Goal: Task Accomplishment & Management: Complete application form

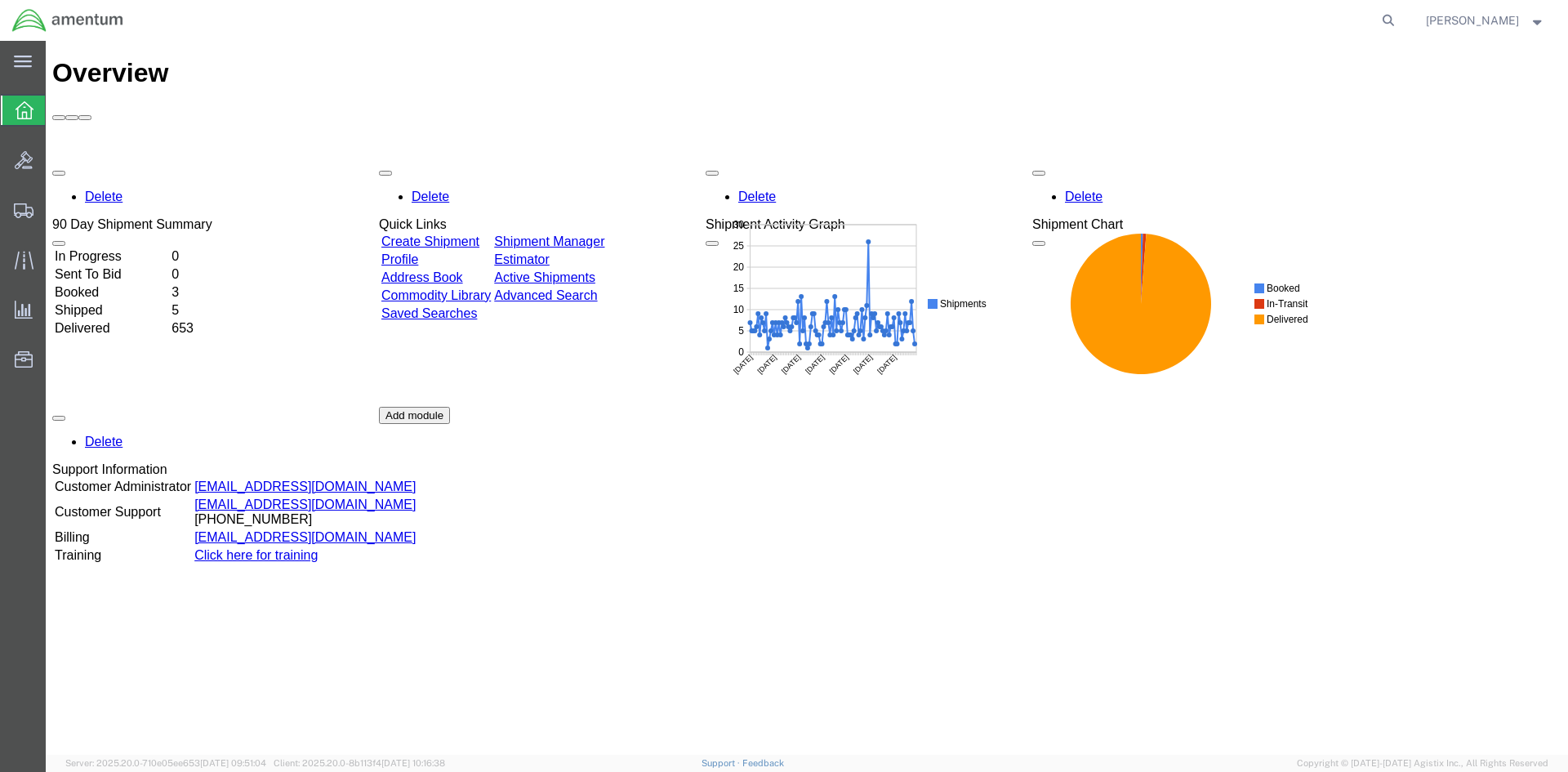
click at [463, 235] on link "Create Shipment" at bounding box center [430, 241] width 98 height 13
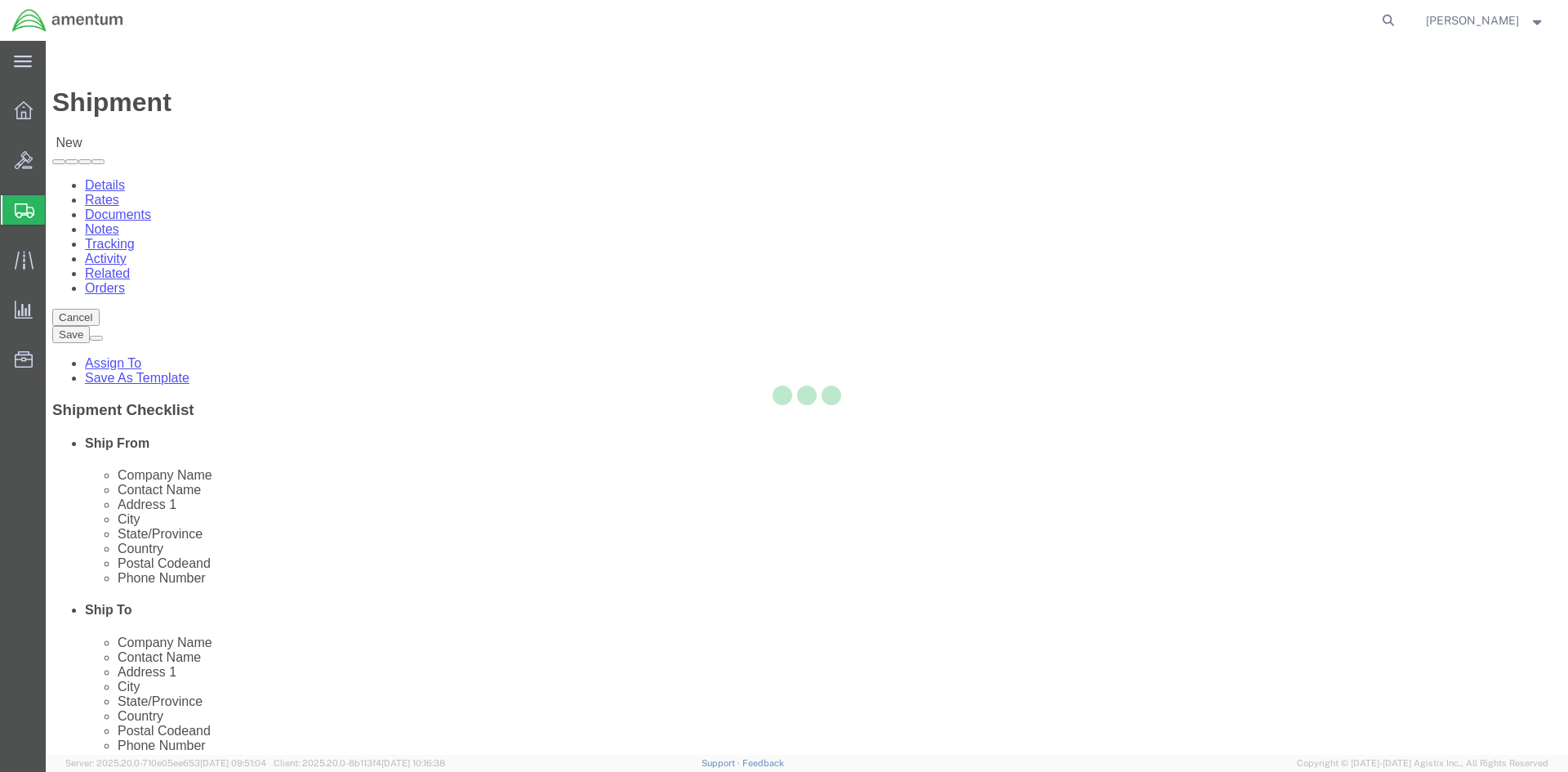
select select
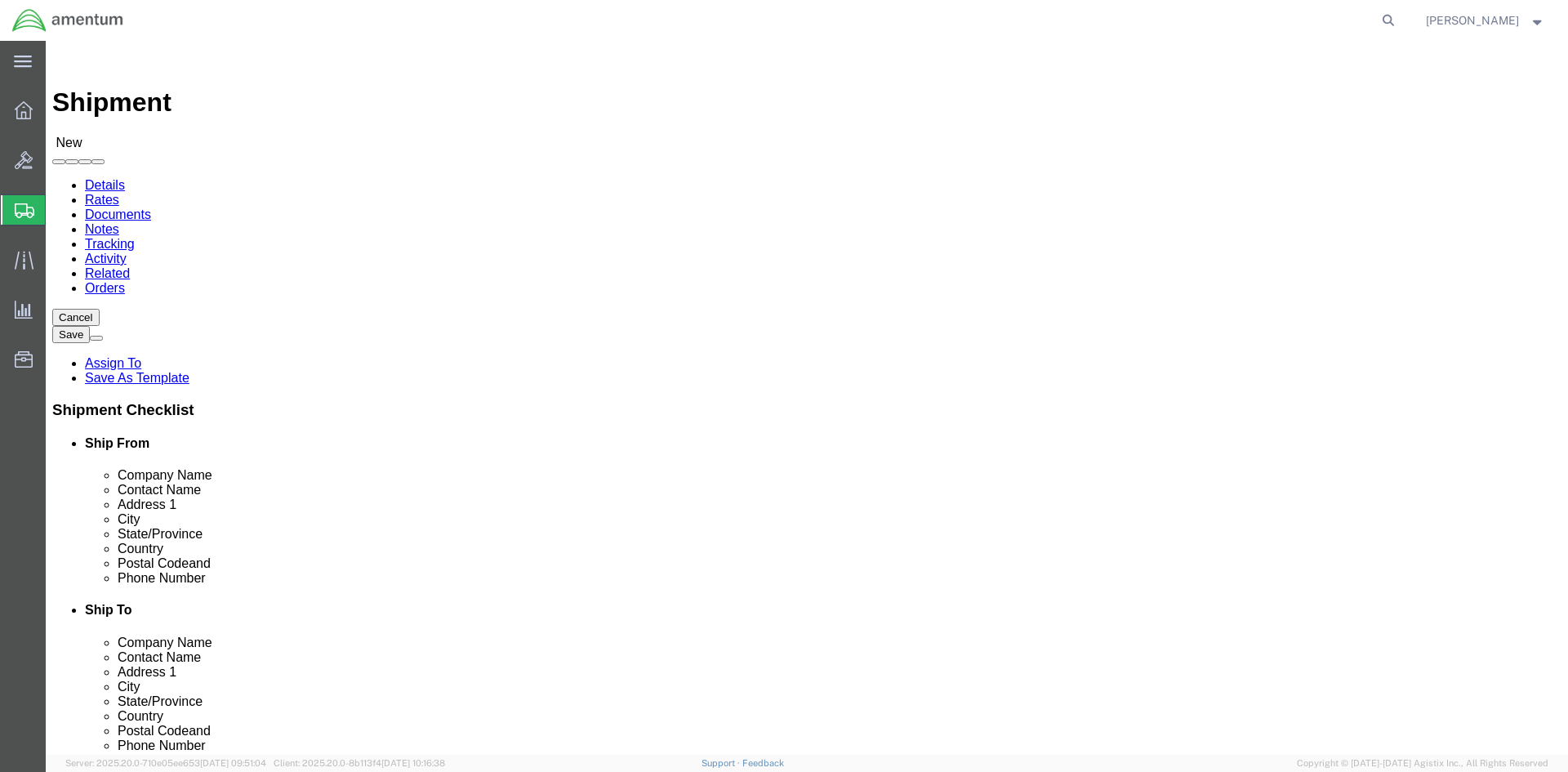
select select "MYPROFILE"
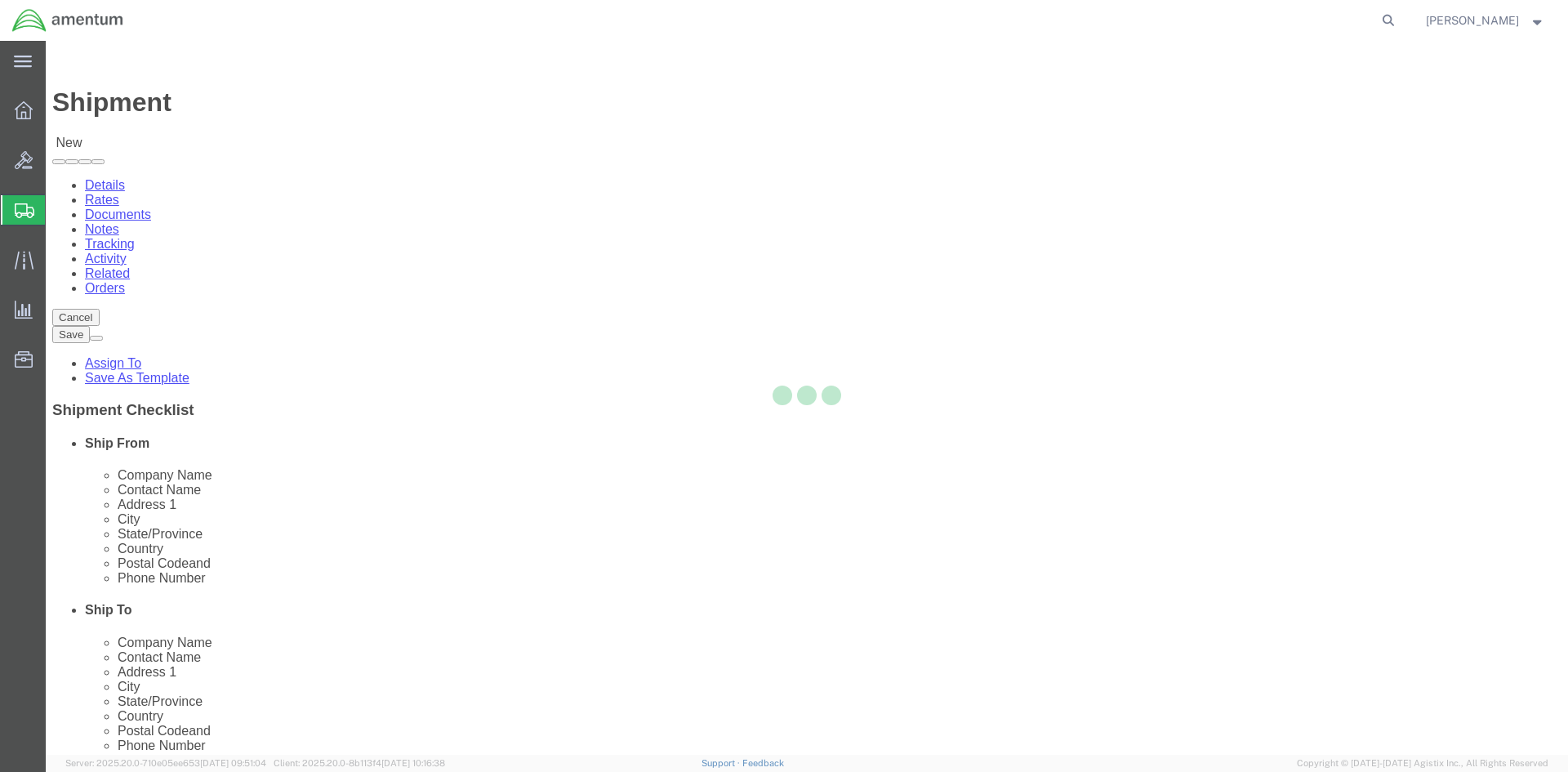
type input "Amentum Services, Inc."
type input "[PERSON_NAME]"
type input "Hangar 1002, [GEOGRAPHIC_DATA]"
type input "[GEOGRAPHIC_DATA]"
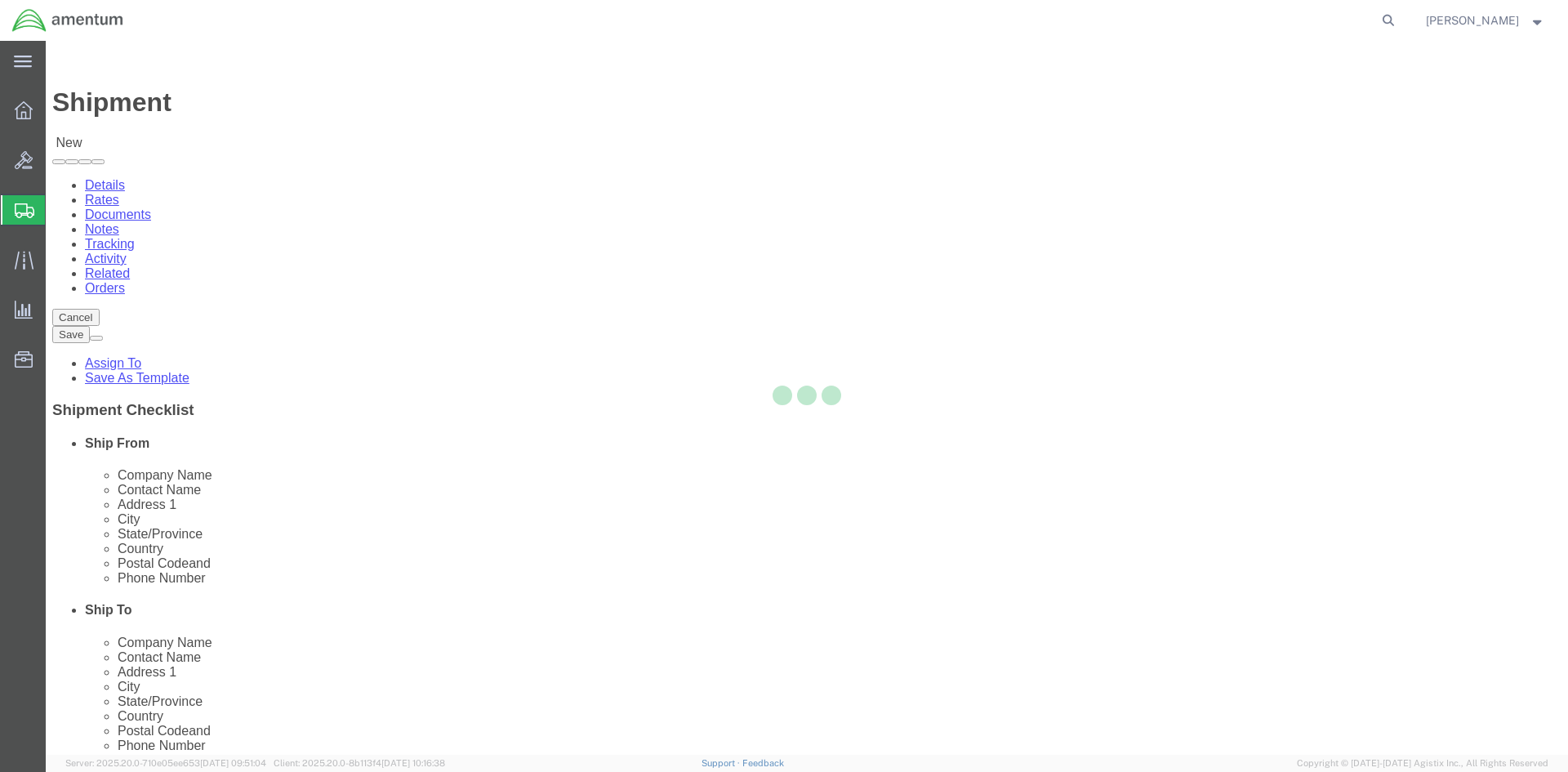
type input "32212"
type input "9049806801"
type input "[PERSON_NAME][EMAIL_ADDRESS][PERSON_NAME][DOMAIN_NAME]"
checkbox input "true"
select select "FL"
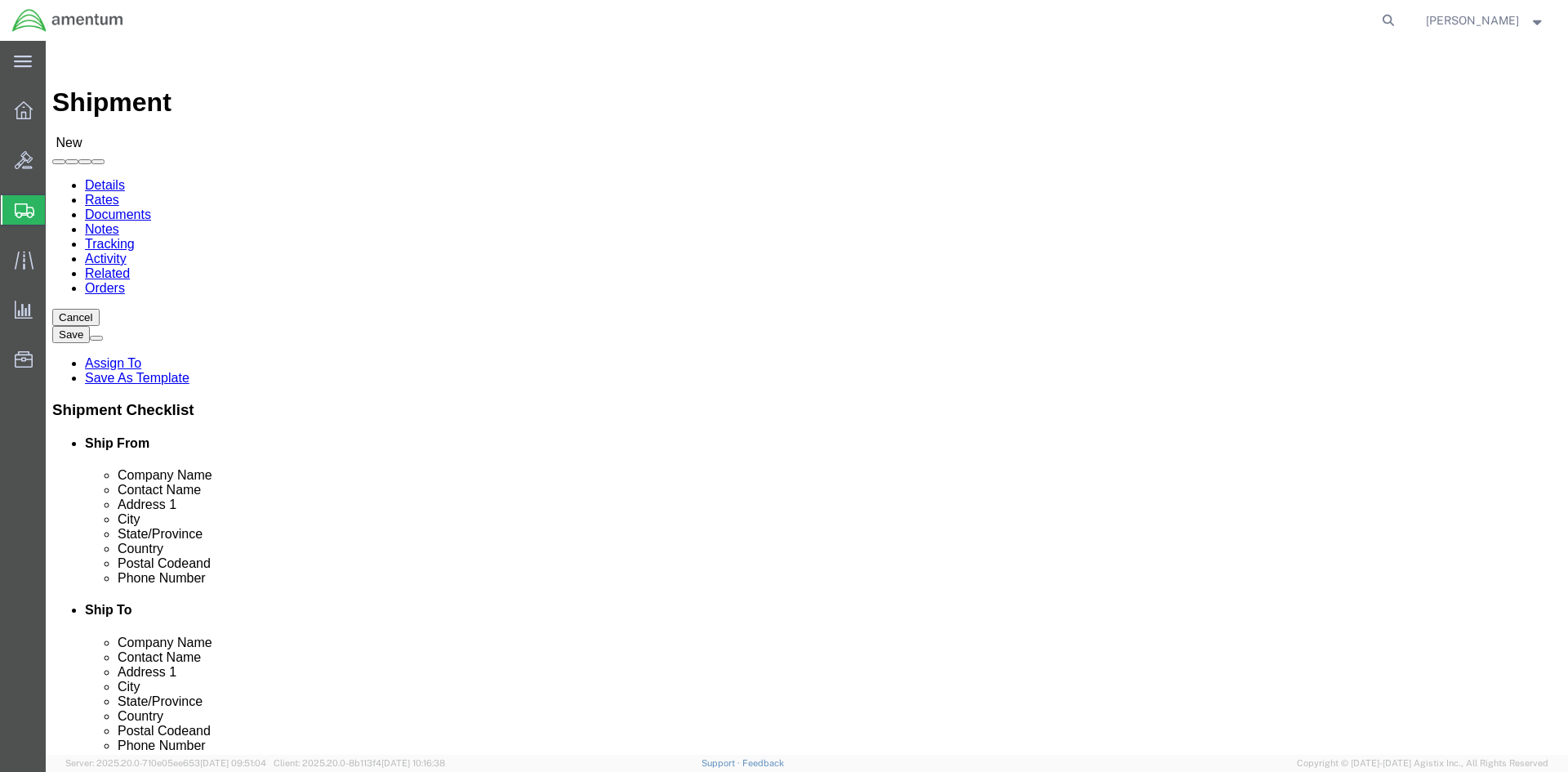
type input "epr"
select select "49933"
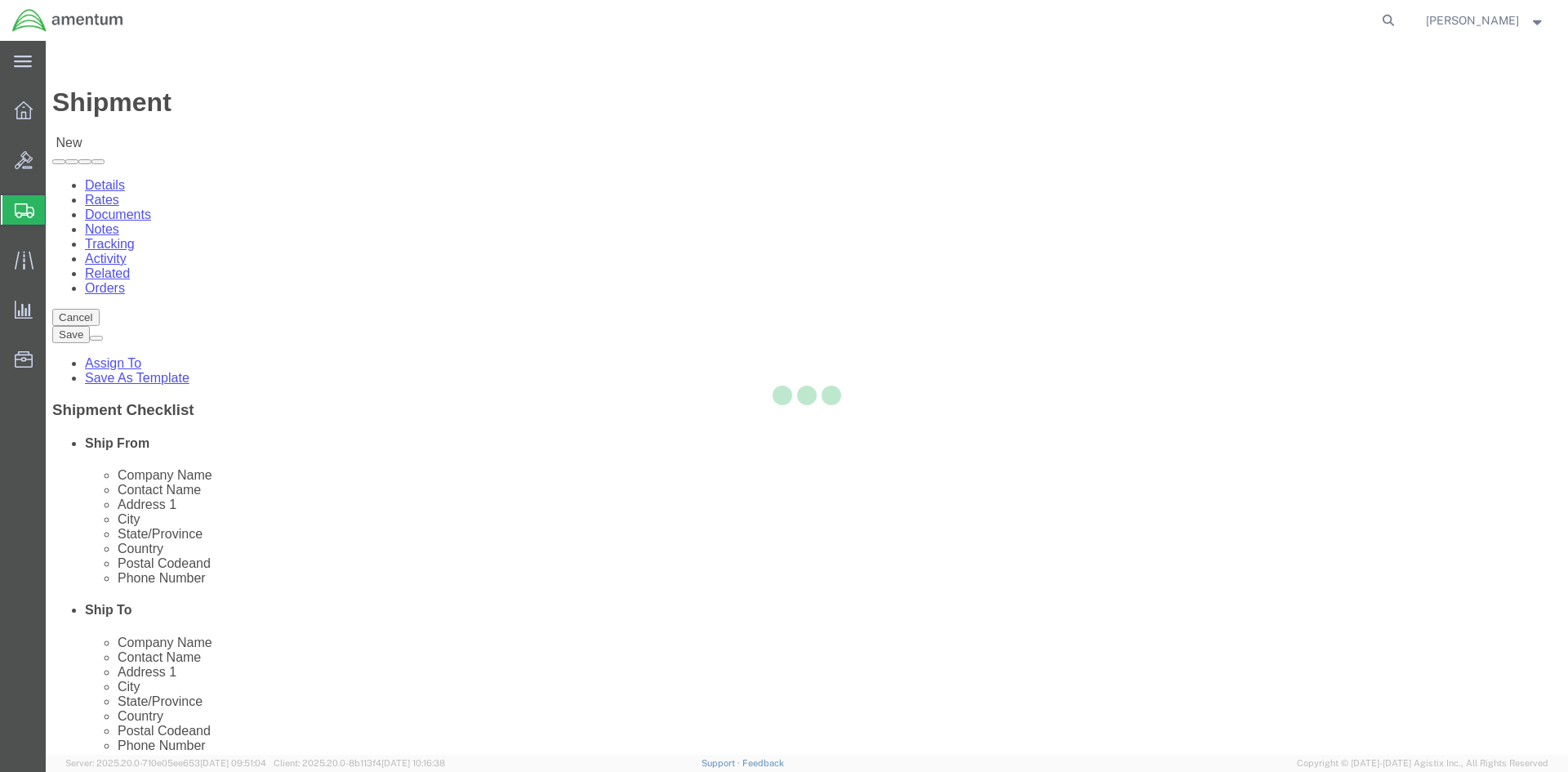
type input "Amentum Services, Inc"
type input "[PERSON_NAME]"
type input "[STREET_ADDRESS]"
type input "c/o Amentum Services, Inc."
type input "Aguadilla"
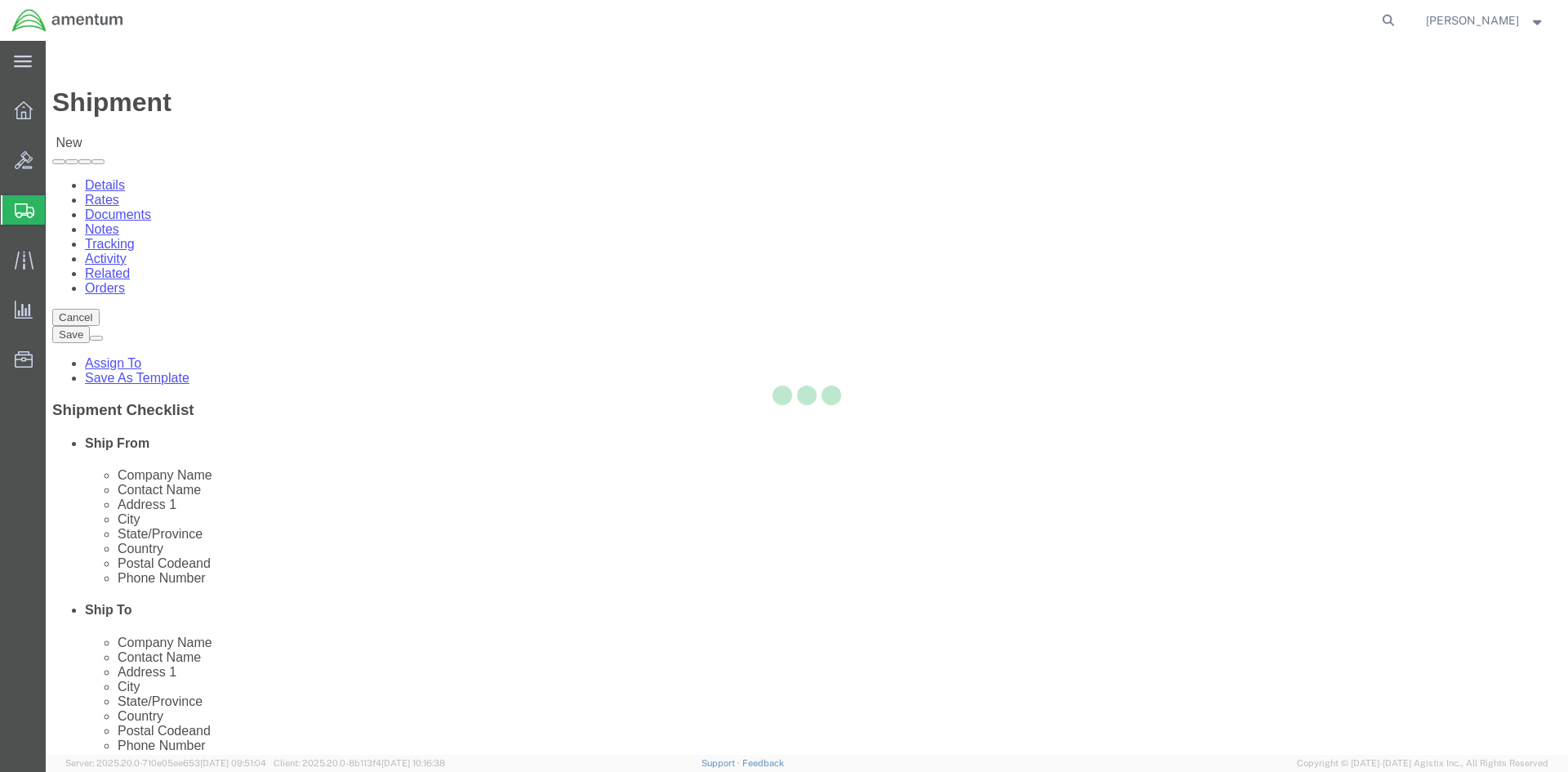
select select "PR"
type input "00604"
type input "[PHONE_NUMBER]"
type input "[PERSON_NAME][EMAIL_ADDRESS][PERSON_NAME][DOMAIN_NAME]"
checkbox input "true"
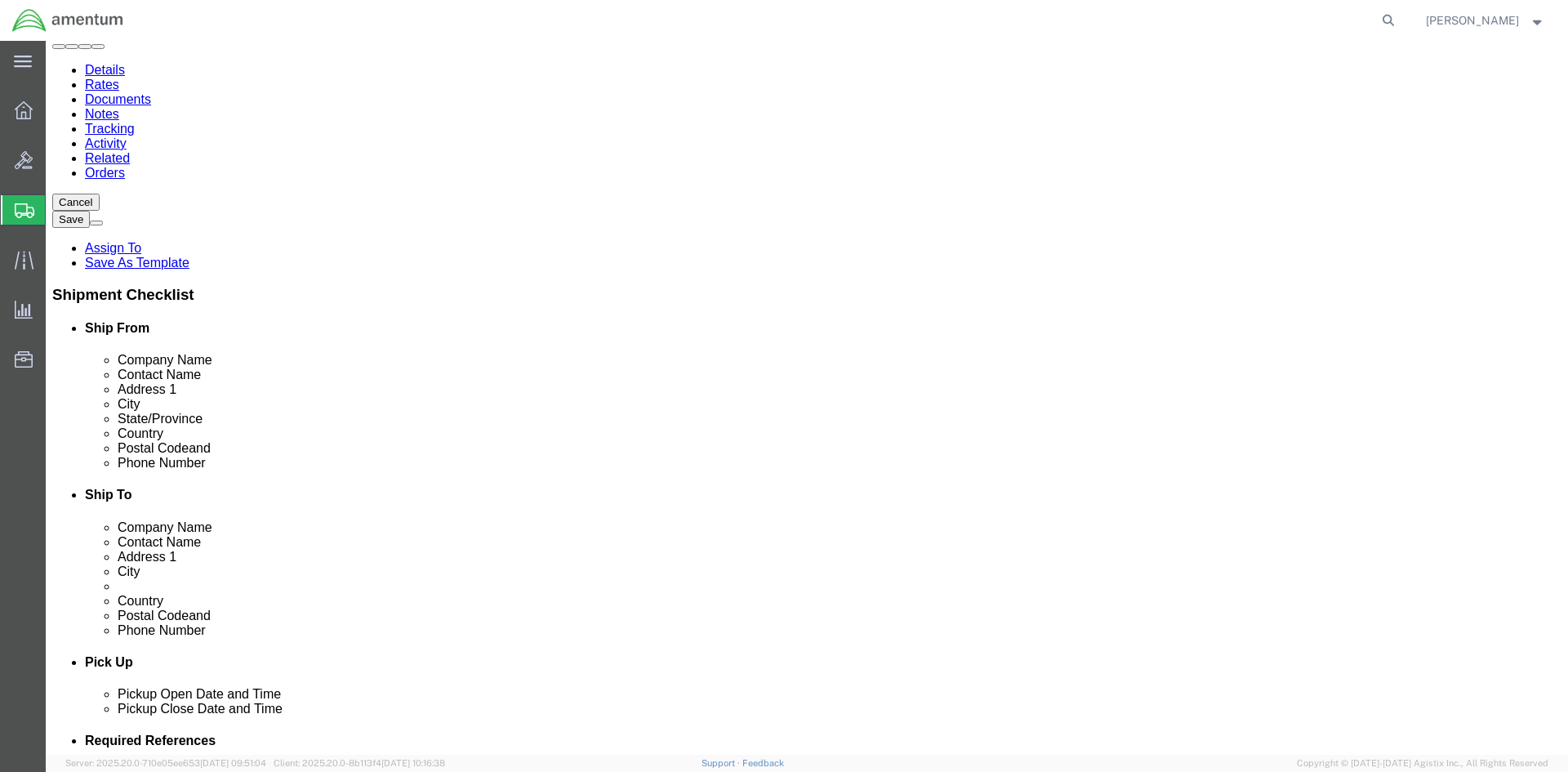
scroll to position [327, 0]
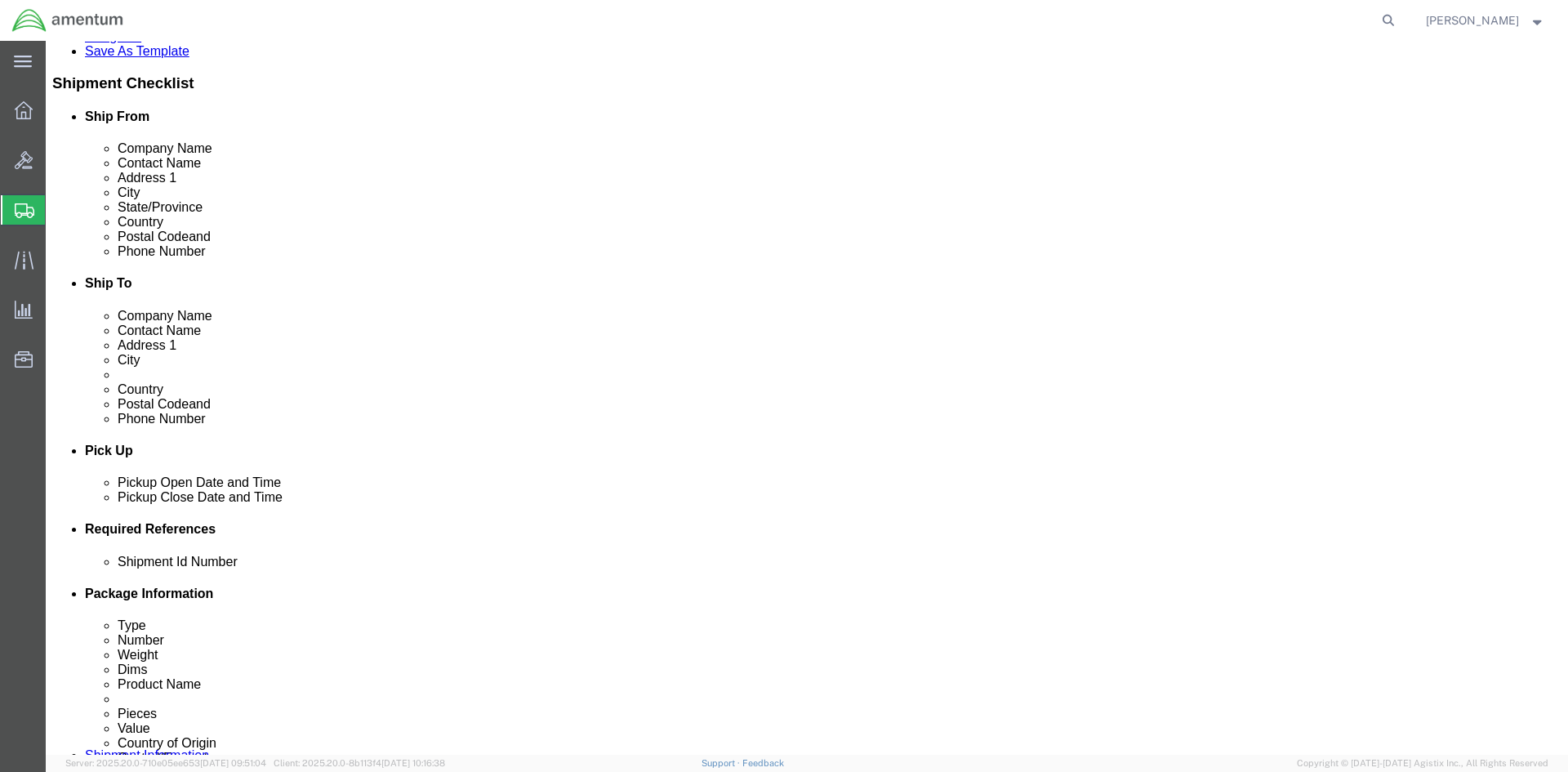
click div "[DATE] 11:00 AM"
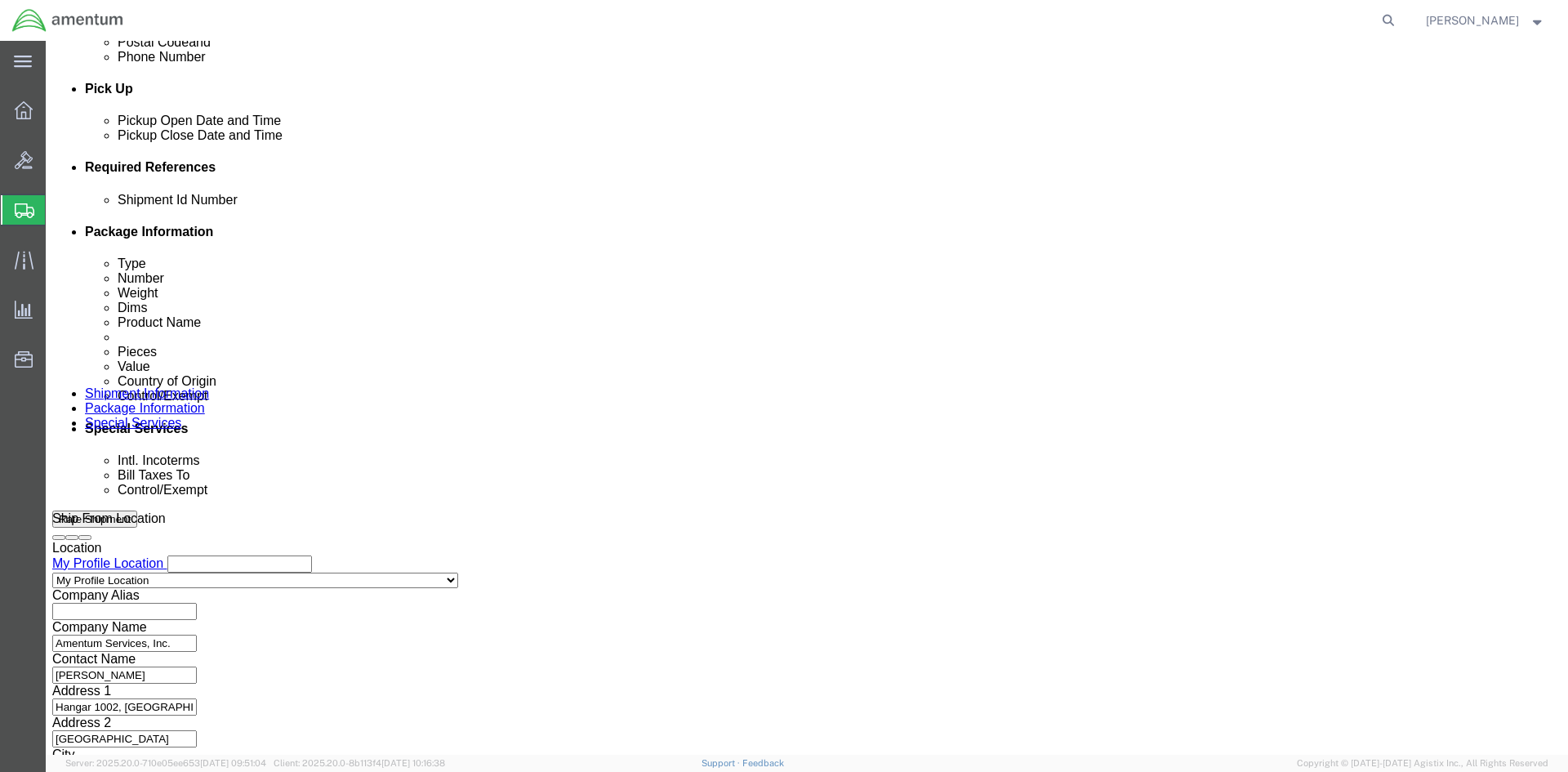
type input "12:00 PM"
click button "Apply"
click div "[DATE] 1:00 PM"
type input "4:00 PM"
drag, startPoint x: 502, startPoint y: 455, endPoint x: 456, endPoint y: 456, distance: 46.0
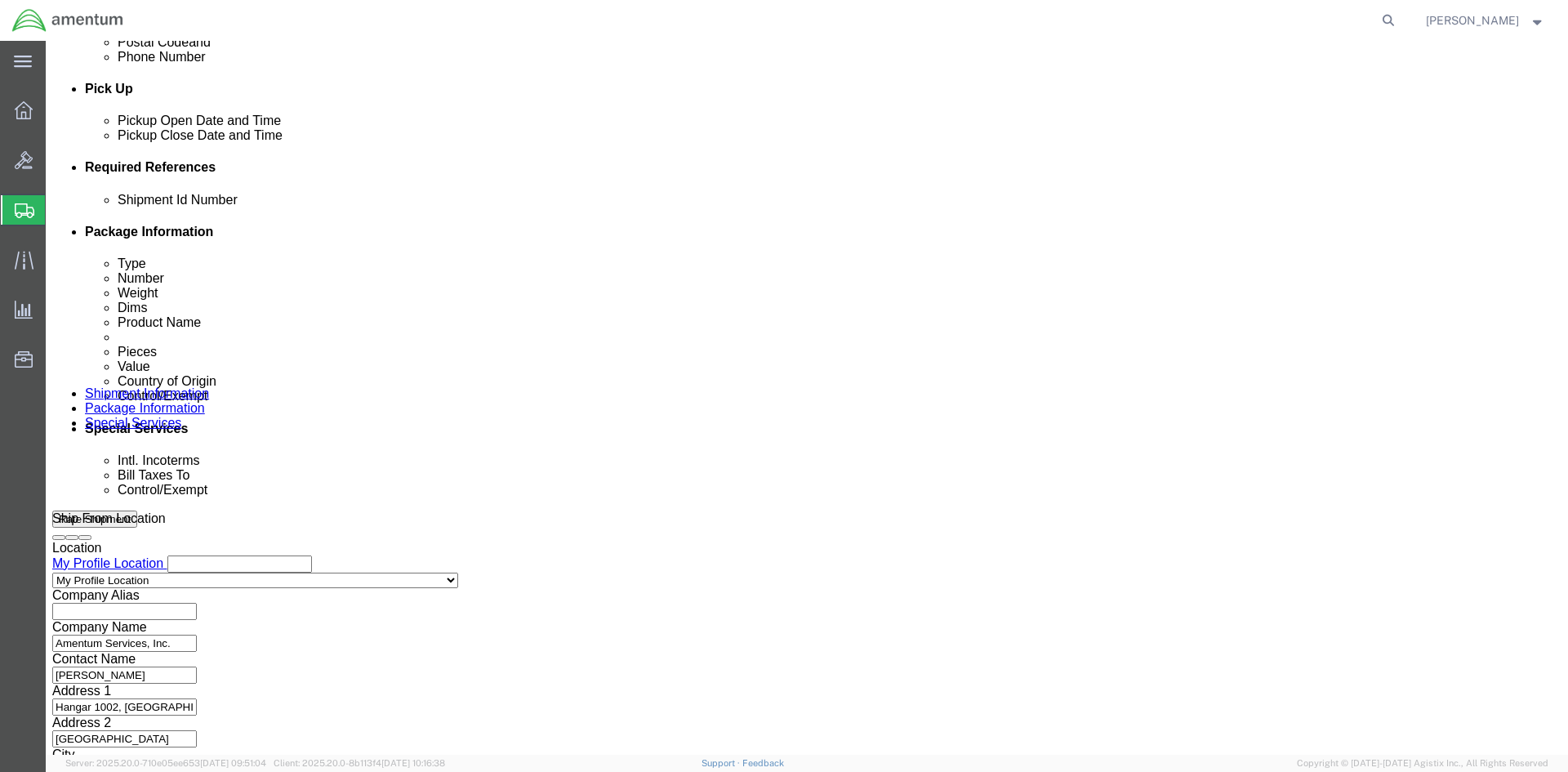
click button "Apply"
click select "Select Air Less than Truckload Multi-Leg Ocean Freight Rail Small Parcel Truckl…"
select select "SMAL"
click select "Select Air Less than Truckload Multi-Leg Ocean Freight Rail Small Parcel Truckl…"
click input "text"
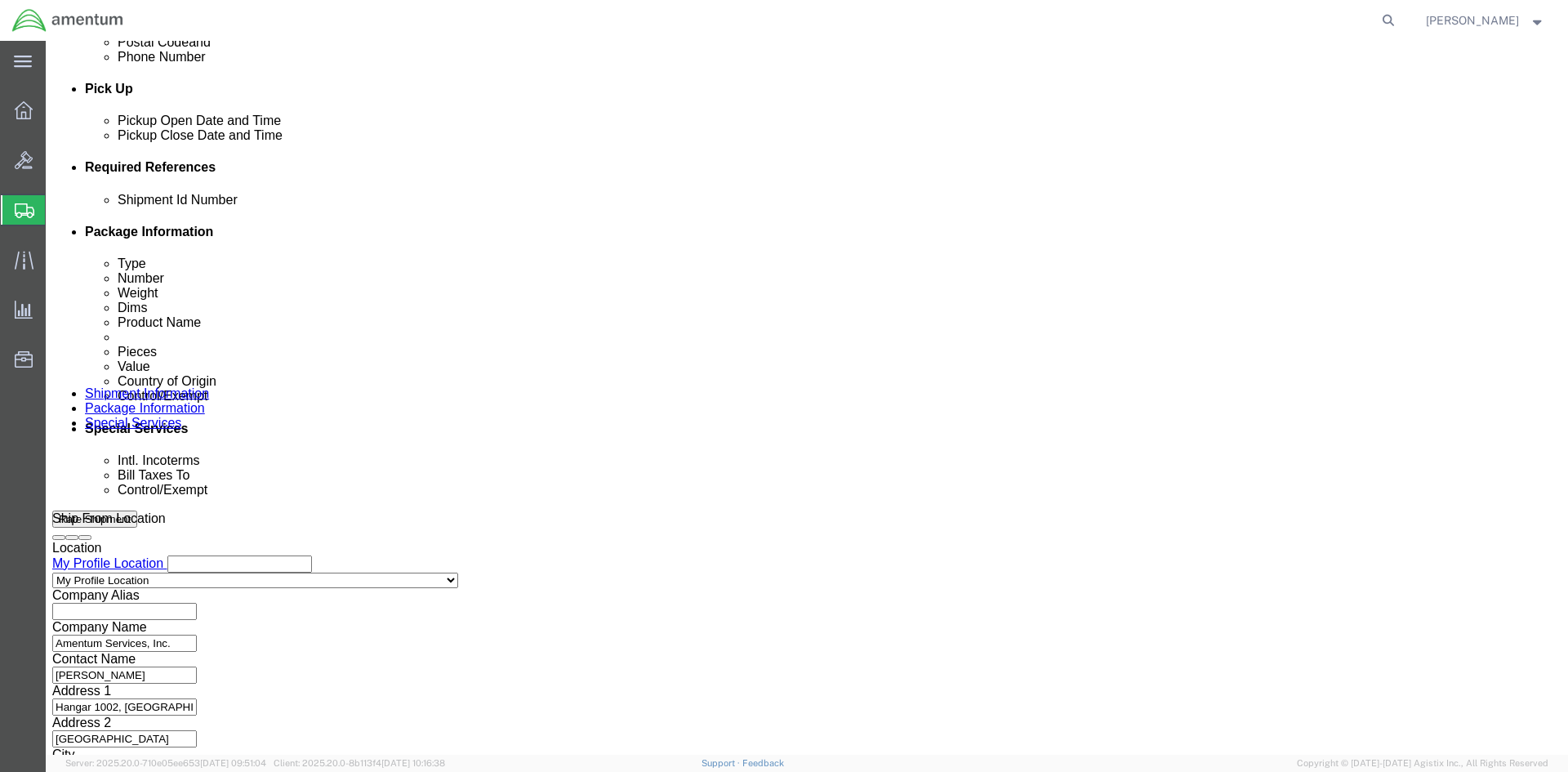
type input "5273EJA01T"
click button "Add reference"
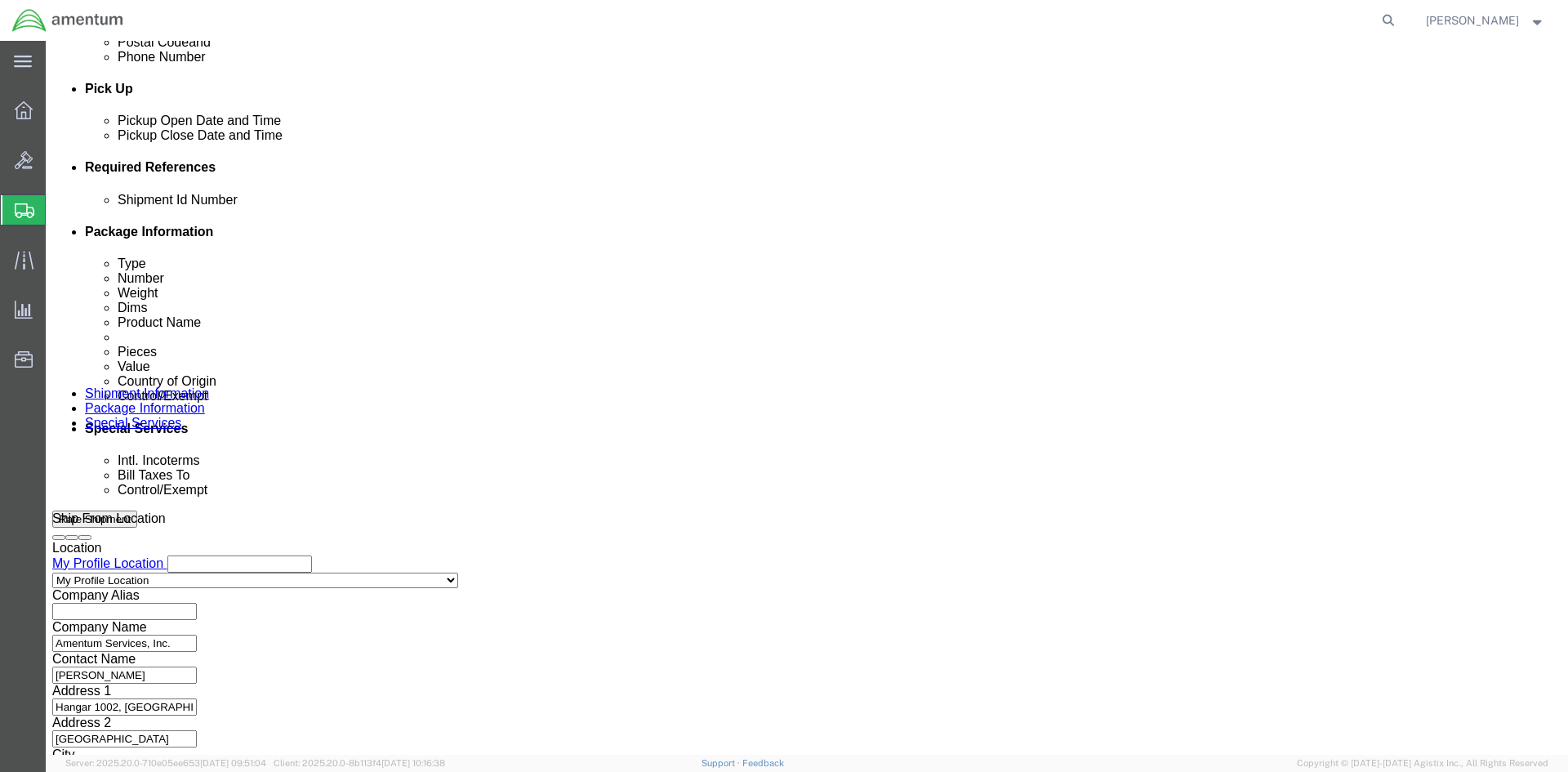
click select "Select Account Type Activity ID Airline Appointment Number ASN Batch Request # …"
select select "CUSTREF"
click select "Select Account Type Activity ID Airline Appointment Number ASN Batch Request # …"
click div "Shipment Id Number 5273EJA01T Select Account Type Activity ID Airline Appointme…"
drag, startPoint x: 649, startPoint y: 312, endPoint x: 634, endPoint y: 314, distance: 15.1
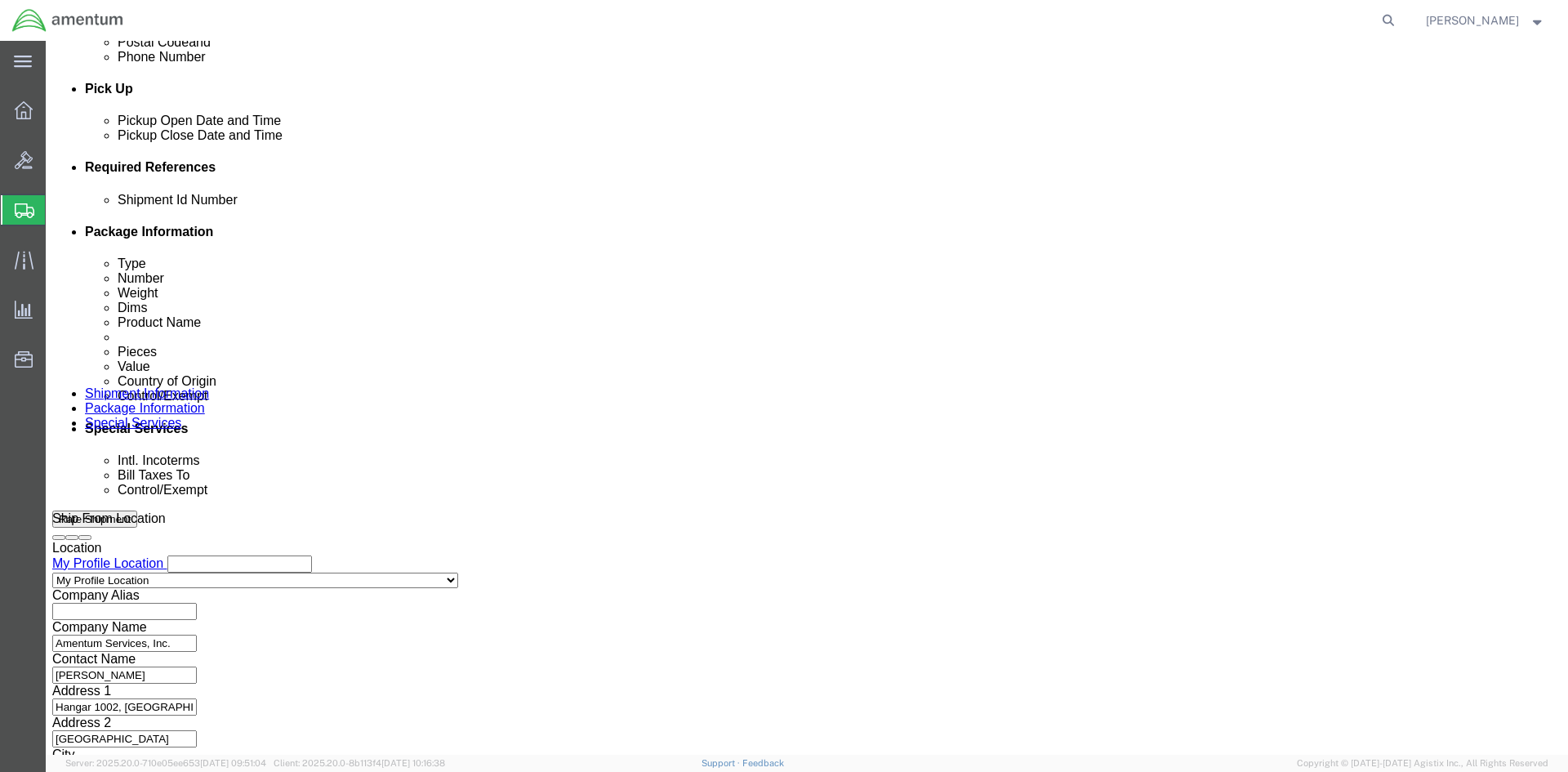
click input "text"
type input "SETSCREW"
click input "SETSCREW"
type input "SET SCREW"
click select "Select Account Type Activity ID Airline Appointment Number ASN Batch Request # …"
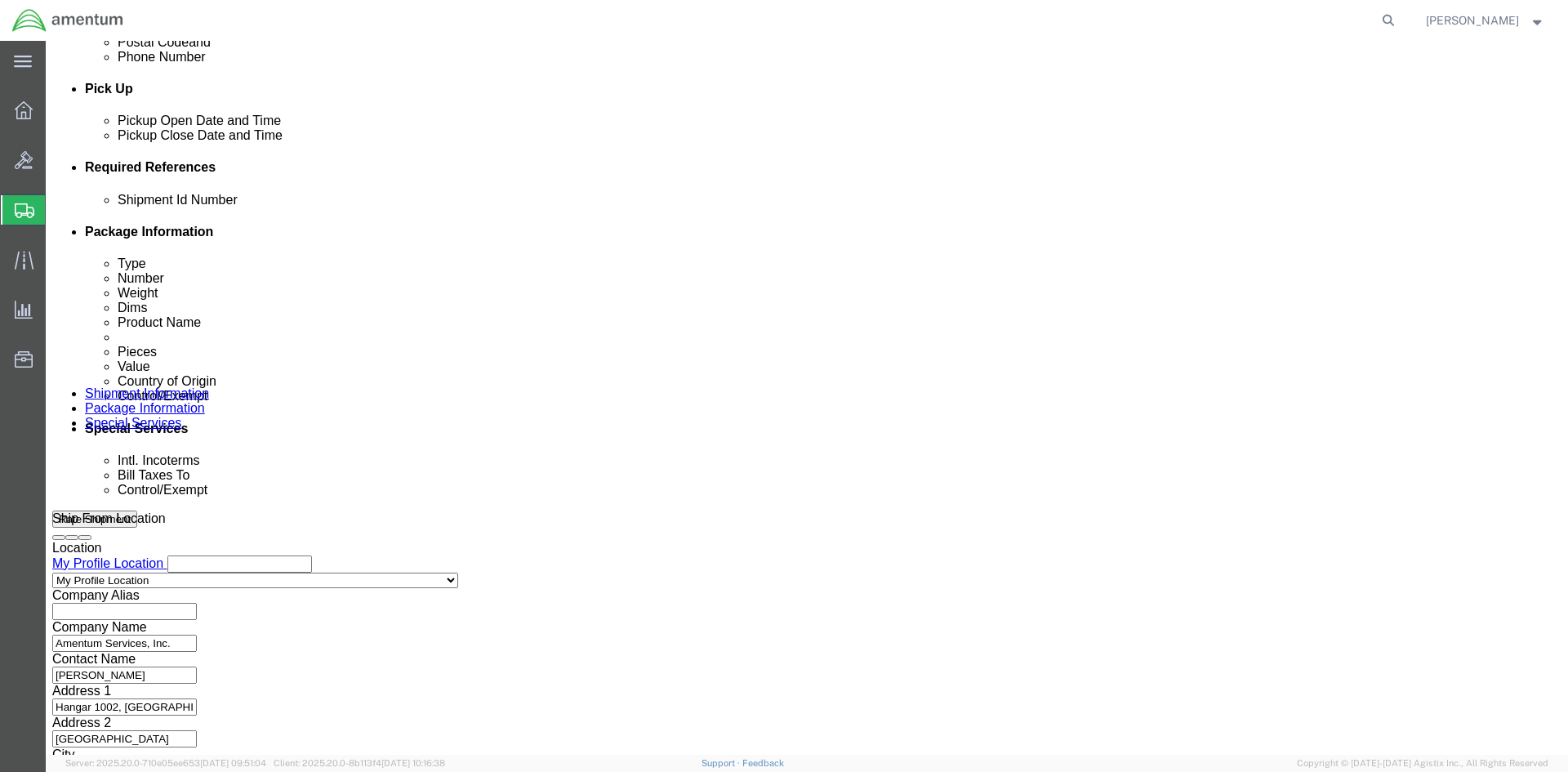
select select "GLCD"
click select "Select Account Type Activity ID Airline Appointment Number ASN Batch Request # …"
select select "PROJNUM"
click select "Select Account Type Activity ID Airline Appointment Number ASN Batch Request # …"
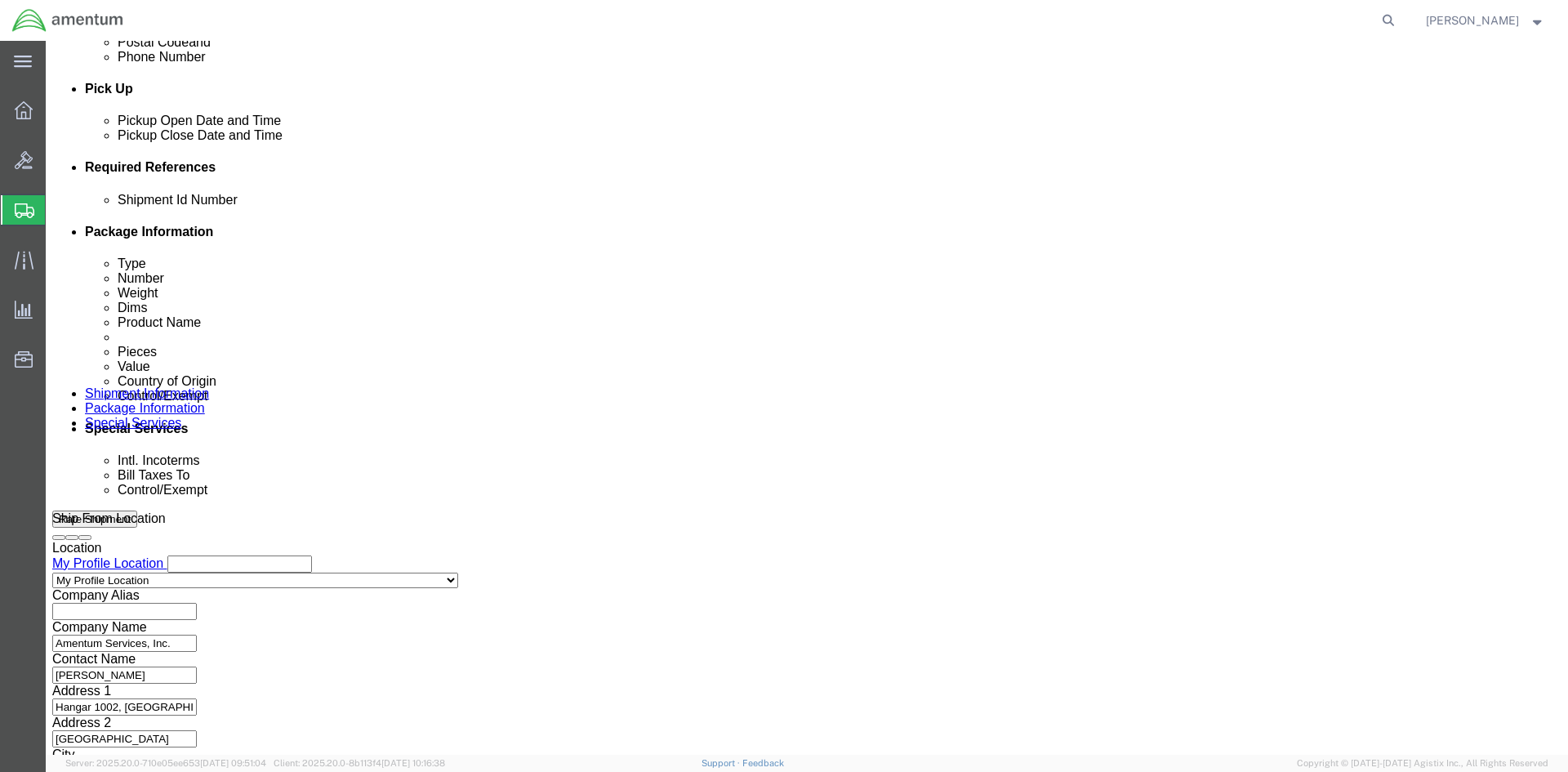
click select "Select Account Type Activity ID Airline Appointment Number ASN Batch Request # …"
select select "DEPT"
click select "Select Account Type Activity ID Airline Appointment Number ASN Batch Request # …"
click input "text"
type input "CBP"
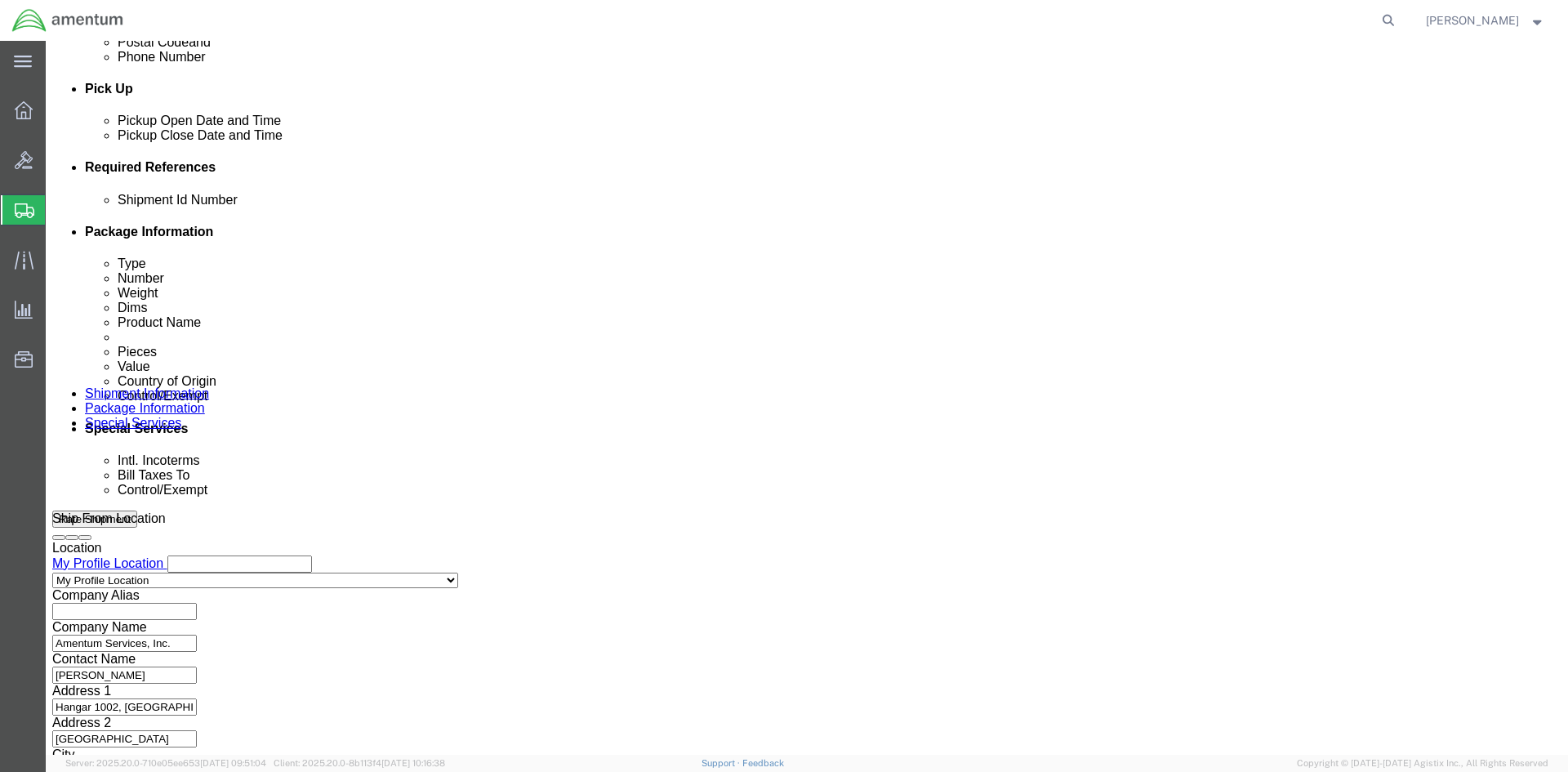
click input "text"
paste input "6118.03.03.2219.000.EJA.0000"
type input "6118.03.03.2219.000.EJA.0000"
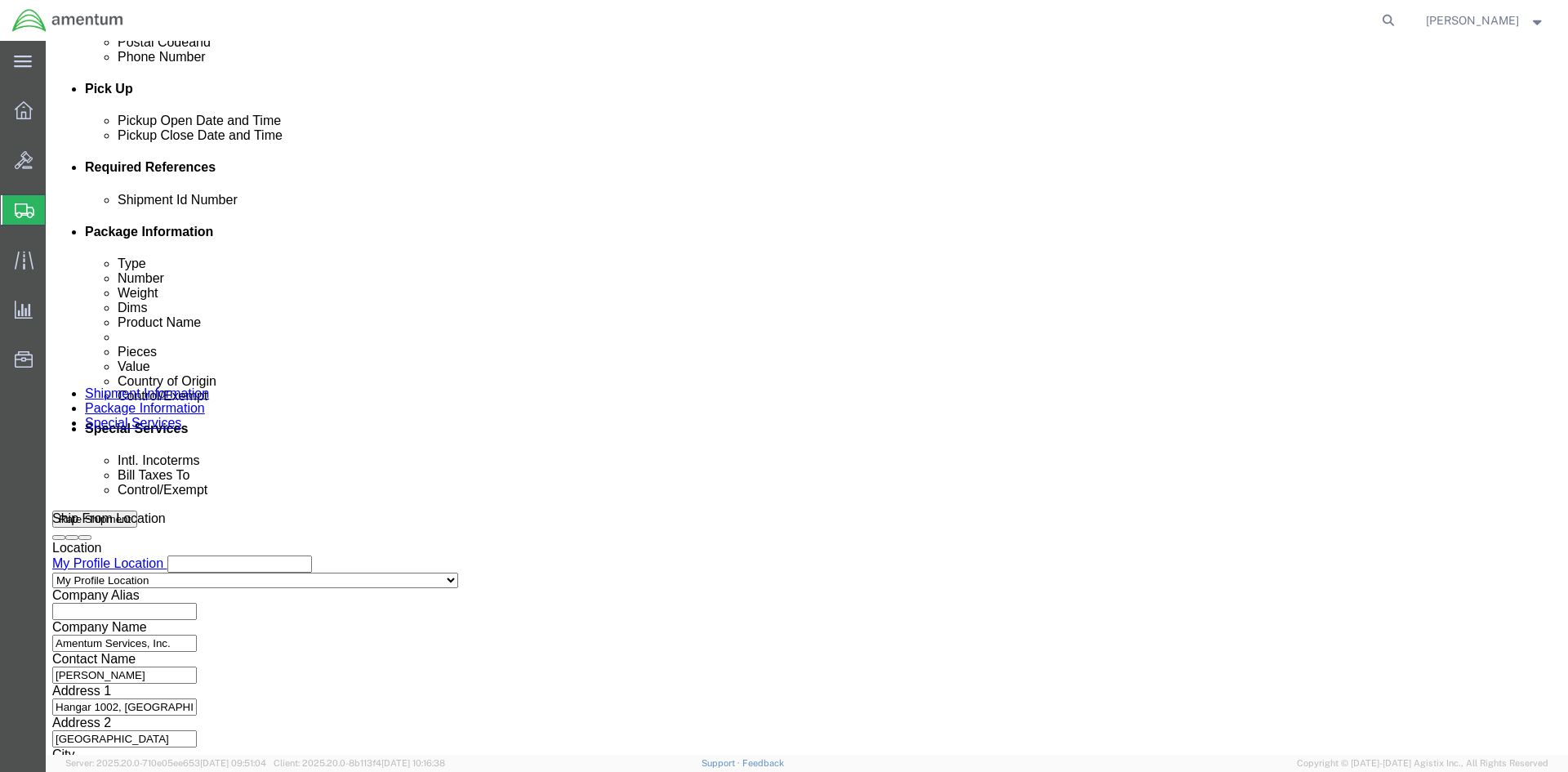
scroll to position [0, 0]
paste input "6118.03.03.2219.000.EJA.0000"
type input "6118.03.03.2219.000.EJA.0000"
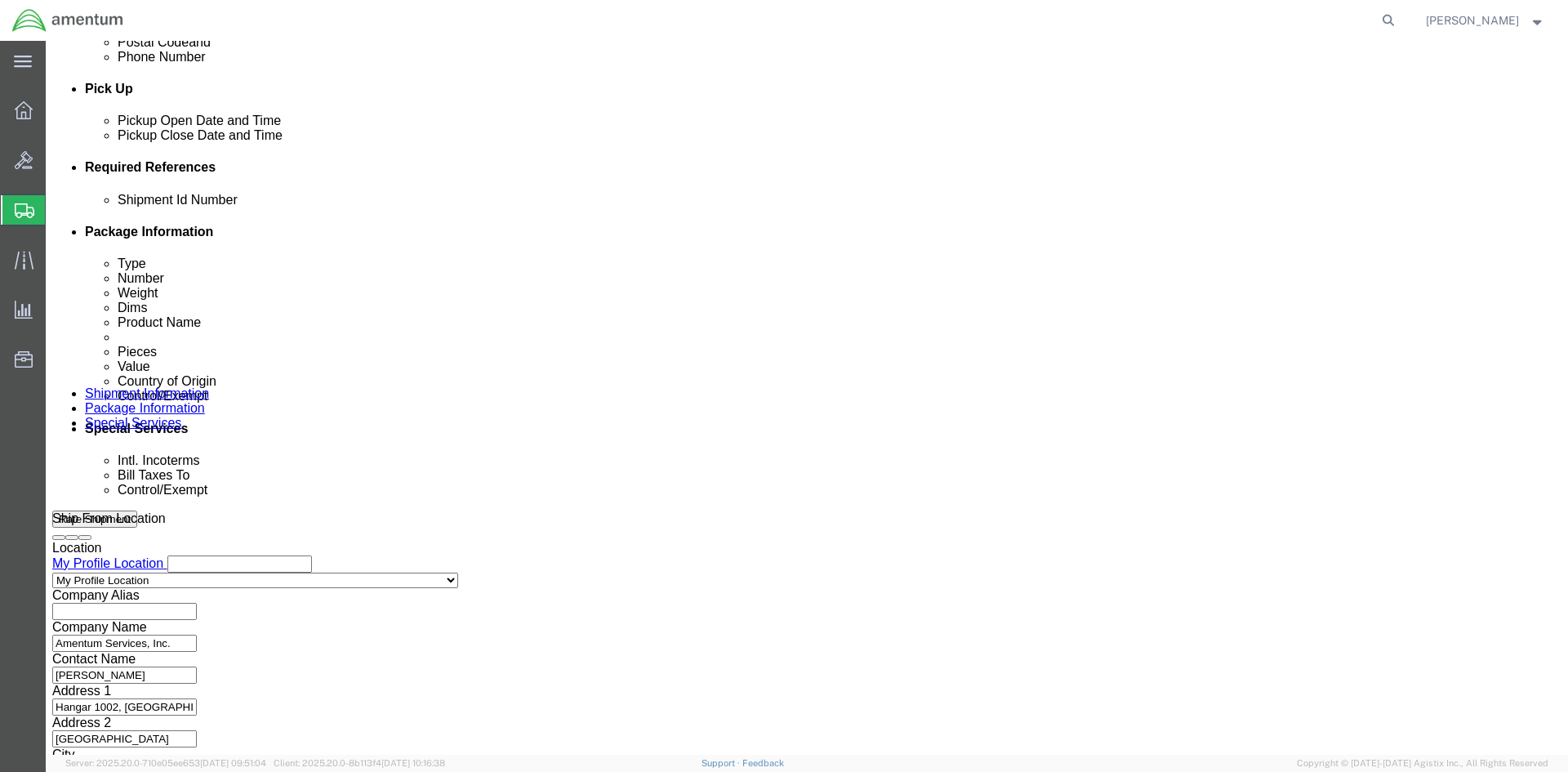
click button "Continue"
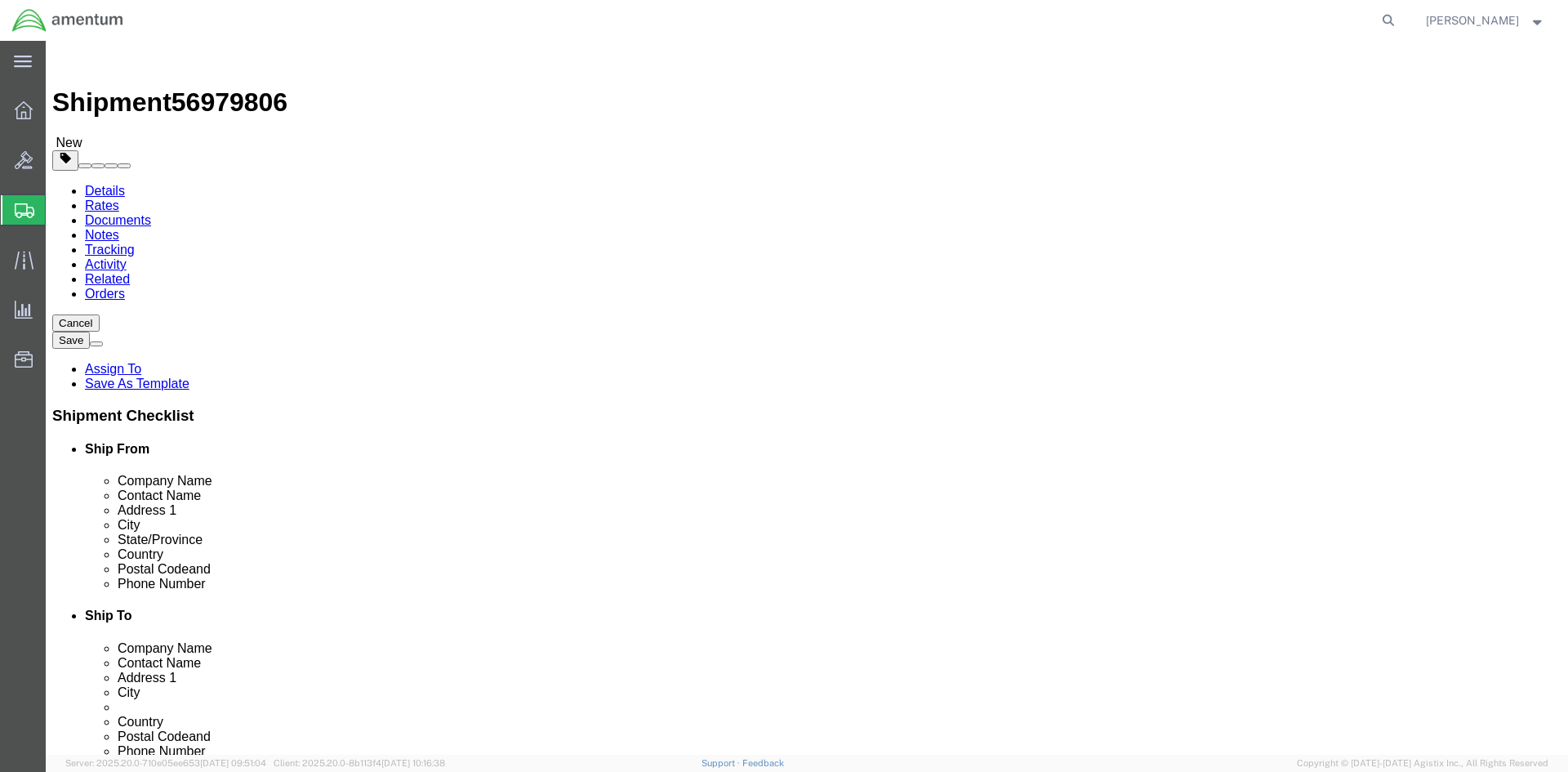
click select "Select Bale(s) Basket(s) Bolt(s) Bottle(s) Buckets Bulk Bundle(s) Can(s) Cardbo…"
select select "SBX"
click select "Select Bale(s) Basket(s) Bolt(s) Bottle(s) Buckets Bulk Bundle(s) Can(s) Cardbo…"
type input "12.25"
type input "11.00"
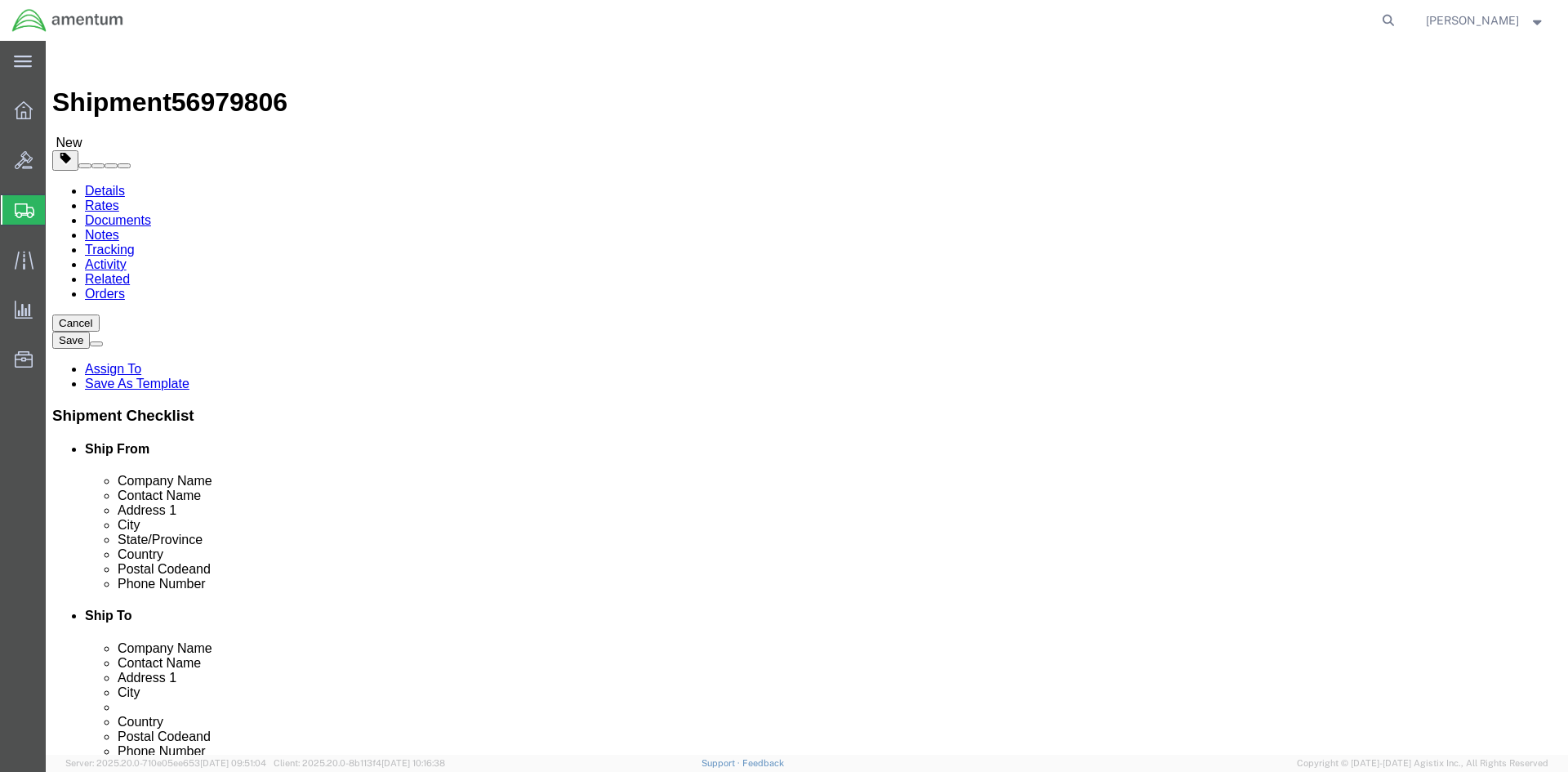
type input "1.50"
click input "0.00"
type input "1.00"
click link "Add Content"
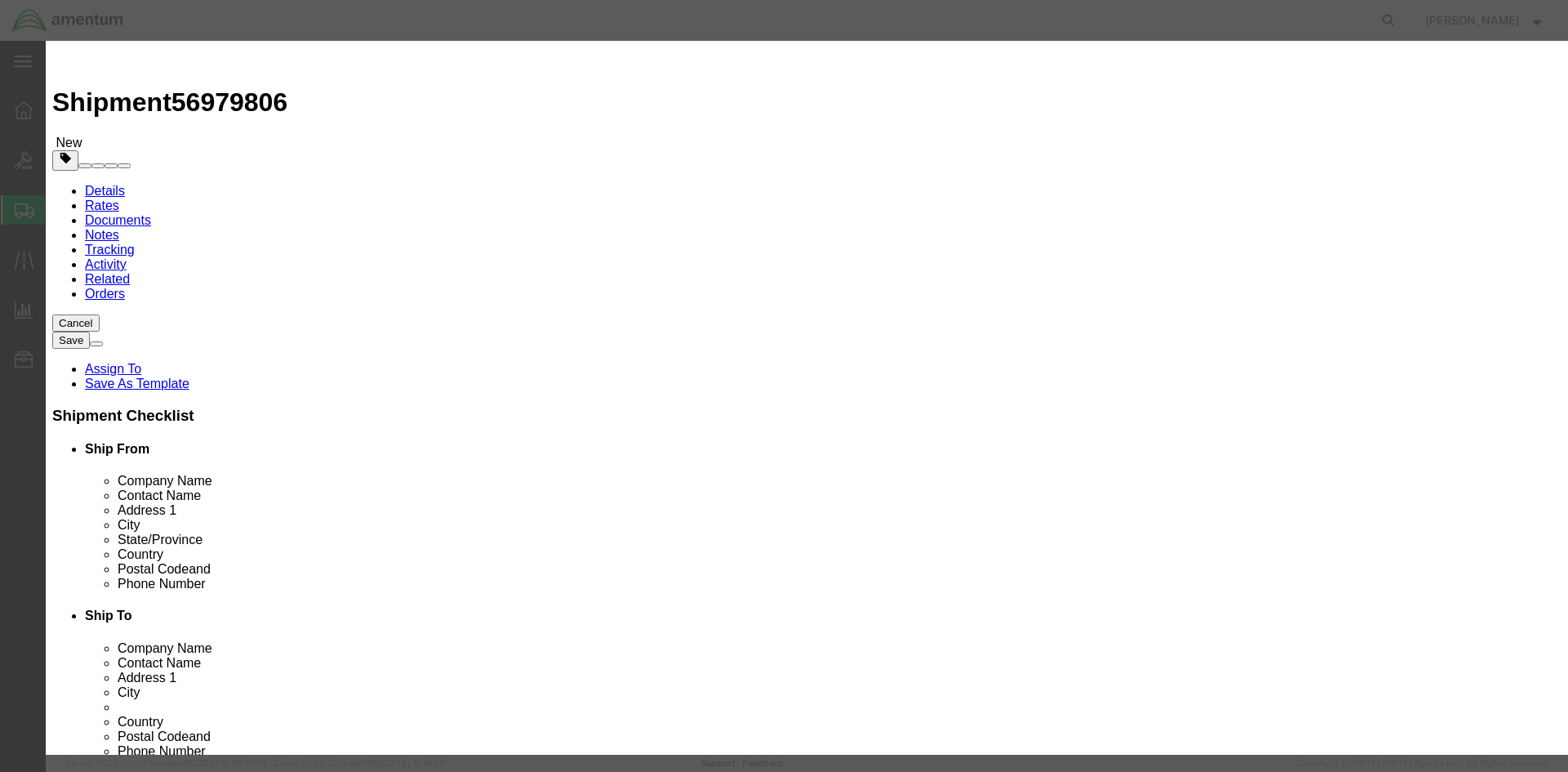
click input "text"
type input "KH300-5"
click td "Name: SET SCREW,MEA MEDCO LK"
select select "USD"
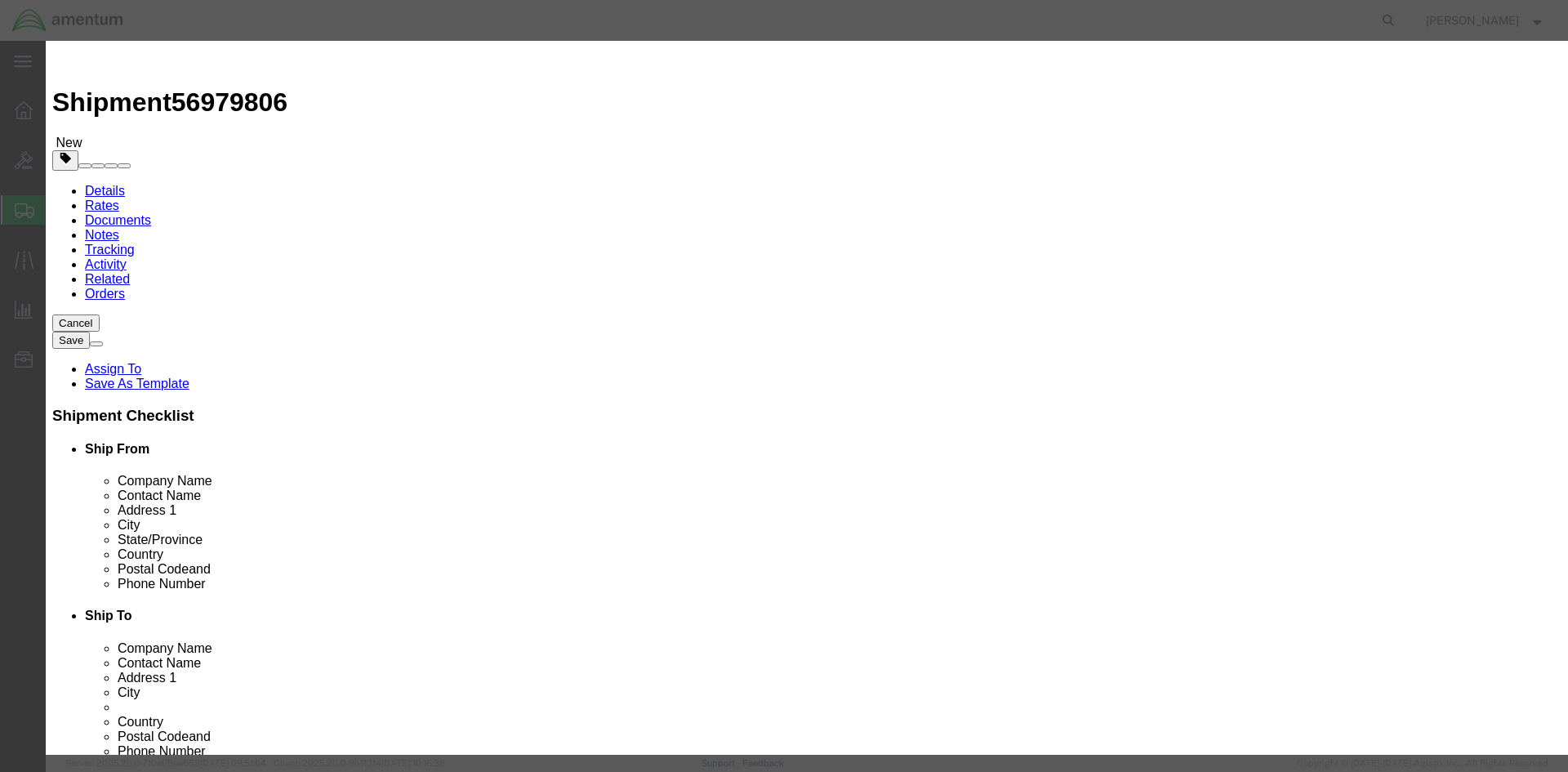
select select
checkbox input "false"
type input "SET SCREW,MEA MEDCO LK"
type input "KH300-5"
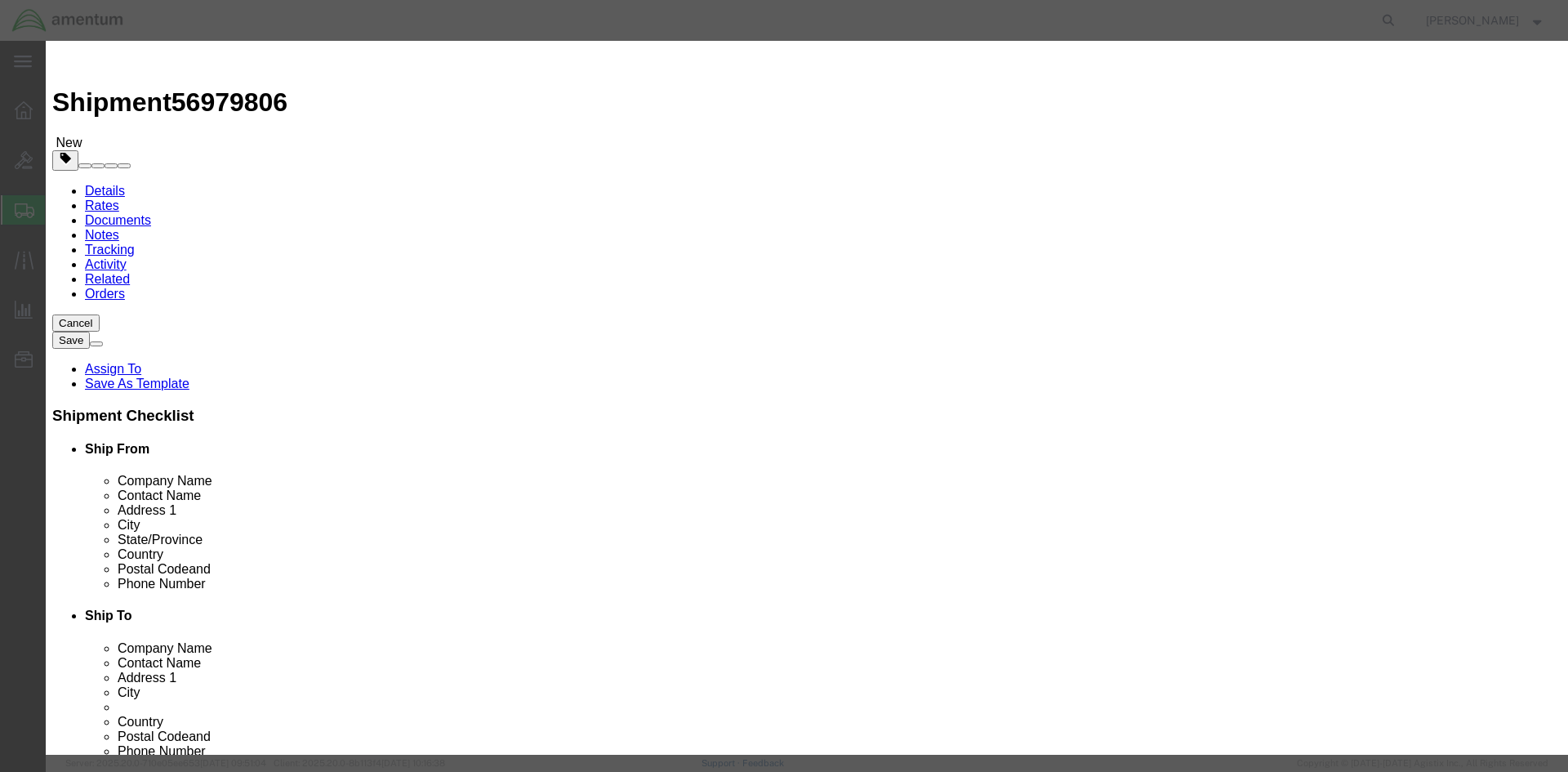
type input "SET SCREW,MEA MEDCO LK"
click input "text"
type input "4"
click div "Product Name SET SCREW,MEA MEDCO LK Pieces 4 Select Bag Barrels 100Board Feet B…"
click input "20.0"
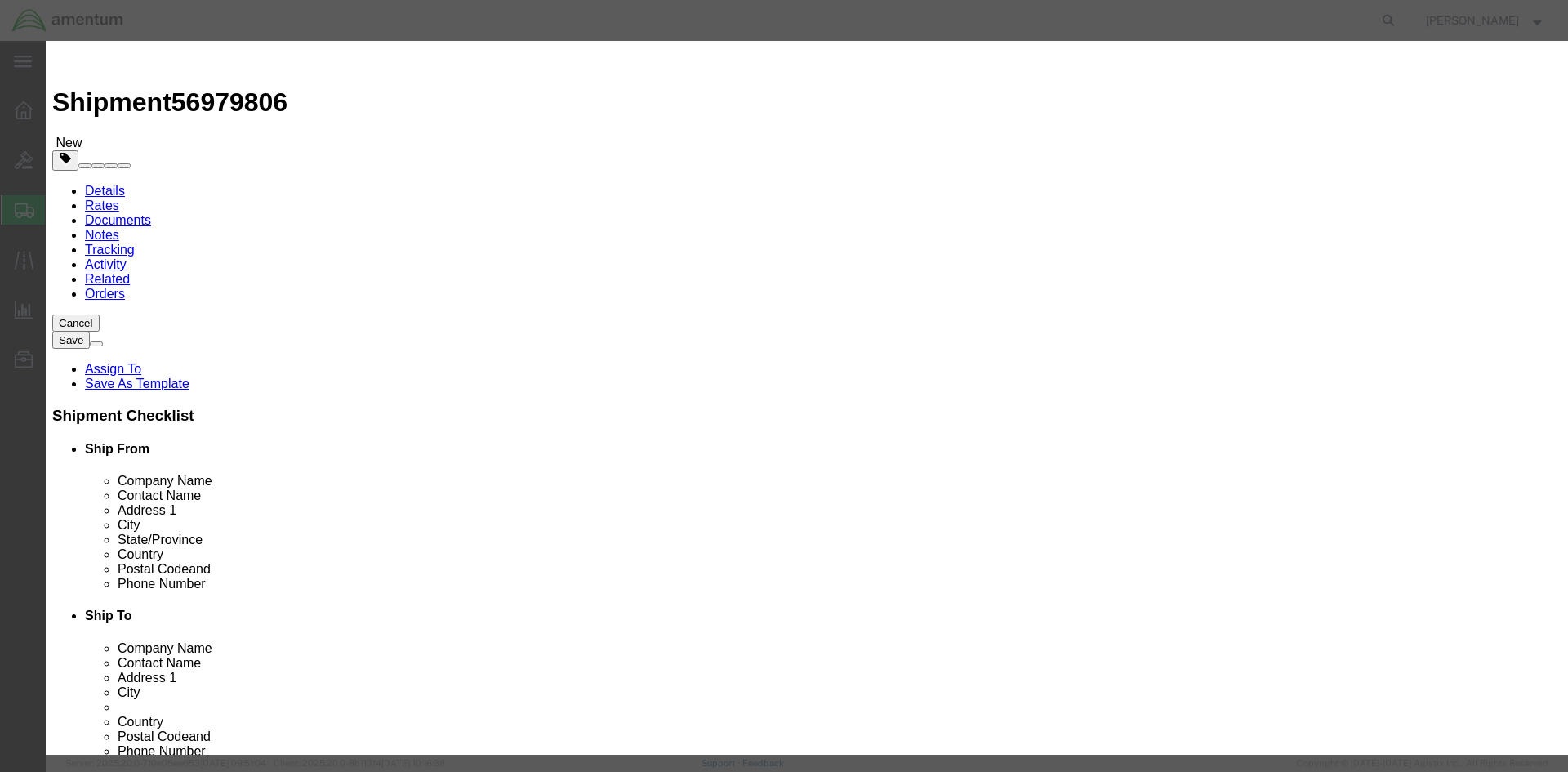
type input "20.00"
click select "Select 50 55 60 65 70 85 92.5 100 125 175 250 300 400"
select select "250"
click select "Select 50 55 60 65 70 85 92.5 100 125 175 250 300 400"
click input "text"
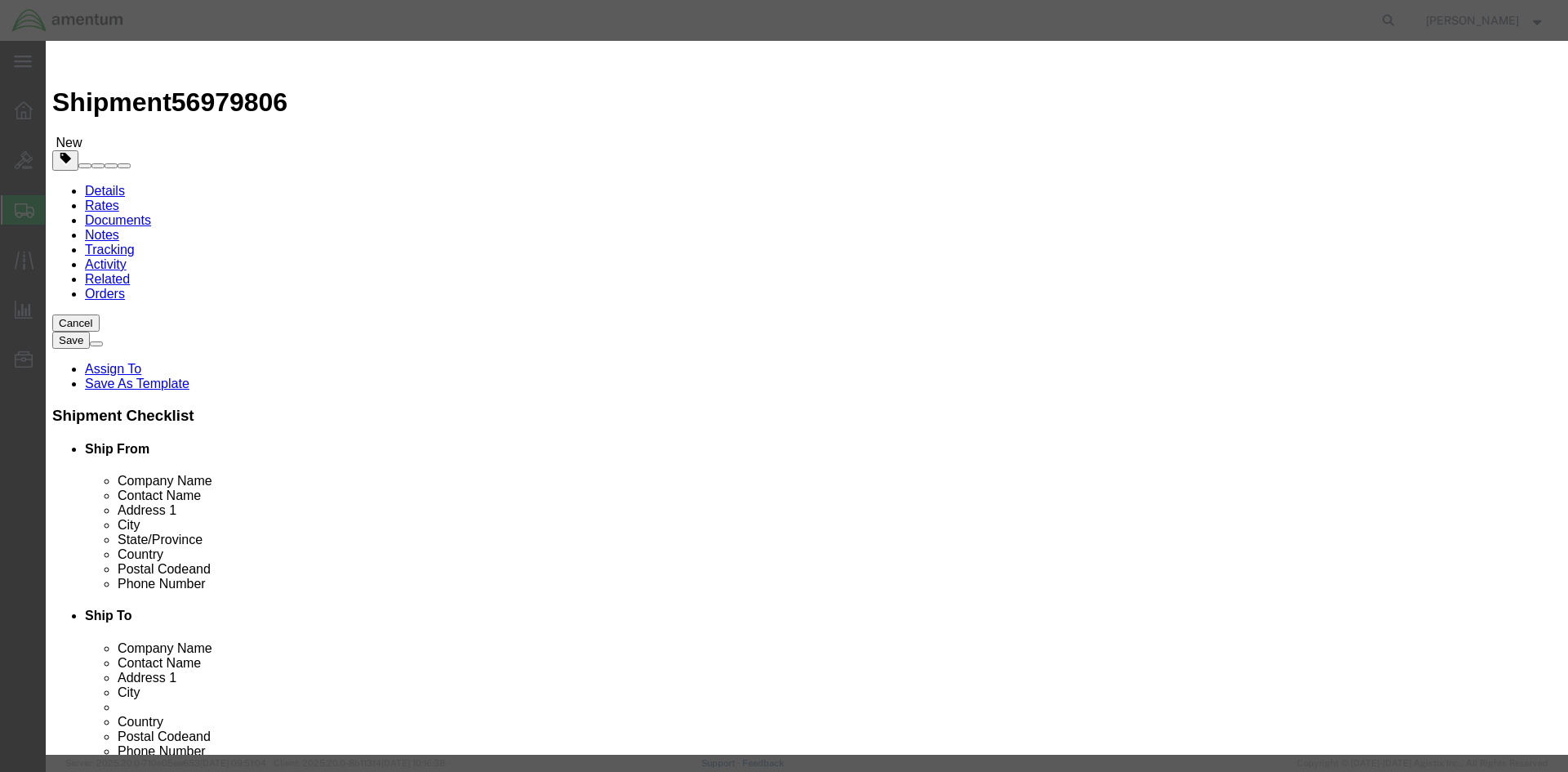
paste input "6118.03.03.2219.000.EJA.0000"
type input "6118.03.03.2219.000.EJA.0000"
click input "text"
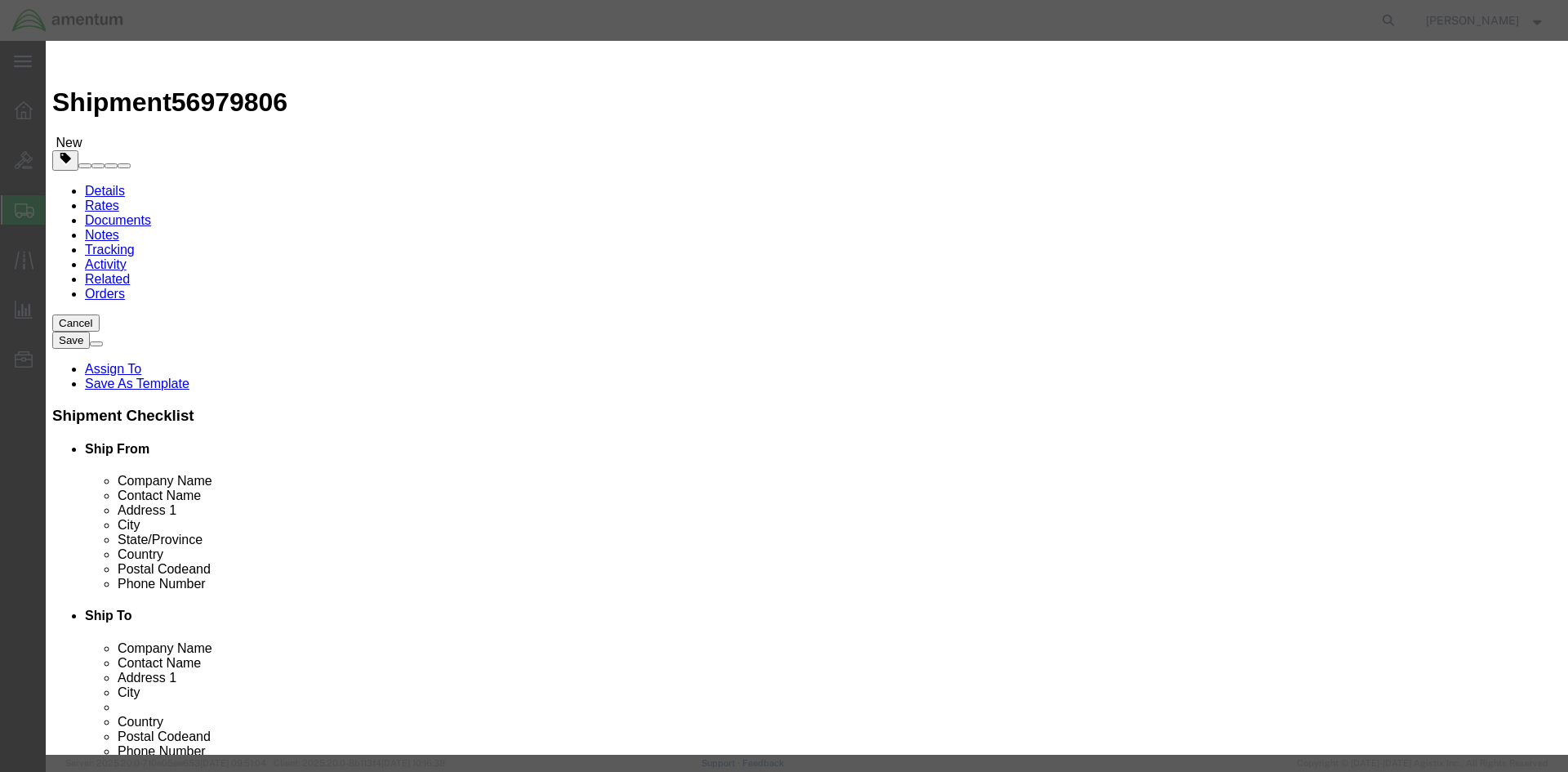
paste input "6118.03.03.2219.000.EJA.0000"
type input "6118.03.03.2219.000.EJA.0000"
click select "Select Account Type Activity ID Airline Appointment Number ASN Batch Number Bil…"
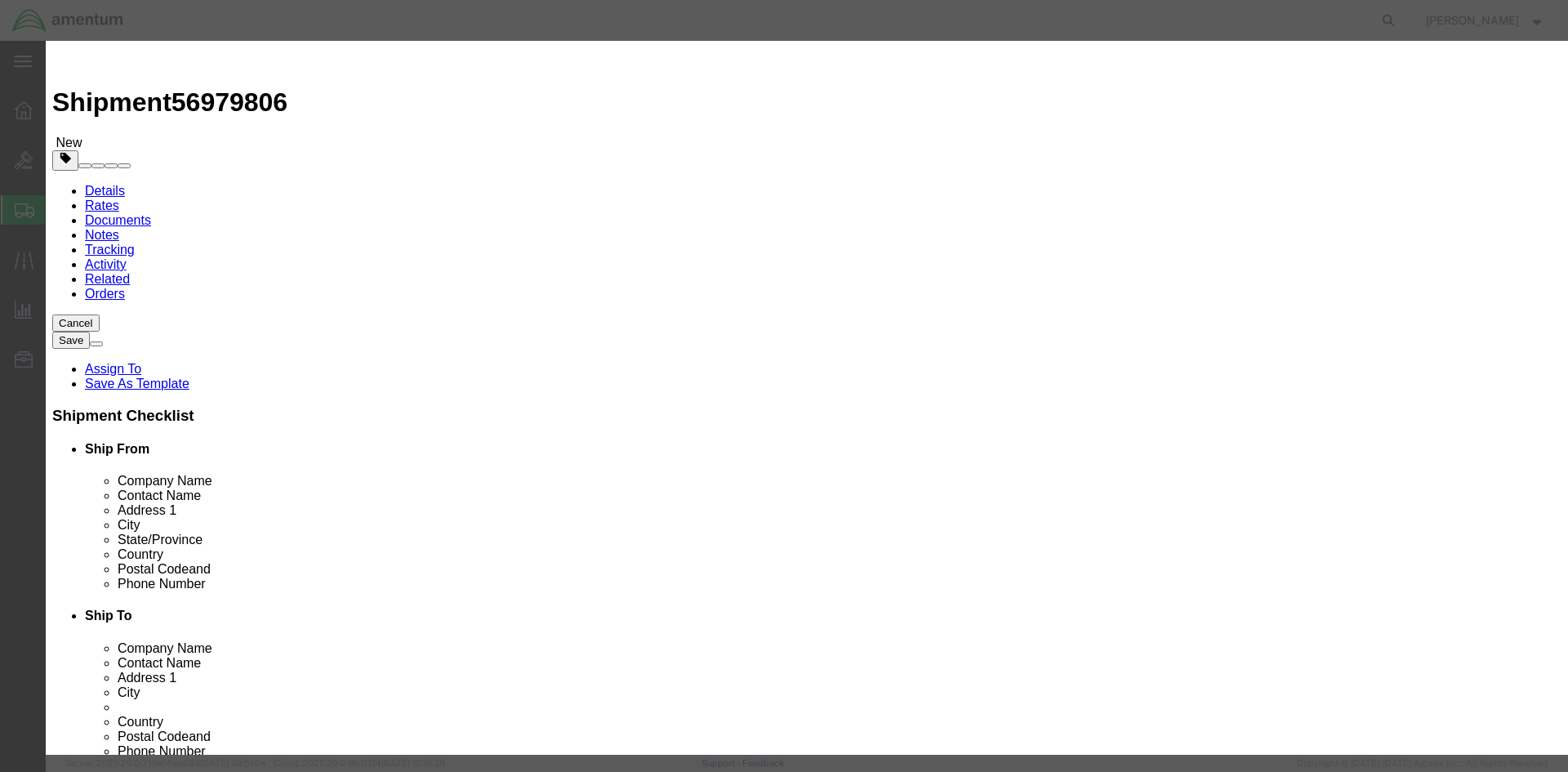
select select "GLCD"
click select "Select Account Type Activity ID Airline Appointment Number ASN Batch Number Bil…"
select select "PROJNUM"
click select "Select Account Type Activity ID Airline Appointment Number ASN Batch Number Bil…"
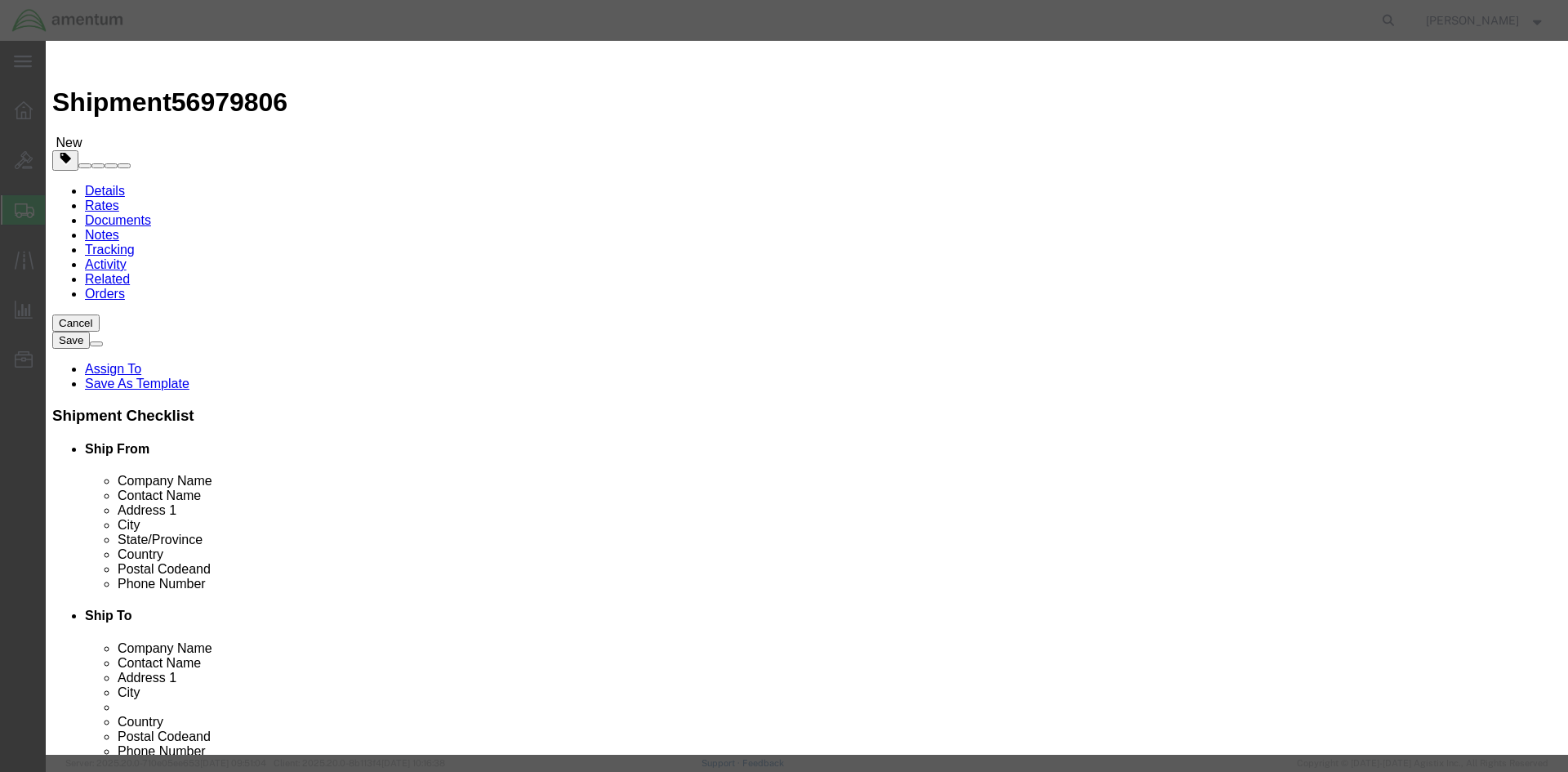
click select "Select [GEOGRAPHIC_DATA] [GEOGRAPHIC_DATA] [GEOGRAPHIC_DATA] [GEOGRAPHIC_DATA] …"
select select "US"
click select "Select [GEOGRAPHIC_DATA] [GEOGRAPHIC_DATA] [GEOGRAPHIC_DATA] [GEOGRAPHIC_DATA] …"
click input "text"
type input "NST"
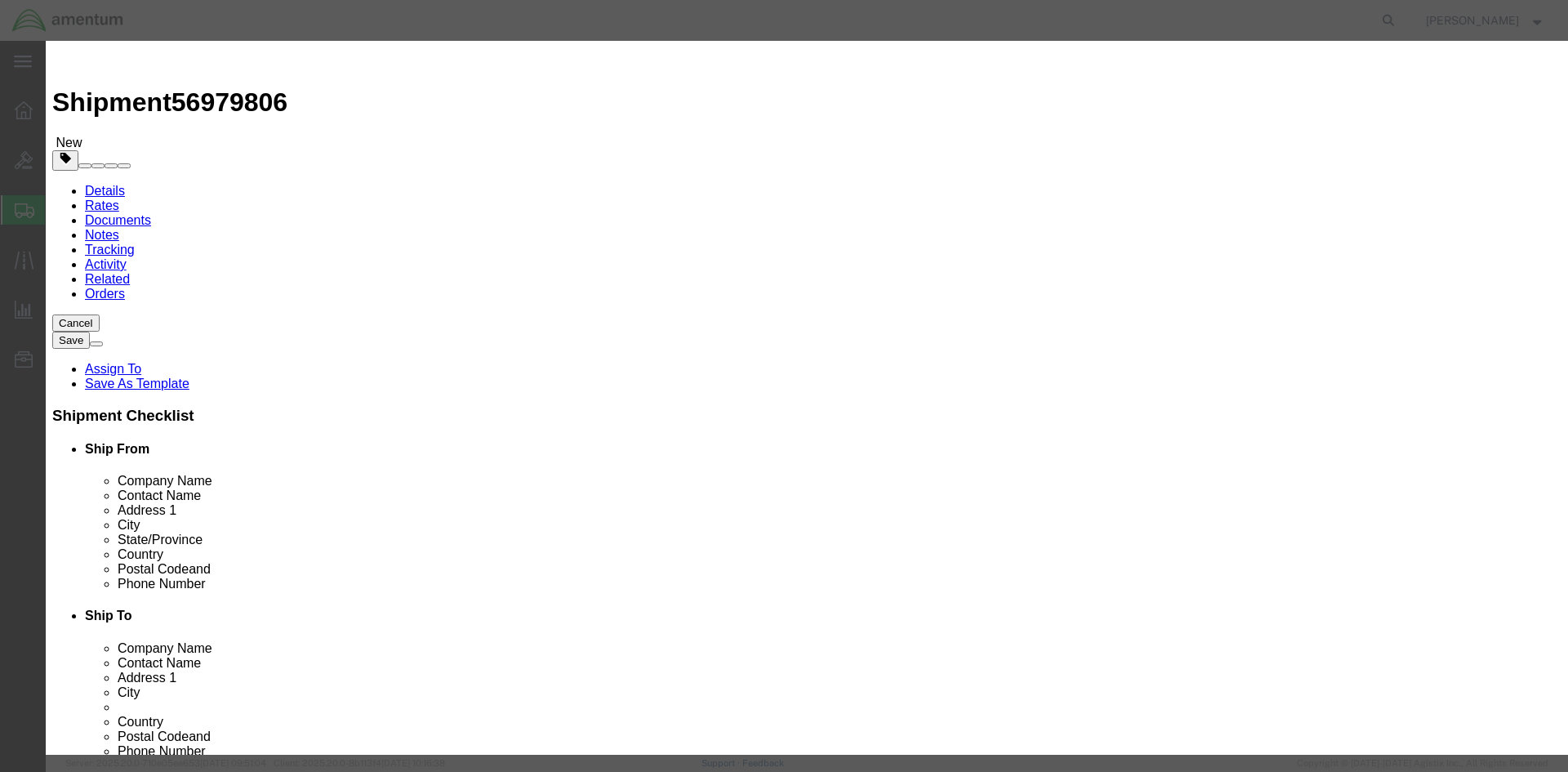
drag, startPoint x: 662, startPoint y: 120, endPoint x: 419, endPoint y: 115, distance: 243.1
click div "Product Name SET SCREW,MEA MEDCO LK"
drag, startPoint x: 954, startPoint y: 129, endPoint x: 965, endPoint y: 131, distance: 11.2
click textarea
paste textarea "SET SCREW,MEA MEDCO LK"
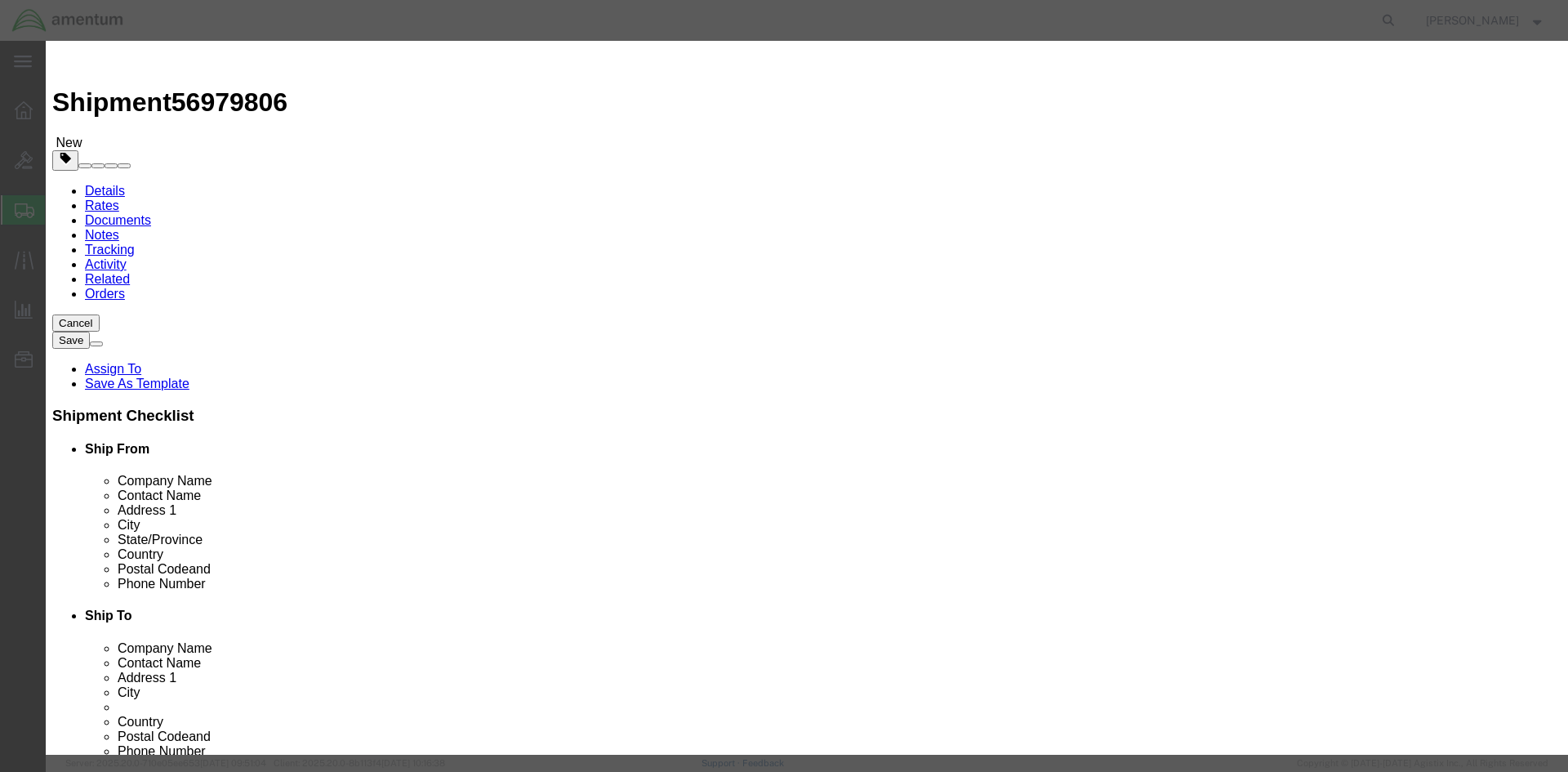
type textarea "SET SCREW,MEA MEDCO LK"
click td "Model:"
select select
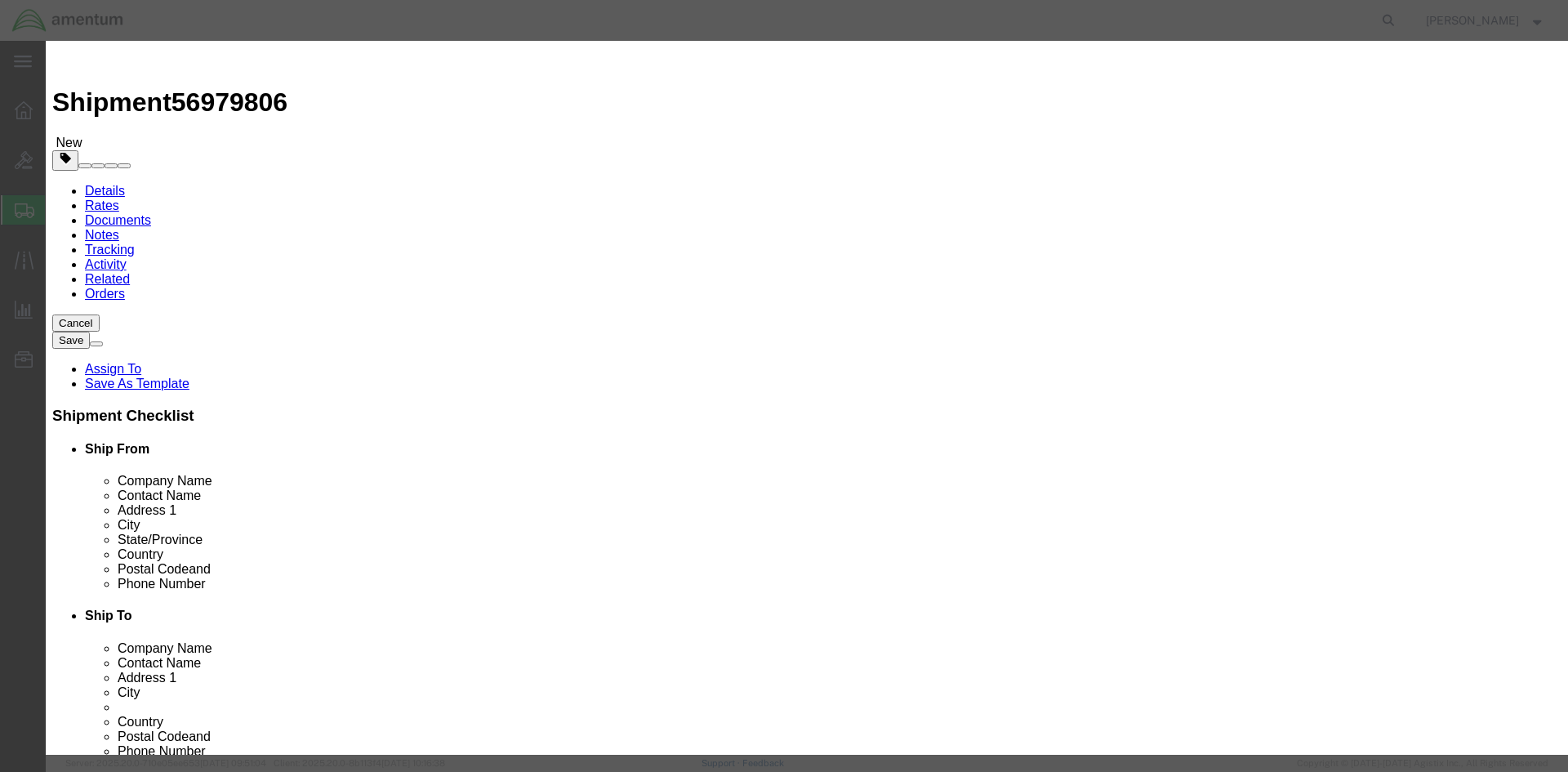
select select
checkbox input "false"
click input "text"
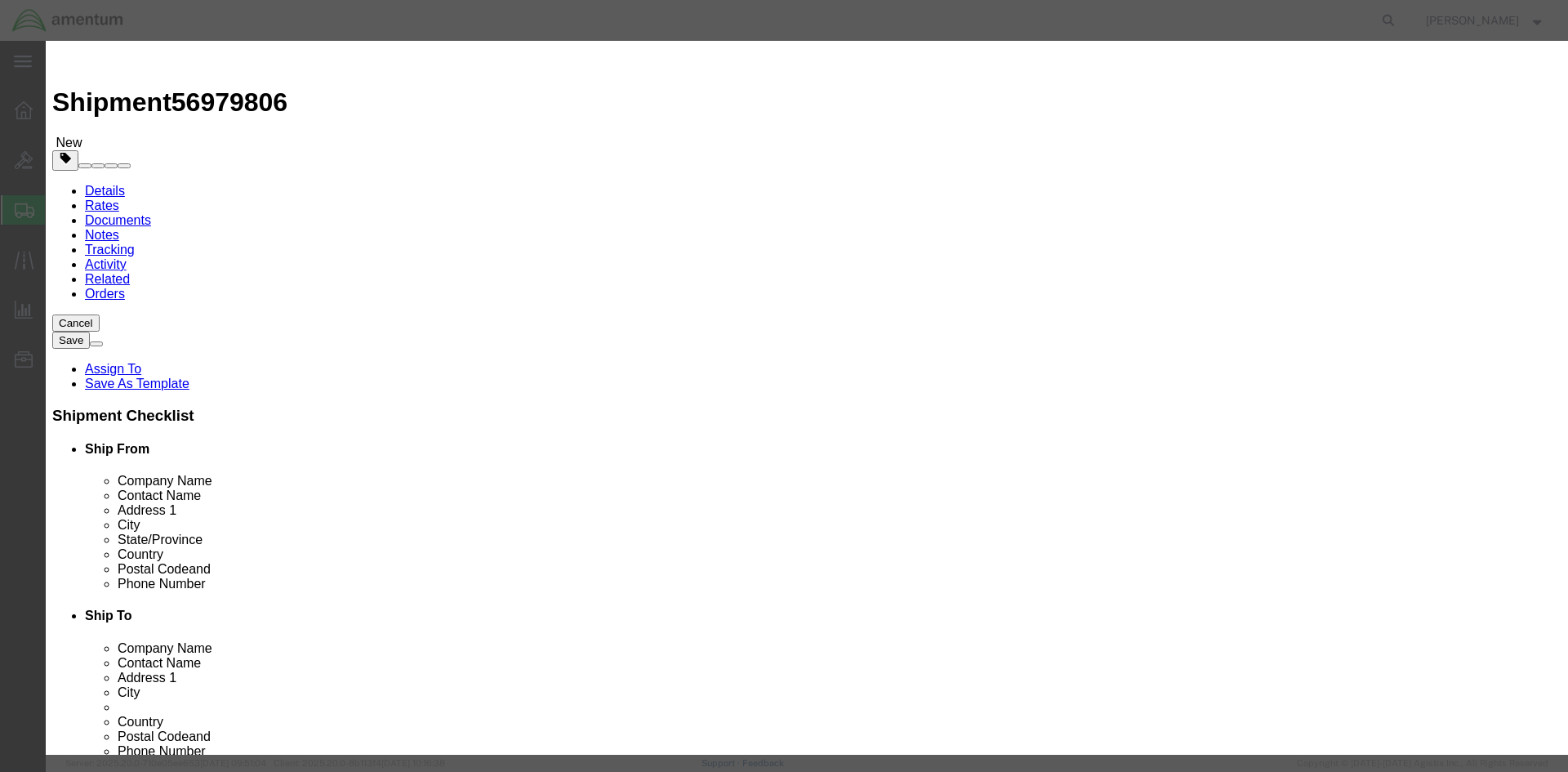
paste input "SET SCREW,MEA MEDCO LK"
type input "SET SCREW,MEA MEDCO LK"
click input "text"
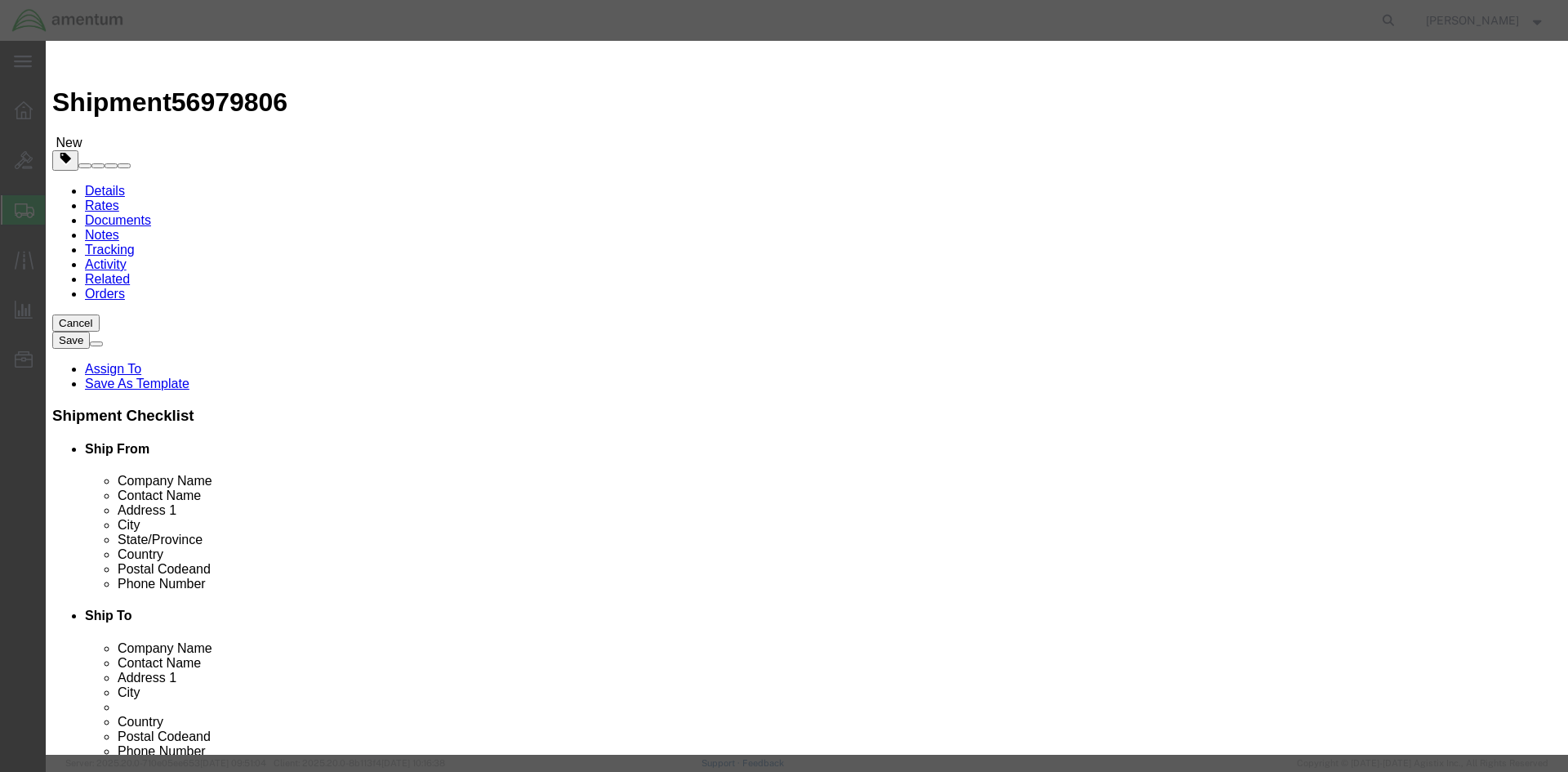
paste input "SET SCREW,MEA MEDCO LK"
type input "SET SCREW,MEA MEDCO LK"
click input "text"
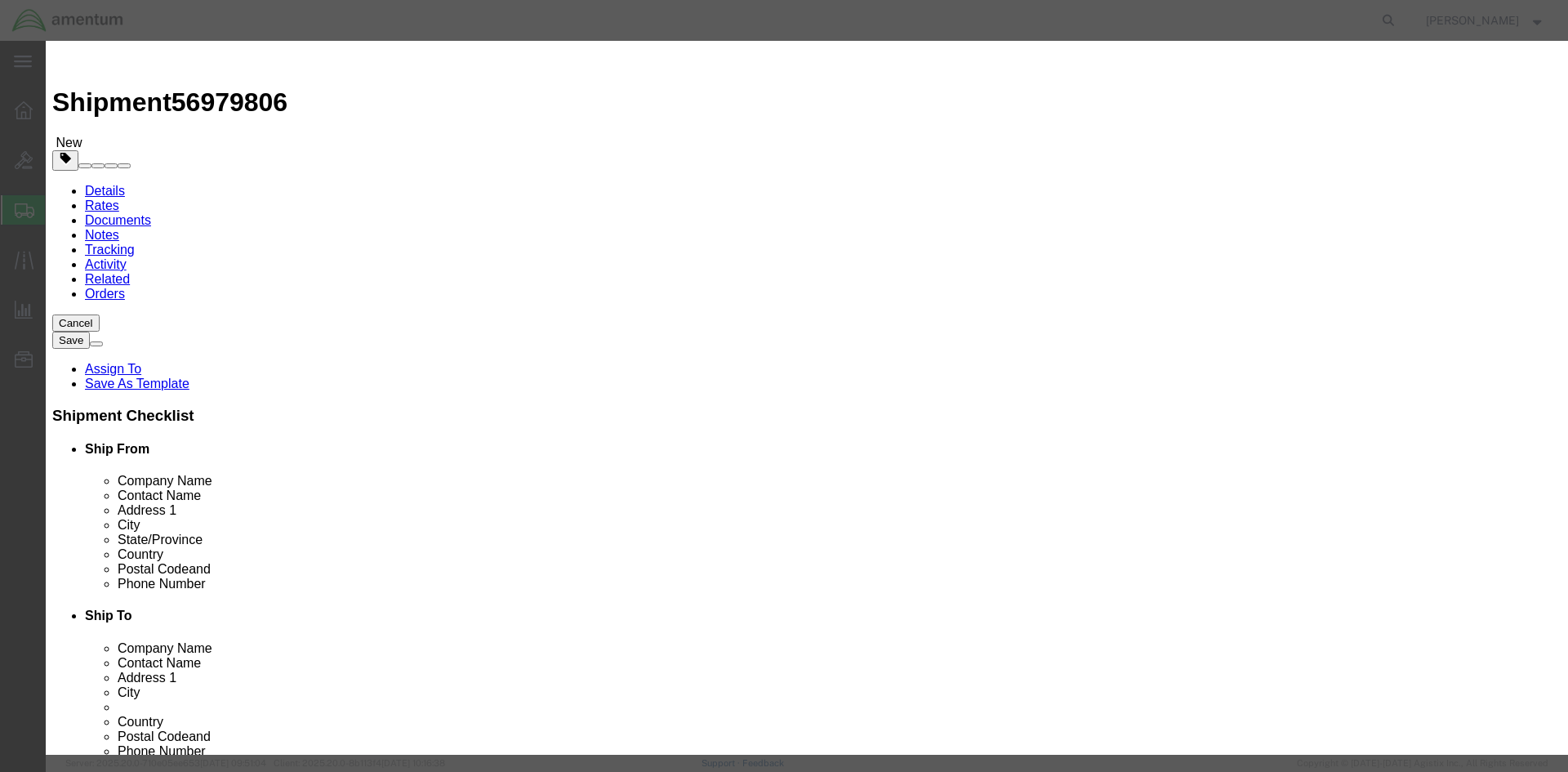
paste input "SET SCREW,MEA MEDCO LK"
type input "S"
drag, startPoint x: 548, startPoint y: 300, endPoint x: 463, endPoint y: 300, distance: 85.0
click div "KH300-5"
paste input "KH300-5"
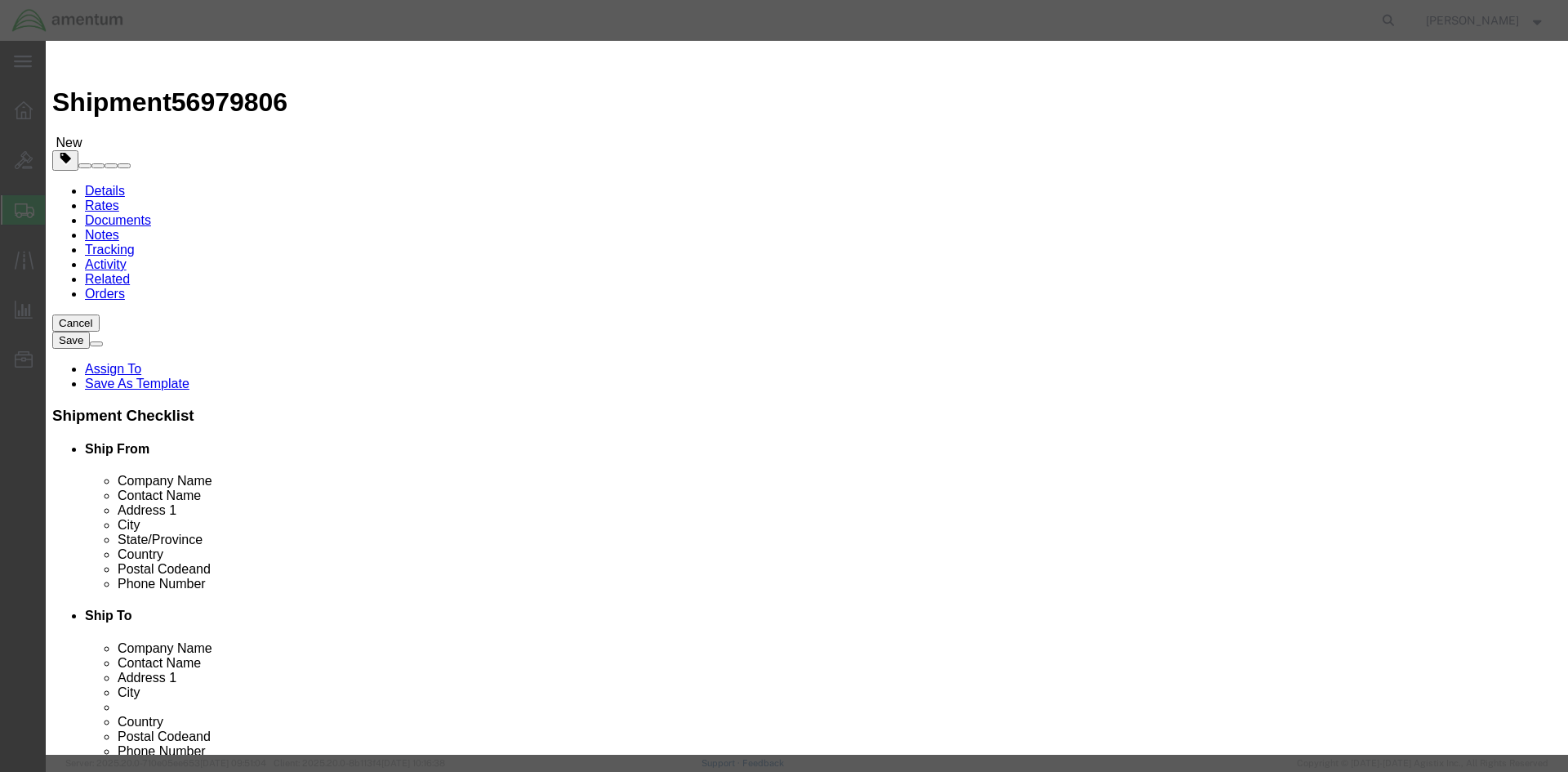
type input "KH300-5"
drag, startPoint x: 633, startPoint y: 363, endPoint x: 646, endPoint y: 354, distance: 15.8
click td "Name: SET SCREW,MEA MEDCO LK"
select select
checkbox input "false"
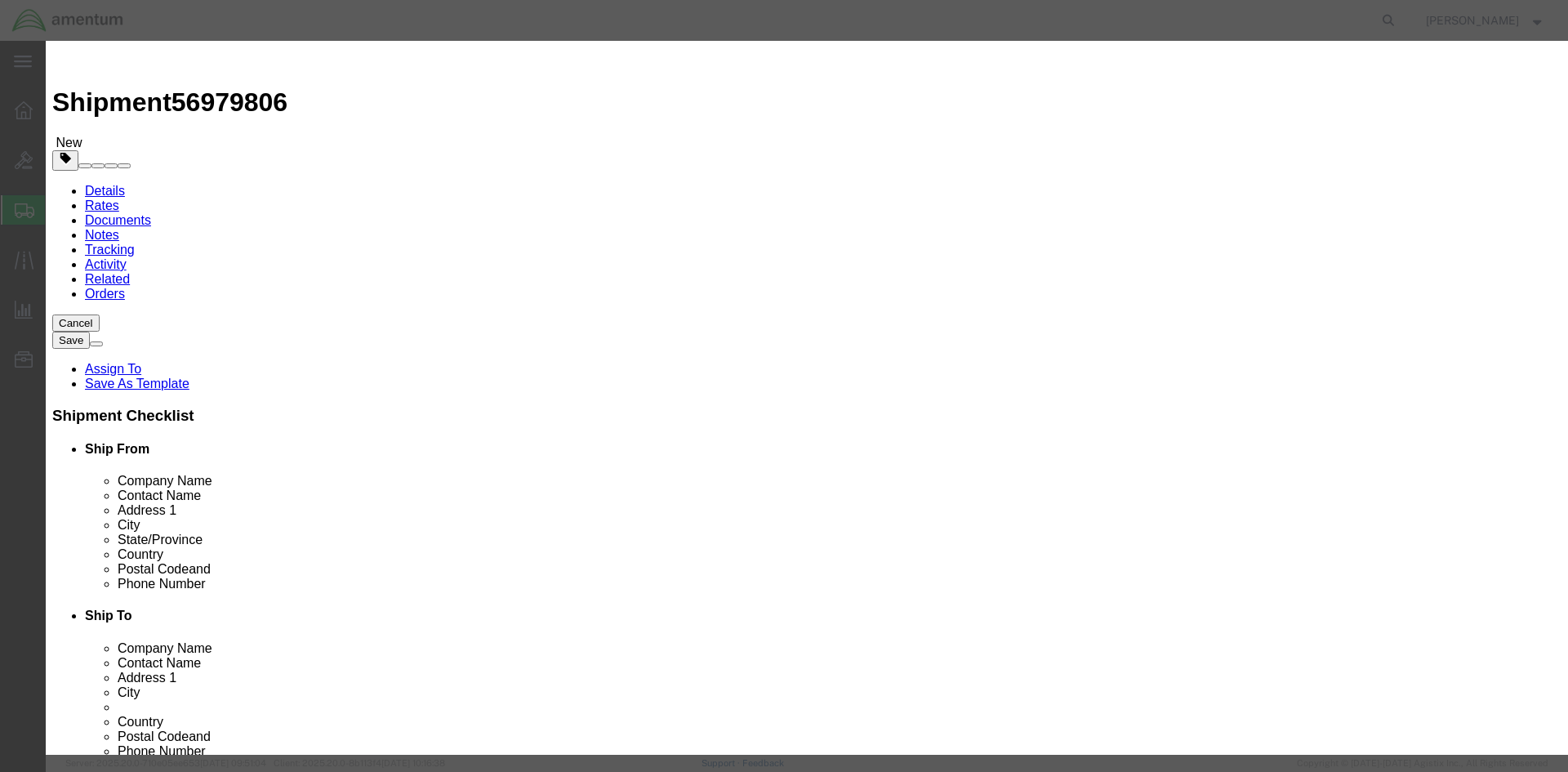
checkbox input "false"
type input "SET SCREW,MEA MEDCO LK"
drag, startPoint x: 495, startPoint y: 148, endPoint x: 500, endPoint y: 165, distance: 17.7
click input "text"
type input "4"
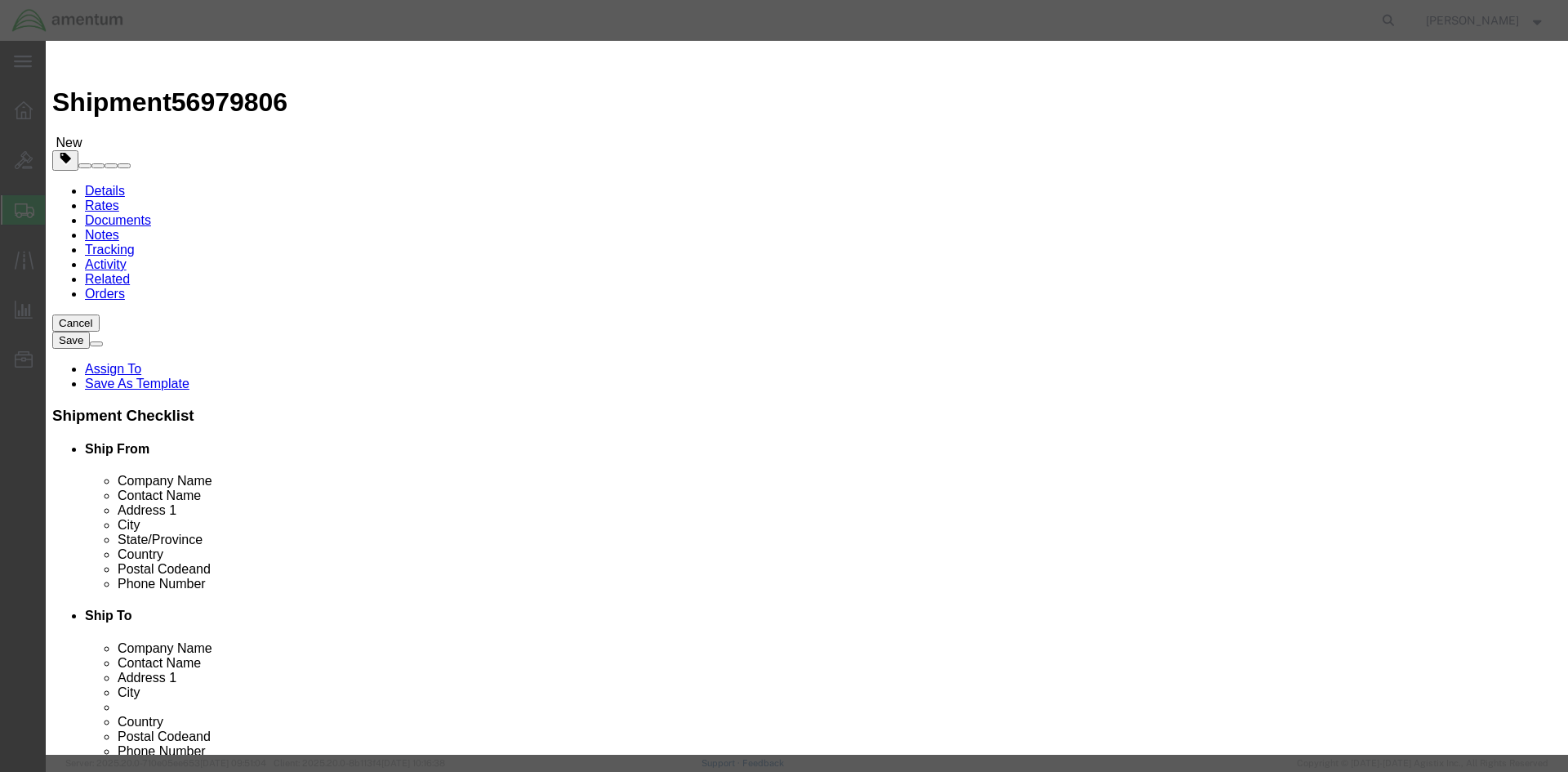
click input "text"
type input "20.00"
select select "250"
click select "Select [GEOGRAPHIC_DATA] [GEOGRAPHIC_DATA] [GEOGRAPHIC_DATA] [GEOGRAPHIC_DATA] …"
select select "US"
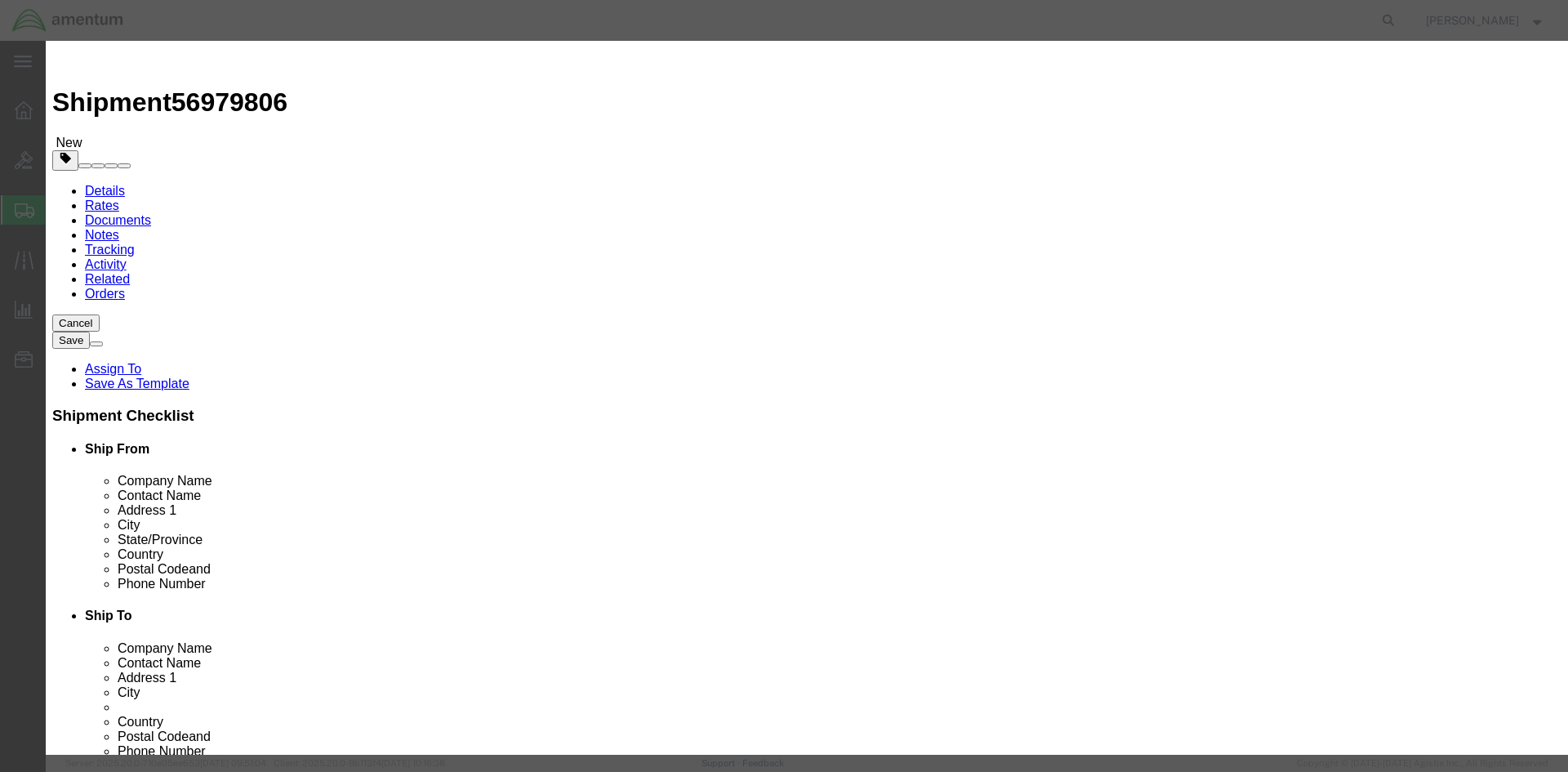
click select "Select [GEOGRAPHIC_DATA] [GEOGRAPHIC_DATA] [GEOGRAPHIC_DATA] [GEOGRAPHIC_DATA] …"
click input "text"
type input "NST"
click select "Select Account Type Activity ID Airline Appointment Number ASN Batch Number Bil…"
select select "GLCD"
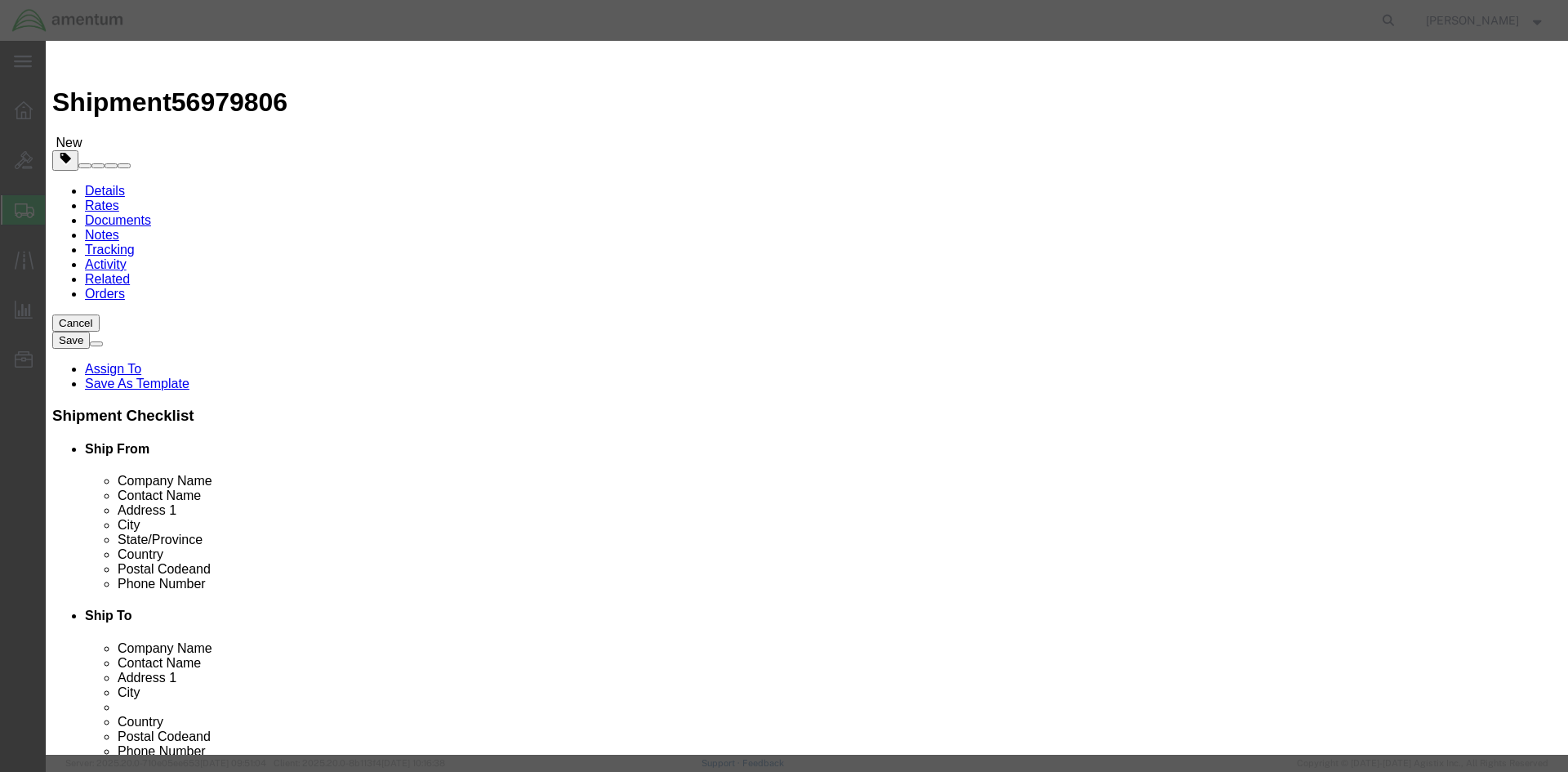
click select "Select Account Type Activity ID Airline Appointment Number ASN Batch Number Bil…"
select select "PROJNUM"
click select "Select Account Type Activity ID Airline Appointment Number ASN Batch Number Bil…"
click input "text"
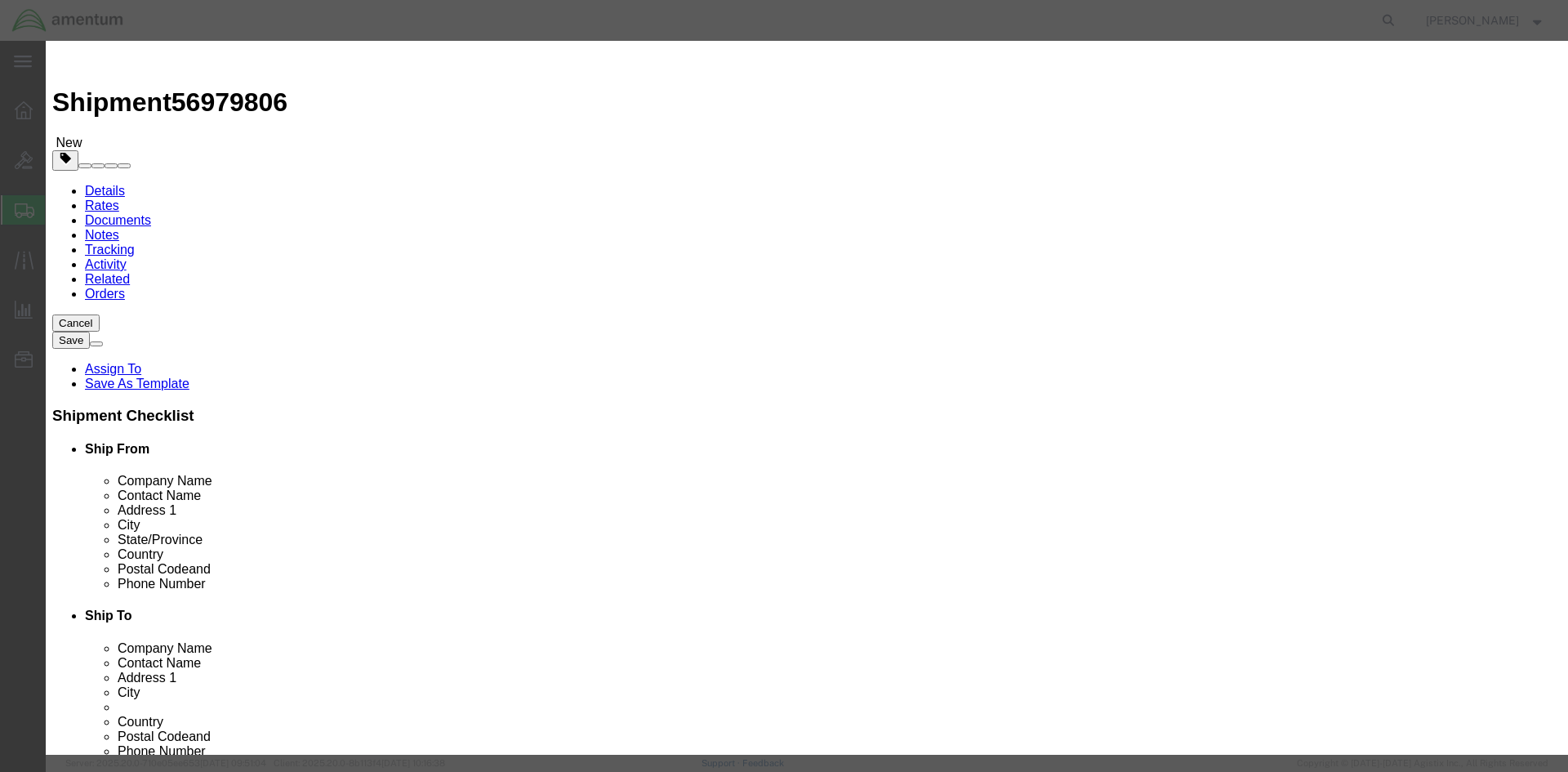
type input "SET SCREW,MEA MEDCO LK"
click input "text"
click input "SET SCREW,MEA MEDCO LK"
paste input "6118.03.03.2219.000.EJA.0000"
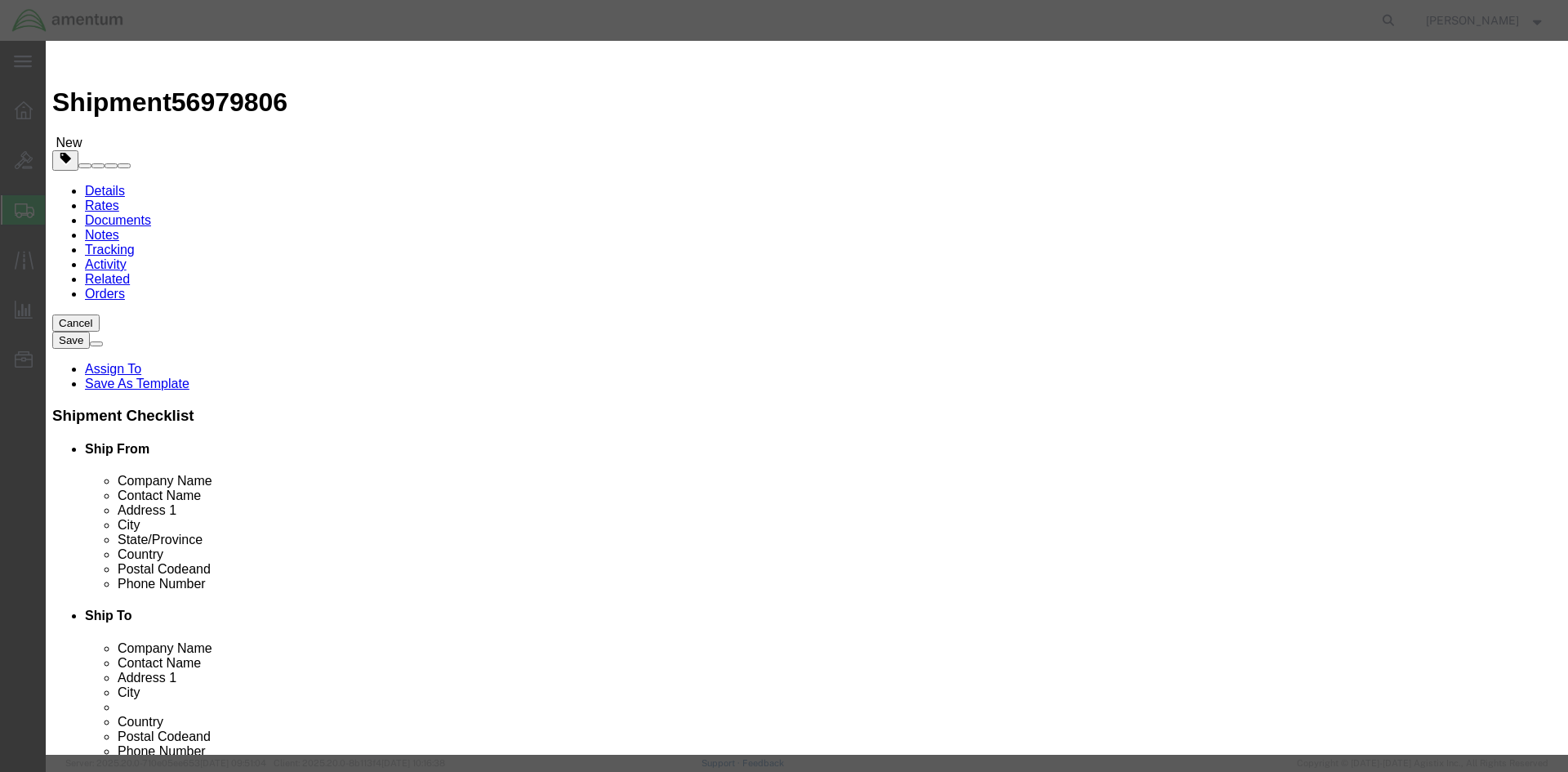
type input "6118.03.03.2219.000.EJA.0000"
paste input "6118.03.03.2219.000.EJA.0000"
type input "6118.03.03.2219.000.EJA.0000"
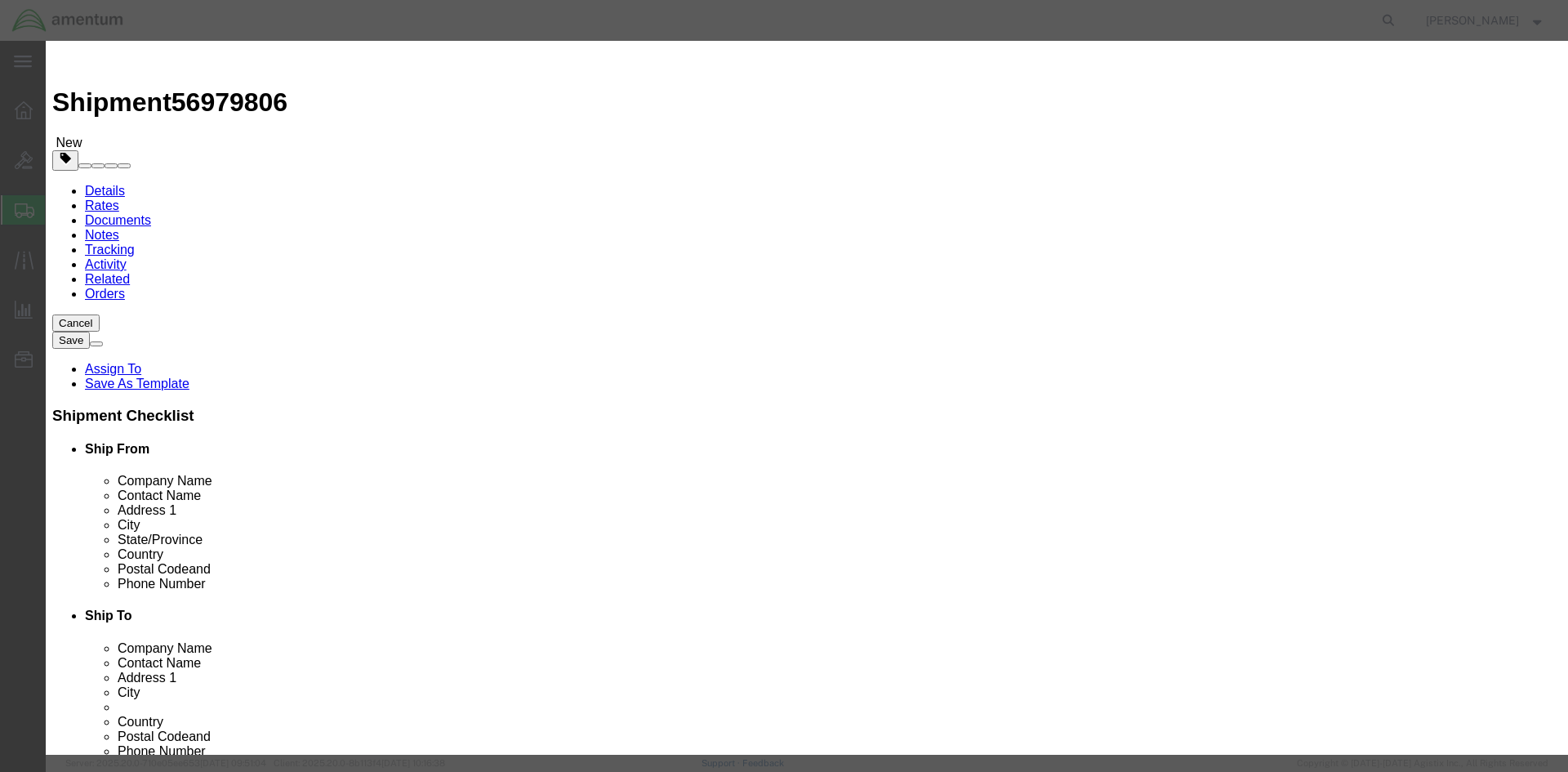
scroll to position [0, 0]
click button "Save & Close"
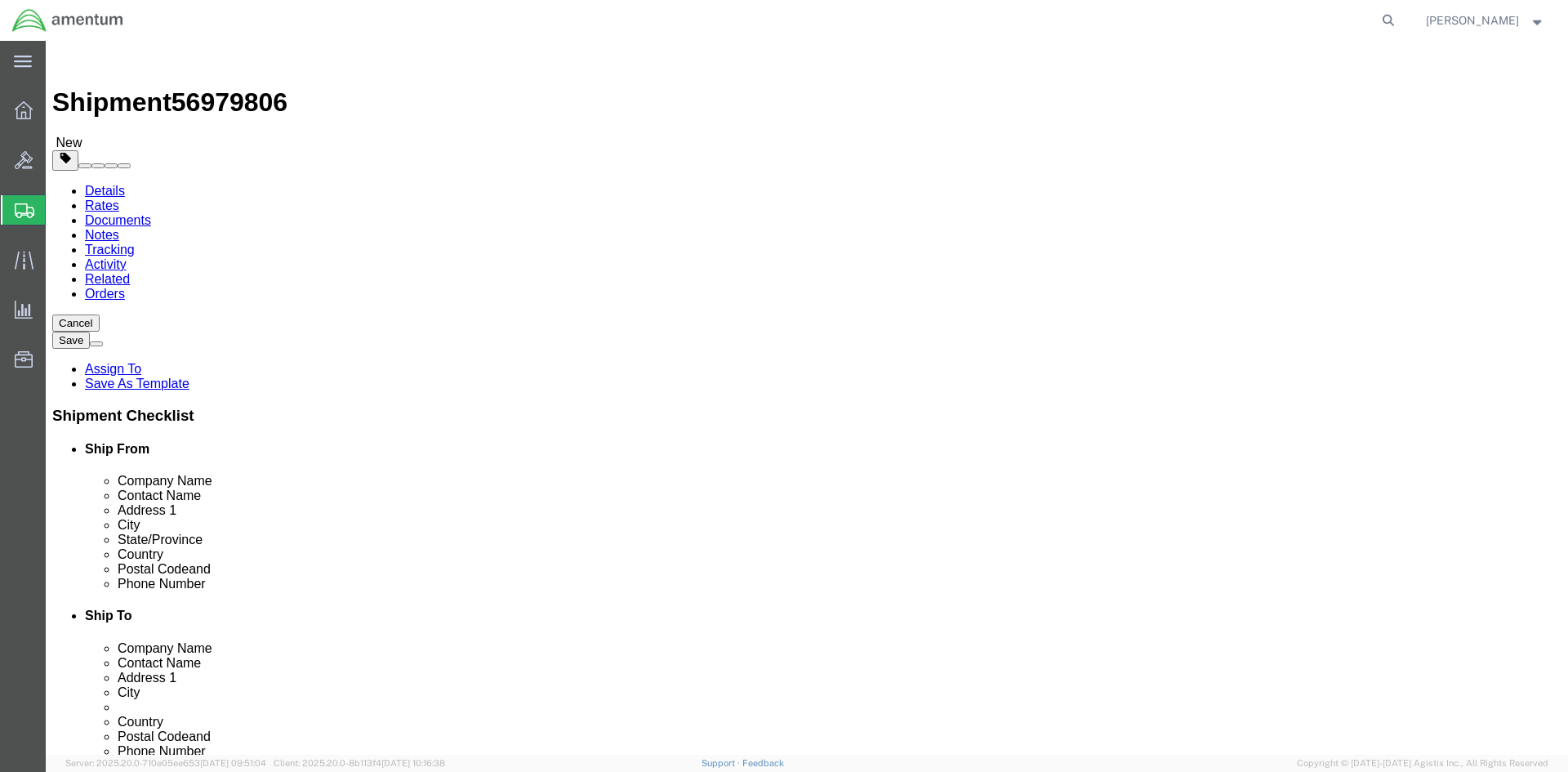
drag, startPoint x: 1392, startPoint y: 684, endPoint x: 723, endPoint y: 438, distance: 712.8
click form "Shipment 56979806 New Details Rates Documents Notes Tracking Activity Related O…"
click button "Continue"
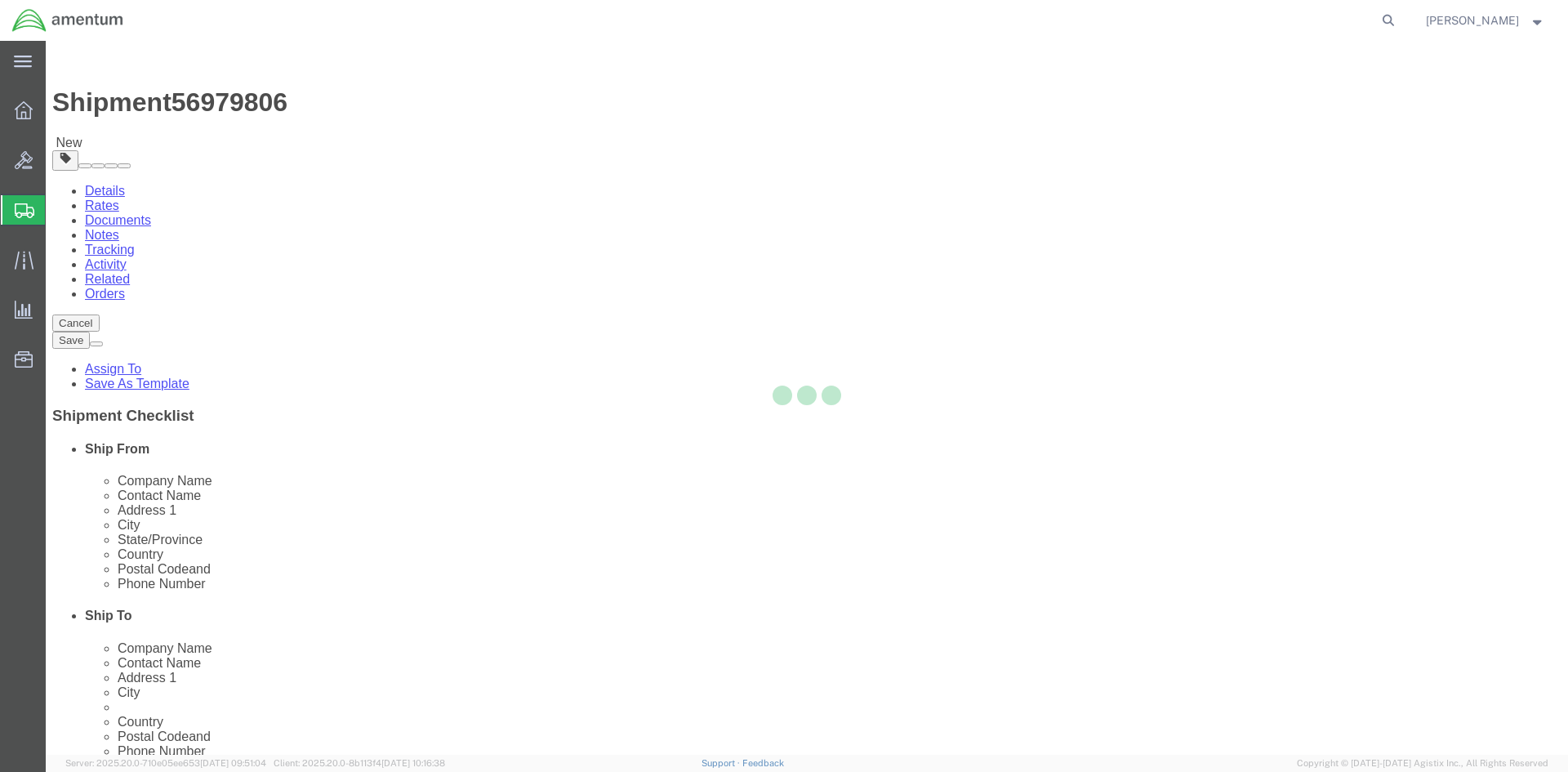
select select
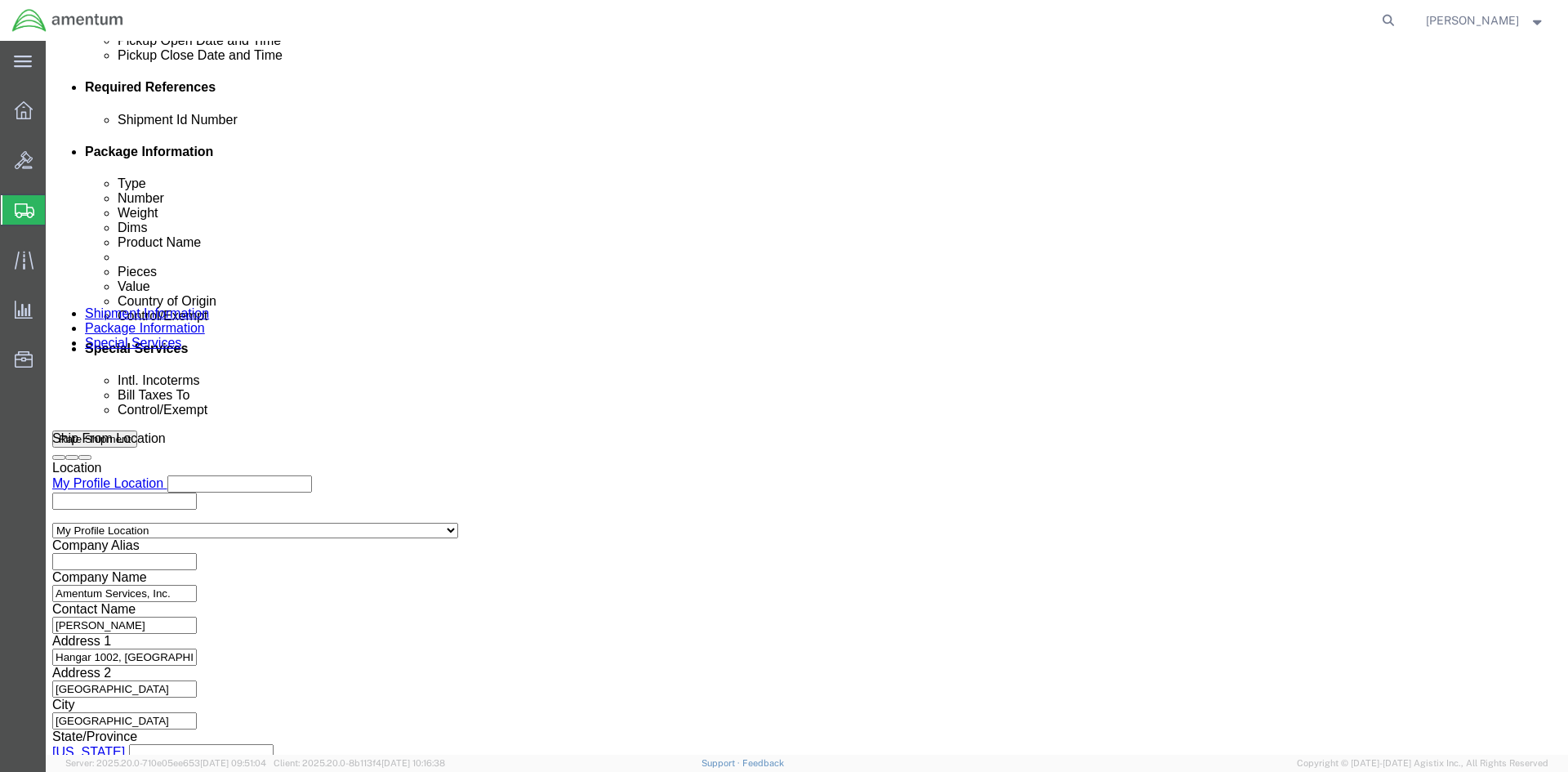
scroll to position [817, 0]
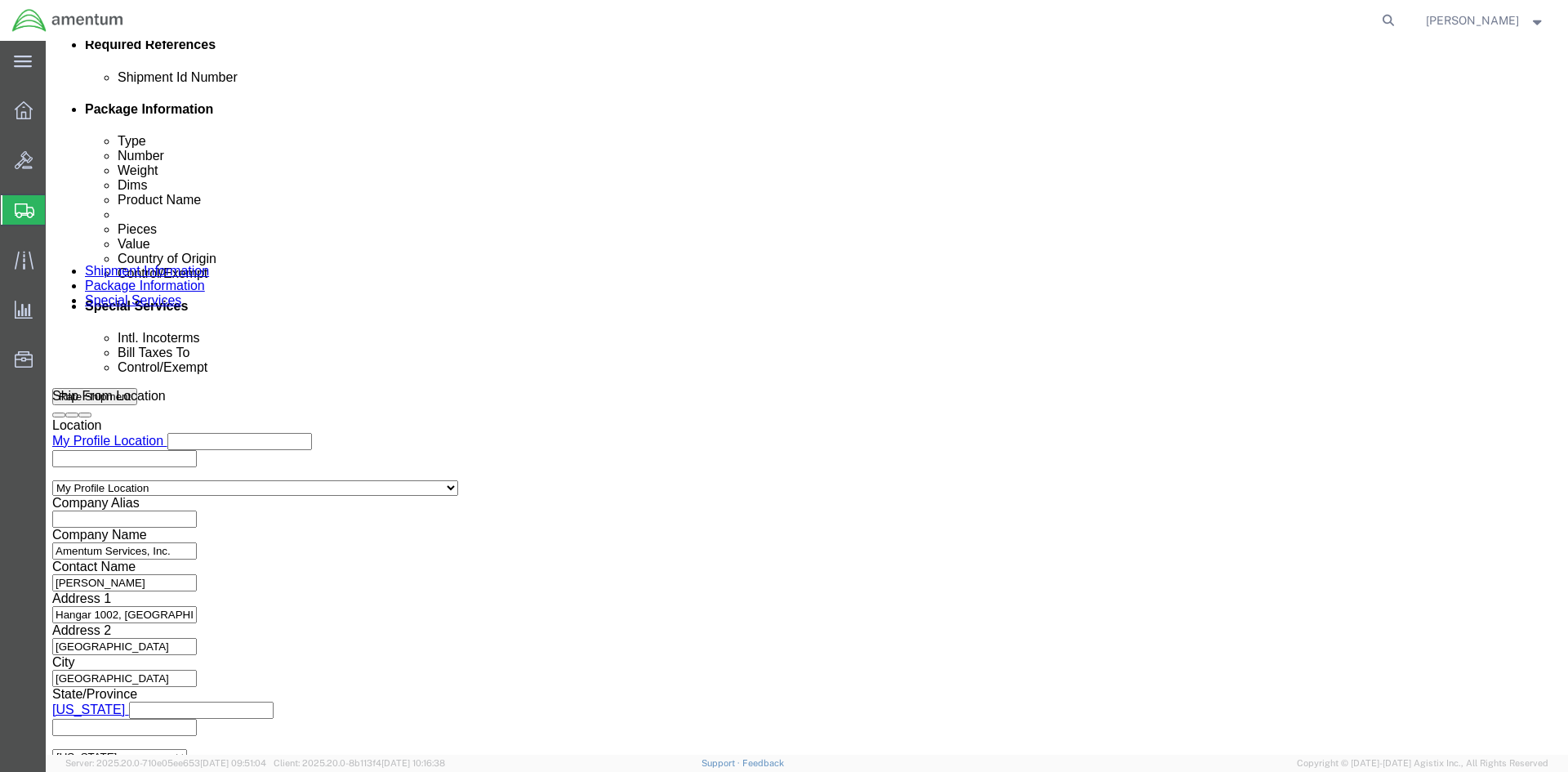
drag, startPoint x: 904, startPoint y: 188, endPoint x: 898, endPoint y: 204, distance: 17.1
click div "Cost Center Select Buyer Cost Center Department Operations Number Order Number …"
click select "Select Carriage Insurance Paid Carriage Paid To Cost and Freight Cost Insurance…"
select select "FOB"
click select "Select Carriage Insurance Paid Carriage Paid To Cost and Freight Cost Insurance…"
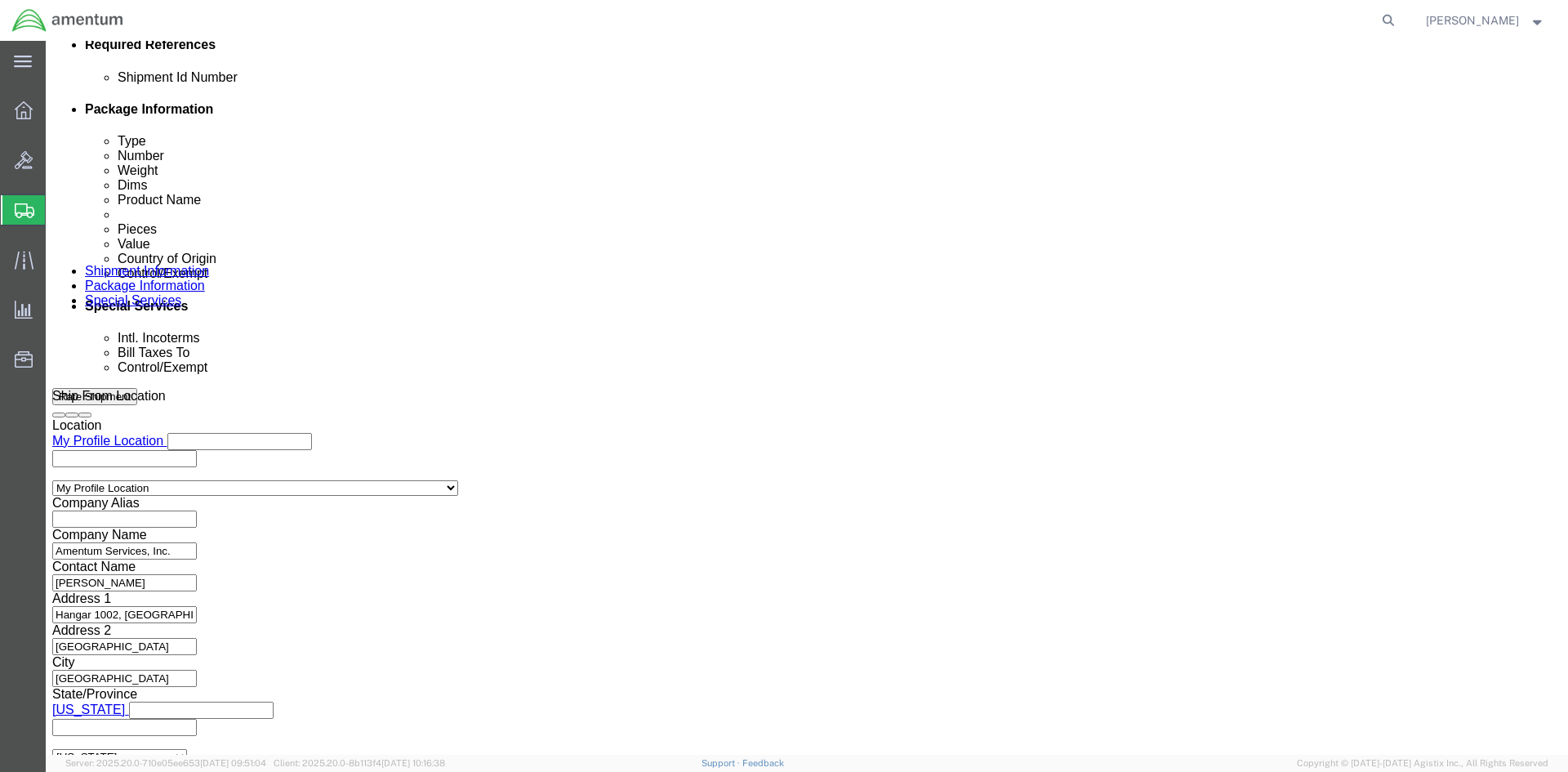
select select "RCPN"
type input "Amentum Services, Inc"
type input "[STREET_ADDRESS]"
select select "PR"
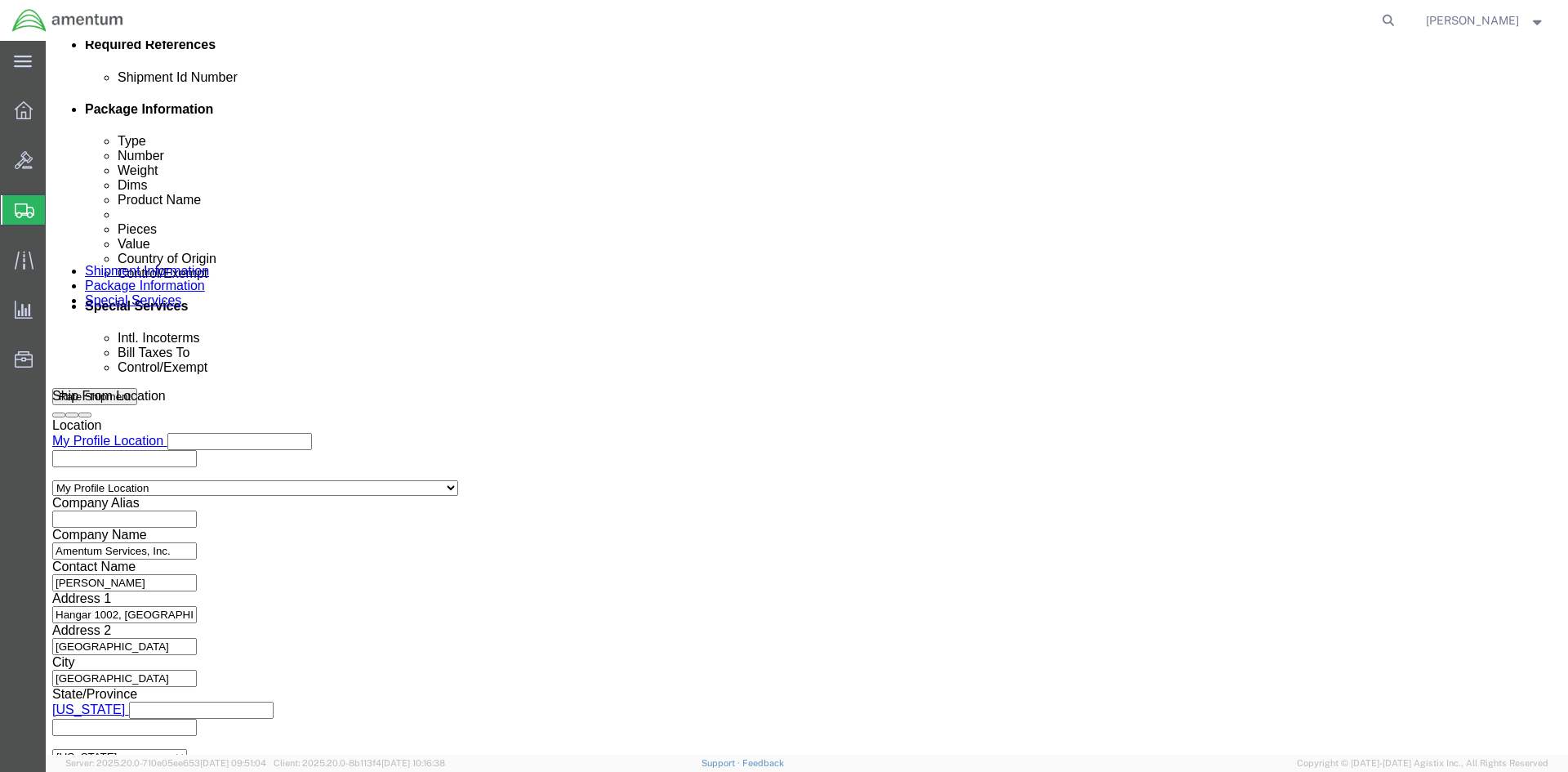
type input "[PHONE_NUMBER]"
type input "[PERSON_NAME]"
type input "c/o Amentum Services, Inc."
type input "Aguadilla"
type input "00604"
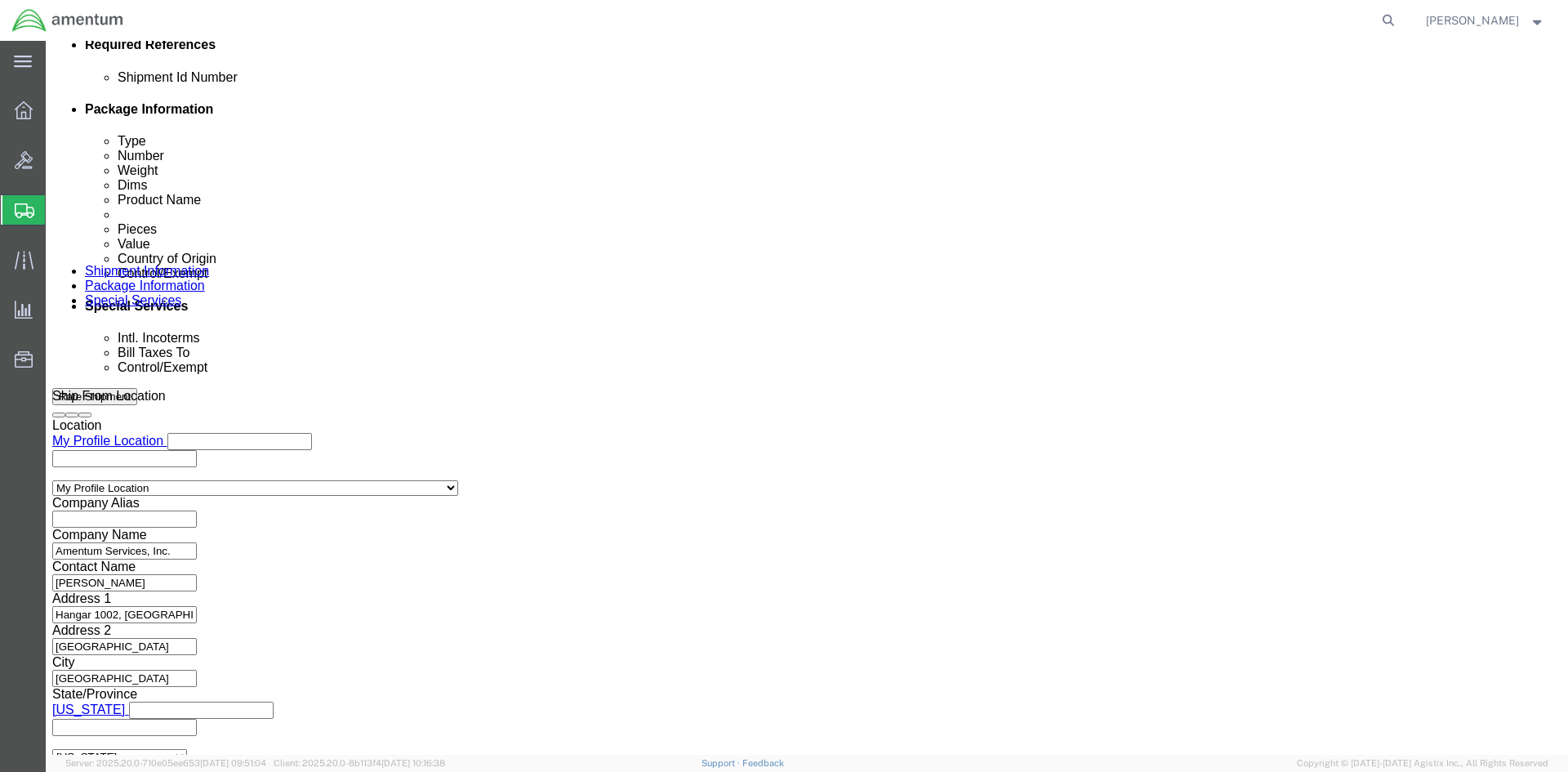
type input "[US_EMPLOYER_IDENTIFICATION_NUMBER]"
click select "Select Recipient Account Sender/Shipper Third Party Account"
select select "SHIP"
click select "Select Recipient Account Sender/Shipper Third Party Account"
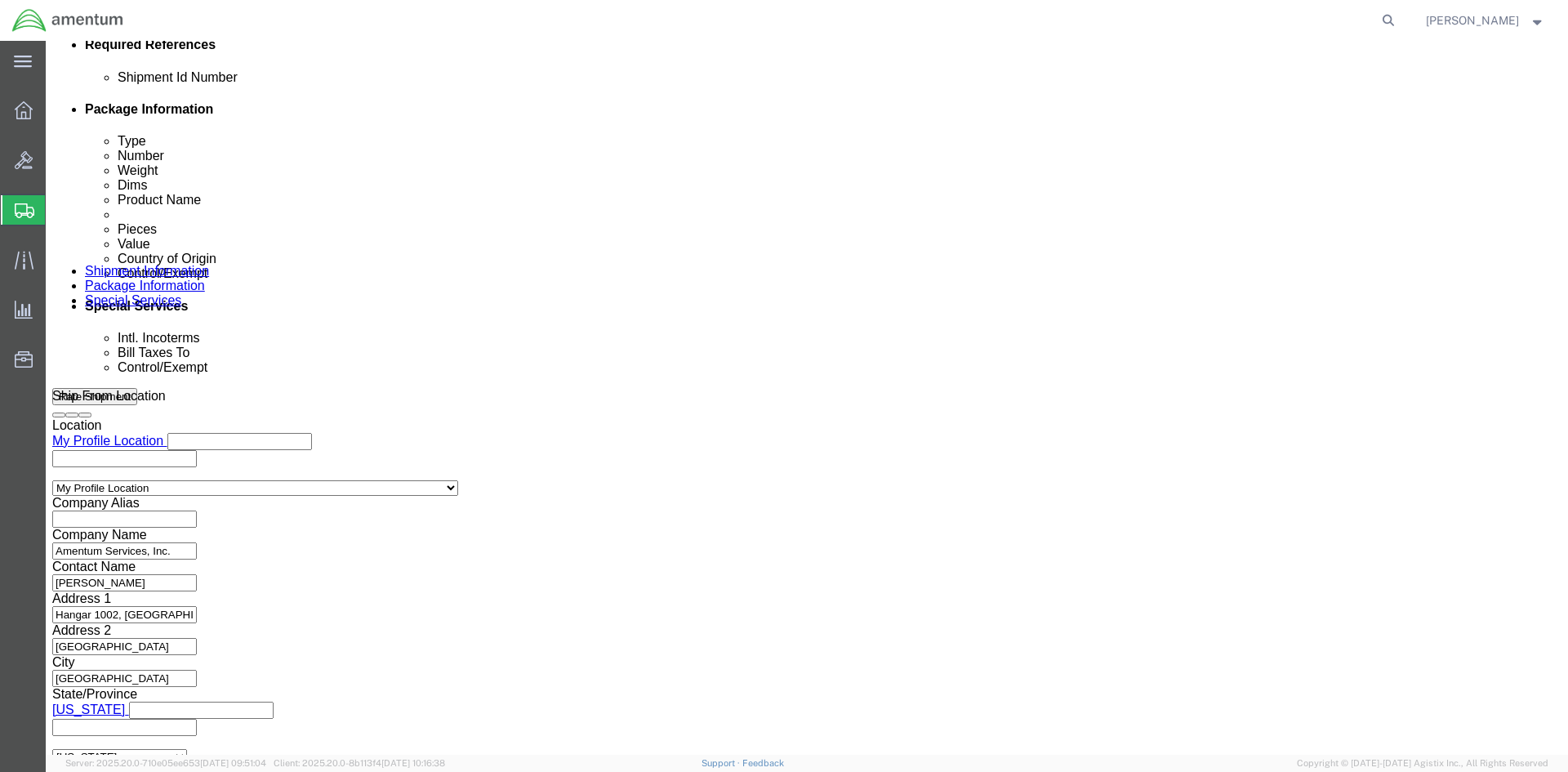
select select "SHIP"
click select "Select Recipient Account Sender/Shipper Third Party Account"
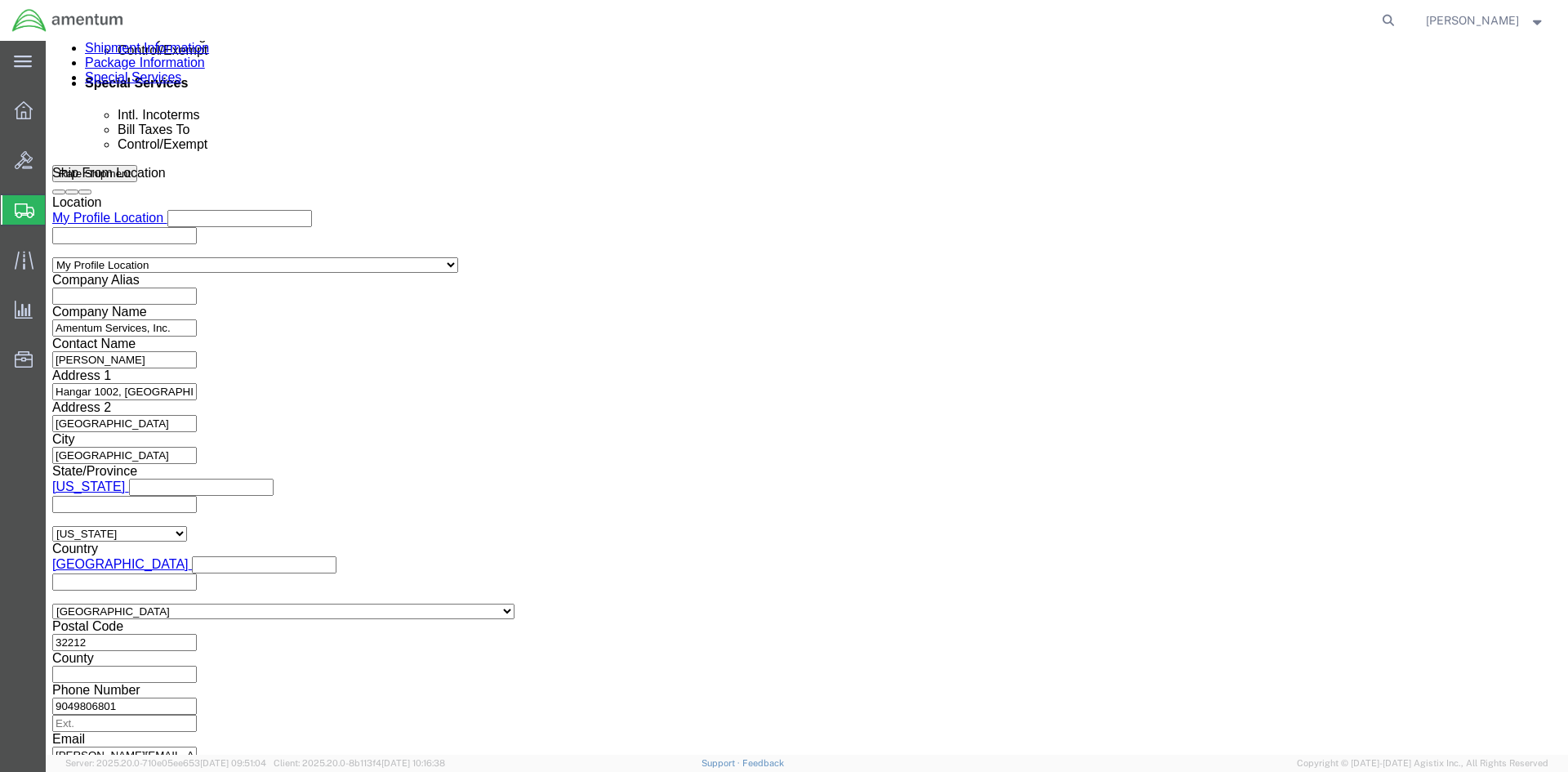
scroll to position [1062, 0]
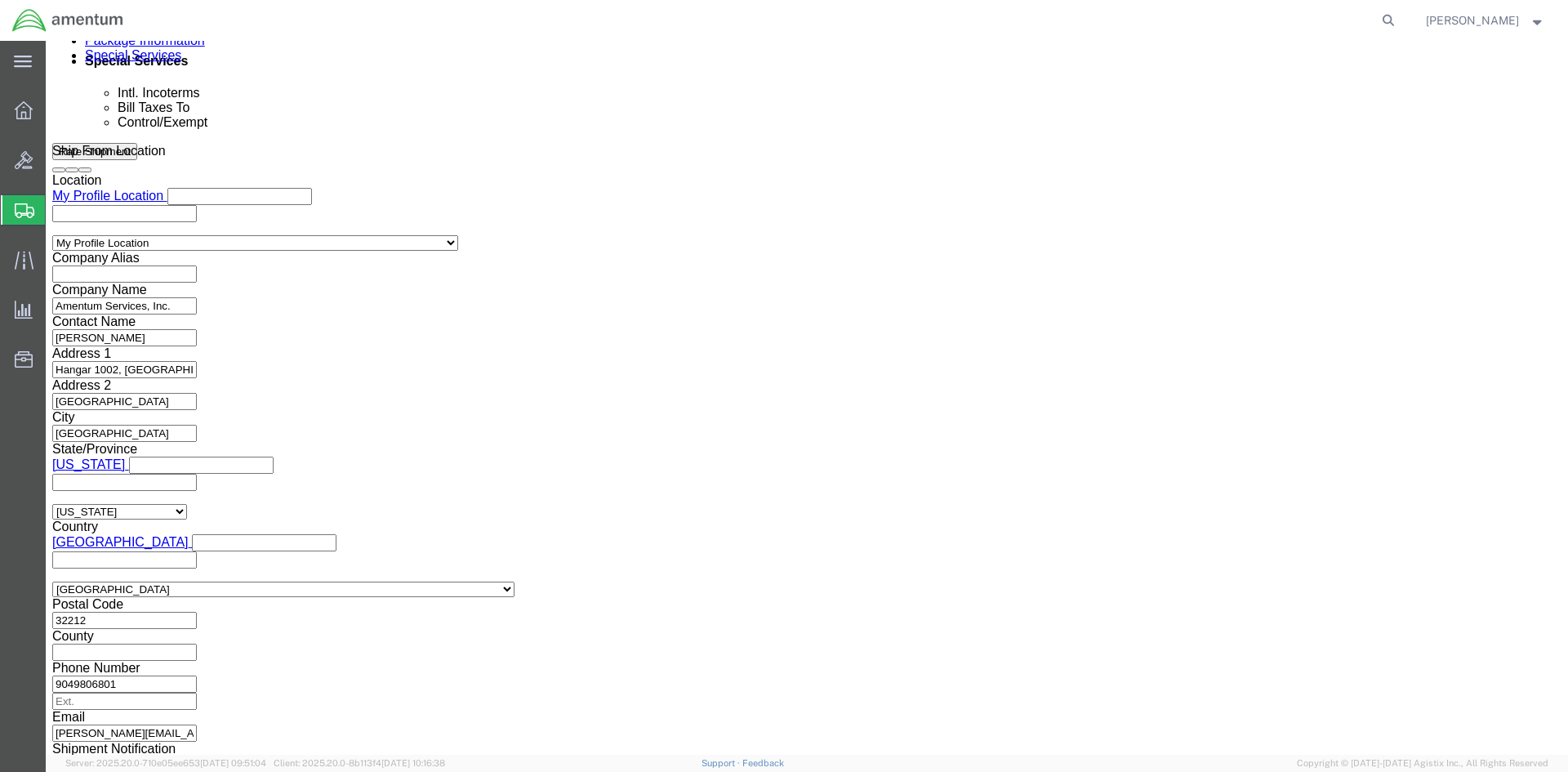
click select "Select ATF BIS DEA EPA FDA FTR ITAR OFAC Other (OPA)"
select select "FTR"
click select "Select ATF BIS DEA EPA FDA FTR ITAR OFAC Other (OPA)"
click select "Select 30.2(d)(2) 30.36 30.37(a) 30.37(f) 30.37(g) 30.37(h) 30.37(i) 30.37(j) 3…"
select select "30.37(a)"
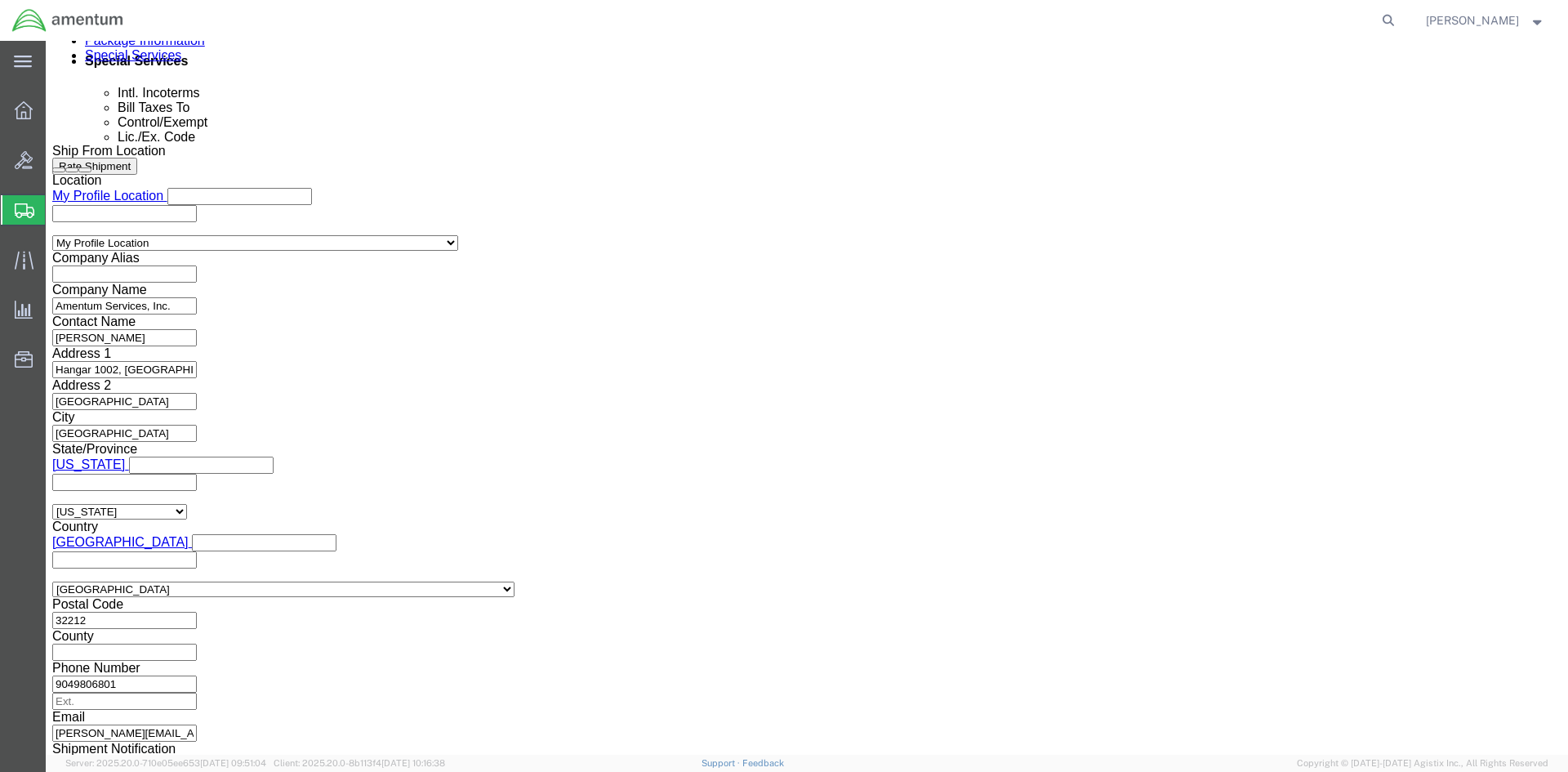
click select "Select 30.2(d)(2) 30.36 30.37(a) 30.37(f) 30.37(g) 30.37(h) 30.37(i) 30.37(j) 3…"
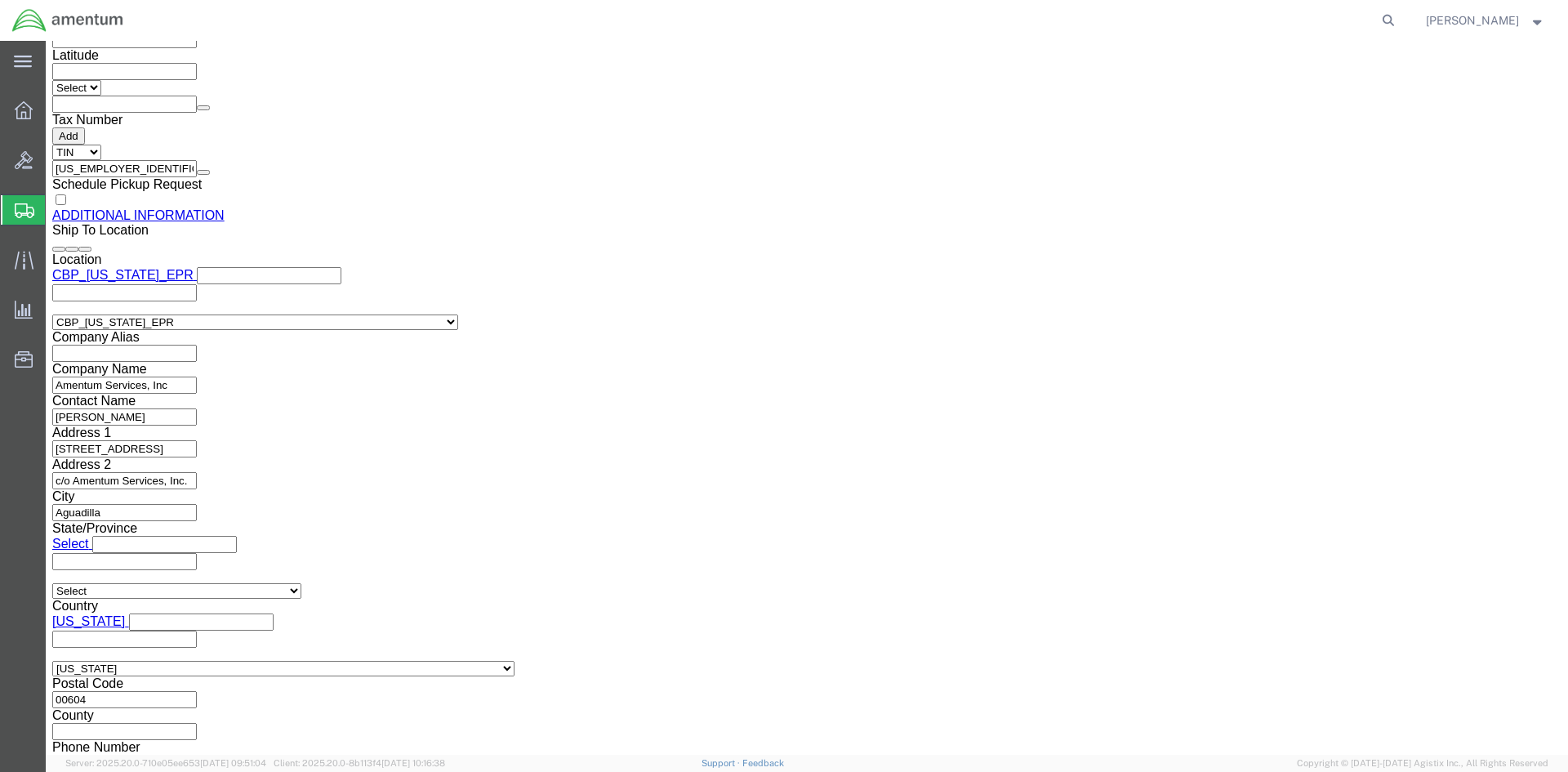
scroll to position [1902, 0]
click button "Previous"
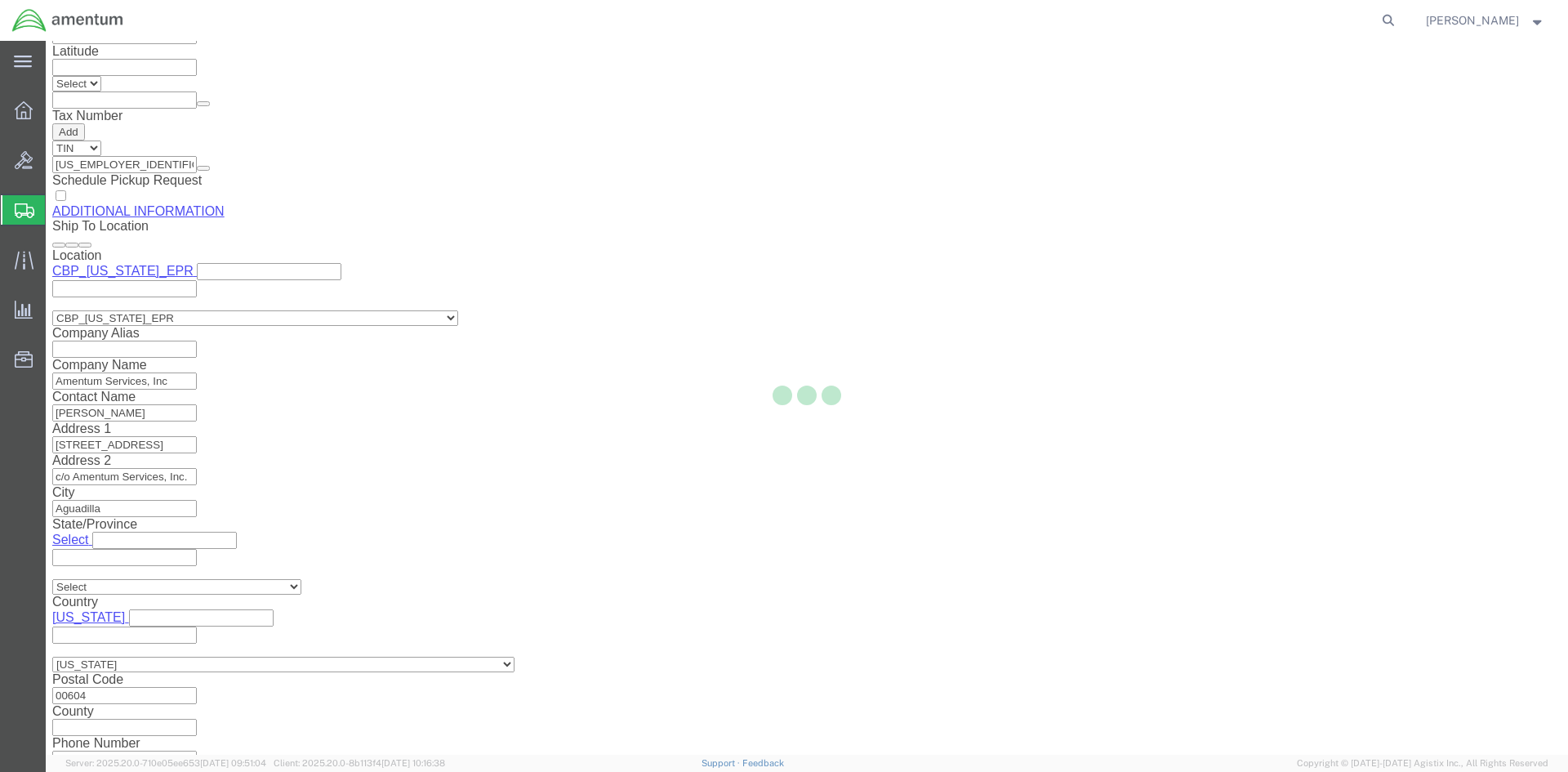
scroll to position [0, 0]
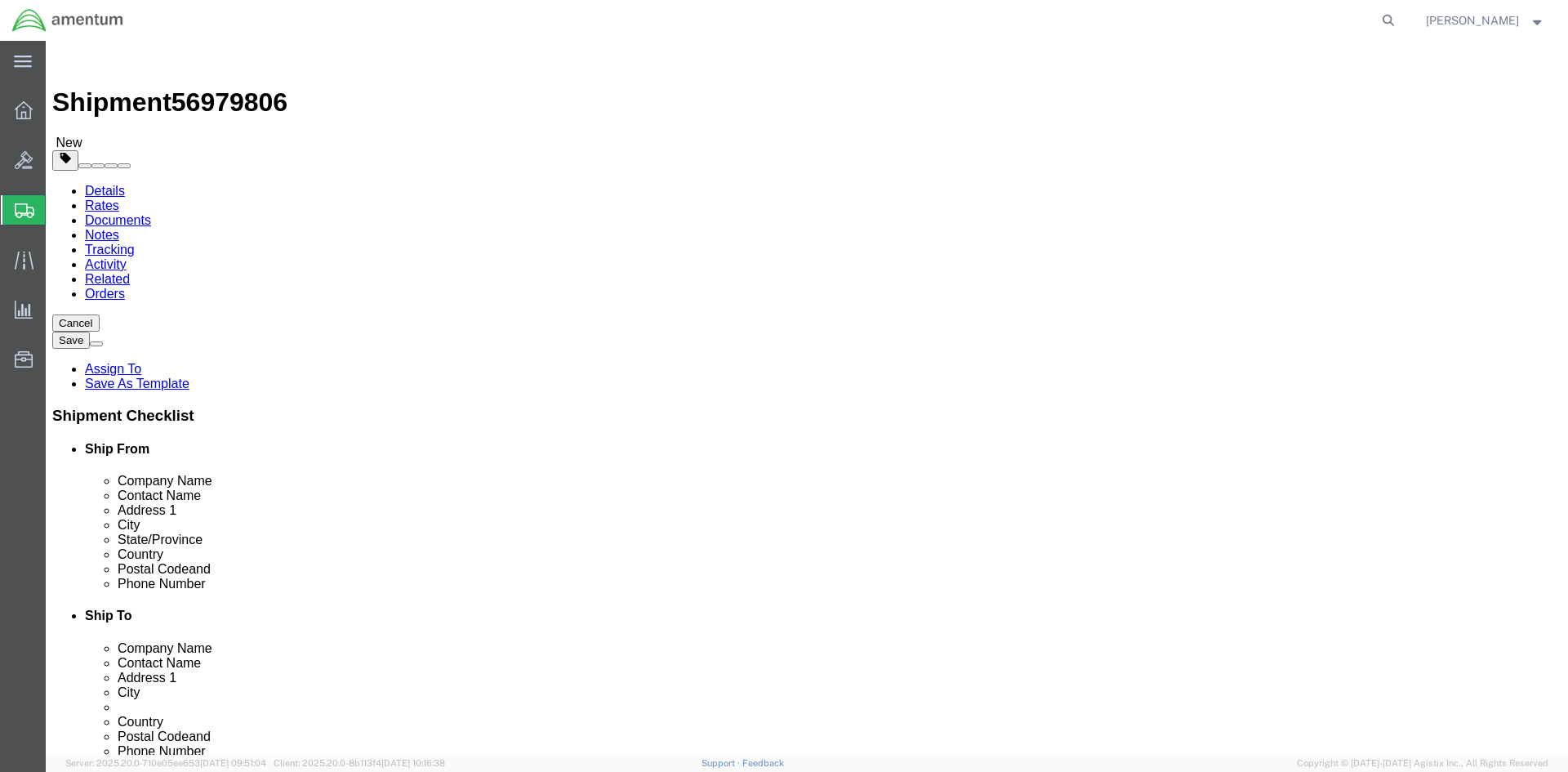
click dd "4.00 Each"
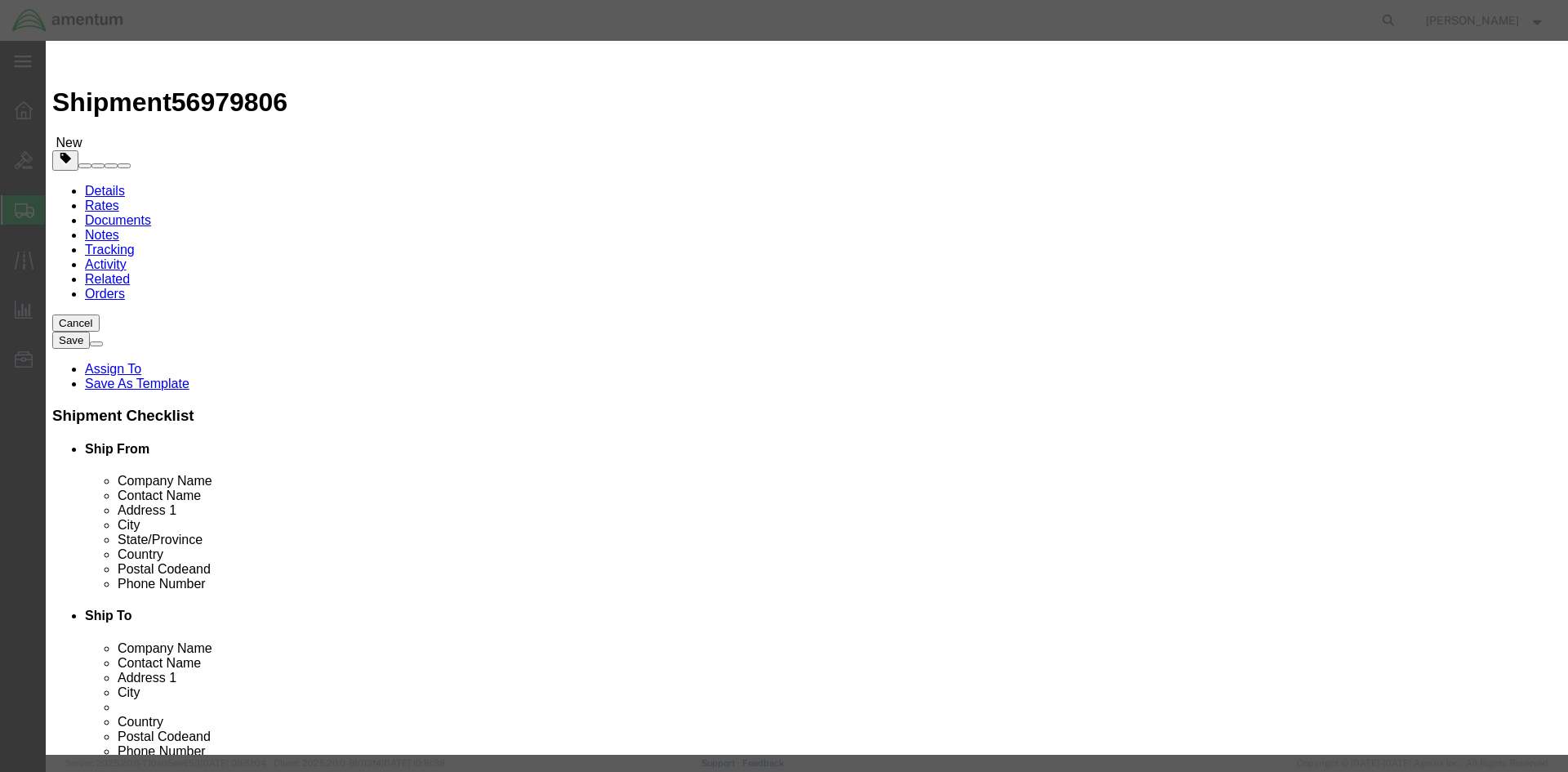
scroll to position [245, 0]
click select "Select ATF BIS DEA EPA FDA FTR ITAR OFAC Other (OPA)"
select select "FTR"
click select "Select ATF BIS DEA EPA FDA FTR ITAR OFAC Other (OPA)"
click select "Select 30.2(d)(2) 30.36 30.37(a) 30.37(f) 30.37(g) 30.37(h) 30.37(i) 30.37(j) 3…"
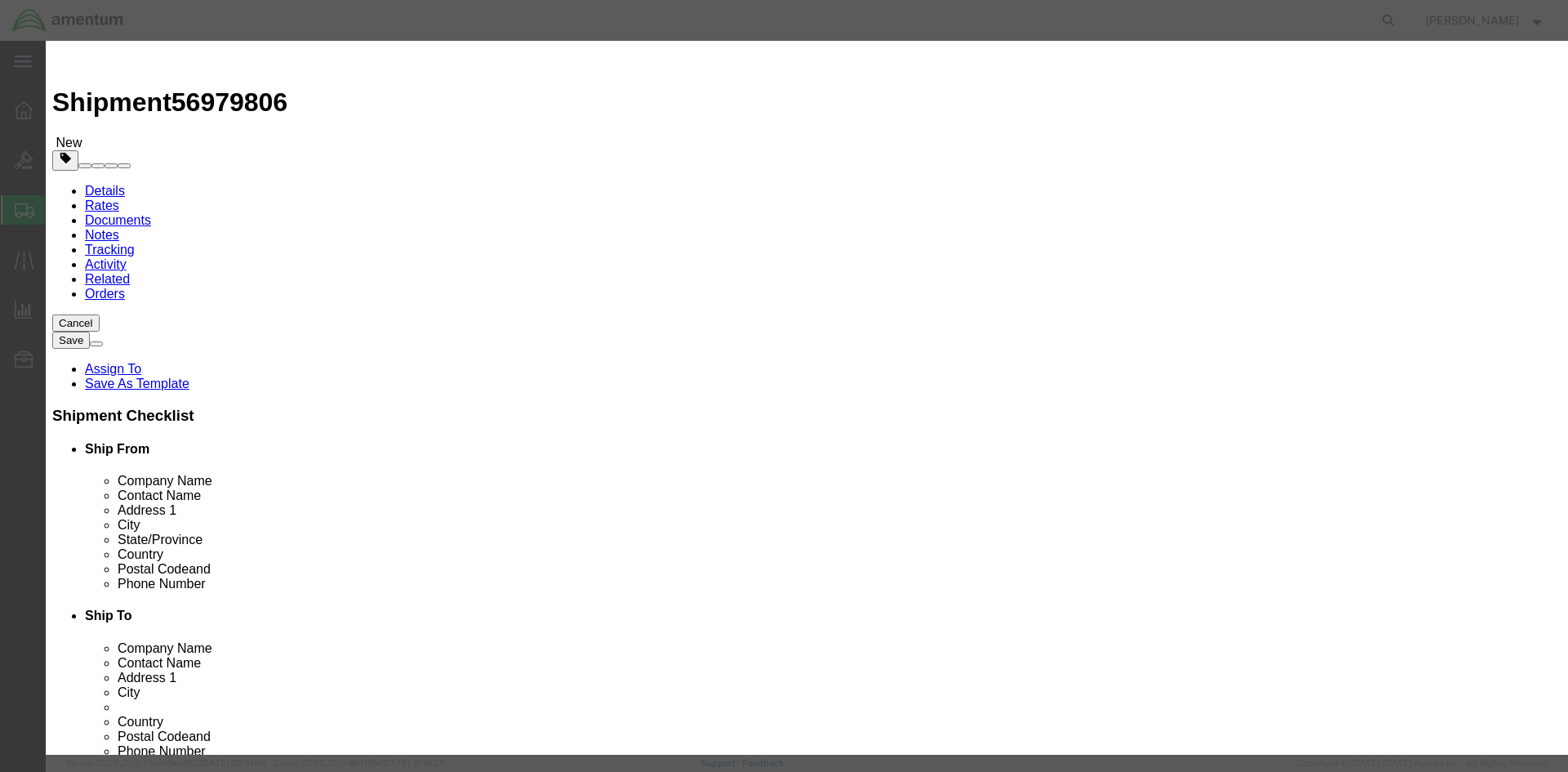
select select "30.37(a)"
click select "Select 30.2(d)(2) 30.36 30.37(a) 30.37(f) 30.37(g) 30.37(h) 30.37(i) 30.37(j) 3…"
click button "Save & Close"
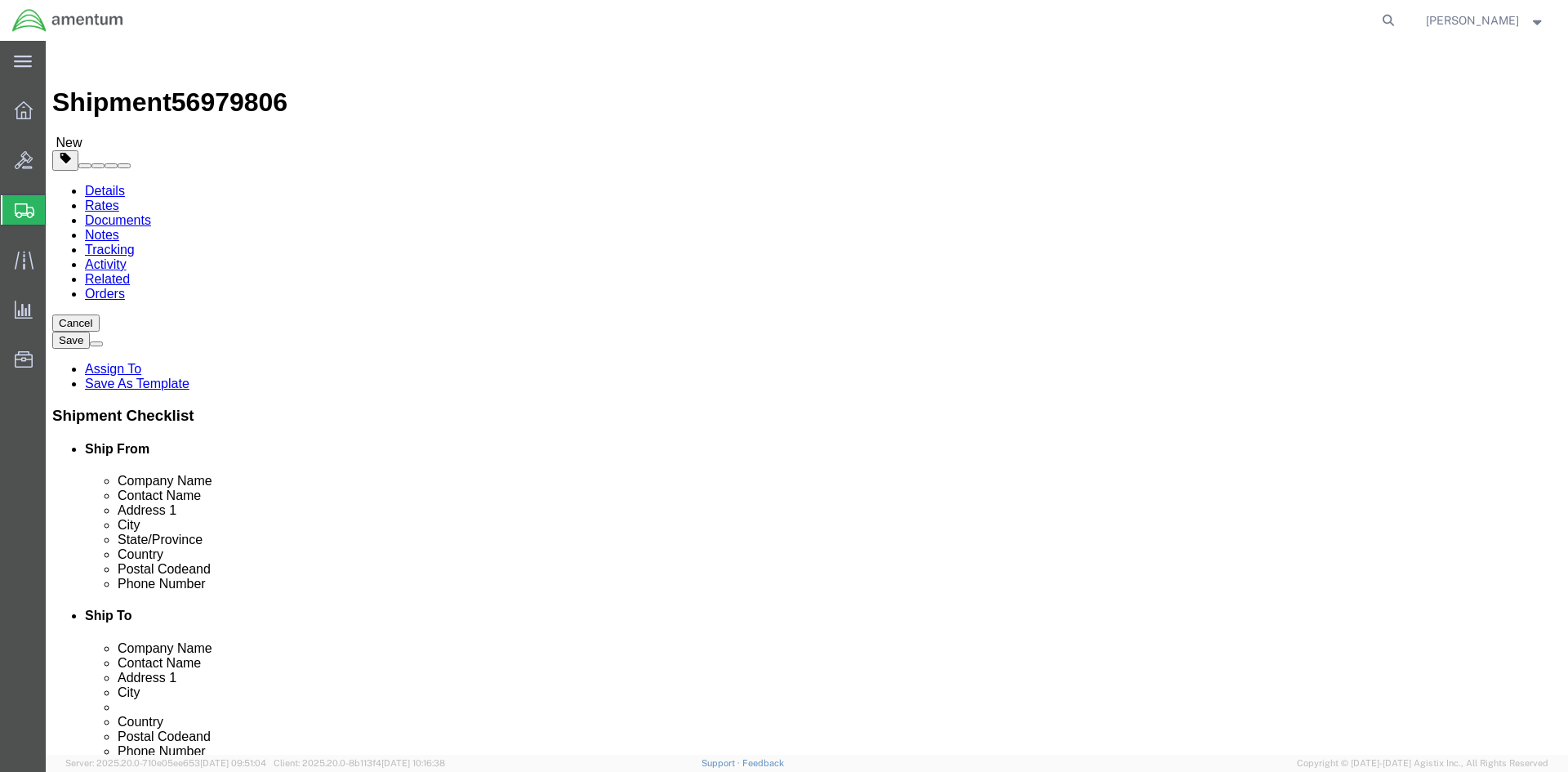
click button "Rate Shipment"
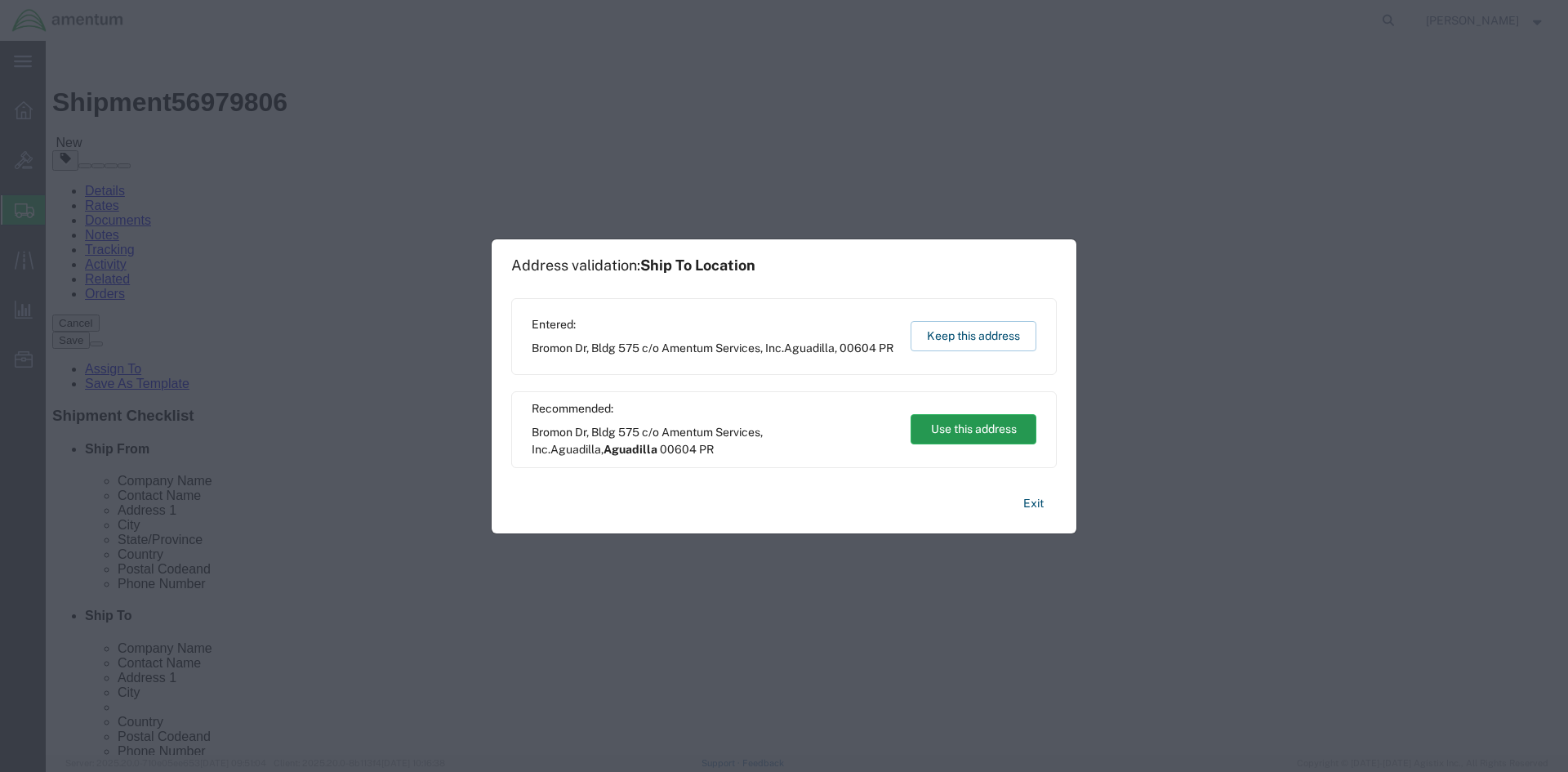
click at [951, 427] on button "Use this address" at bounding box center [973, 429] width 126 height 30
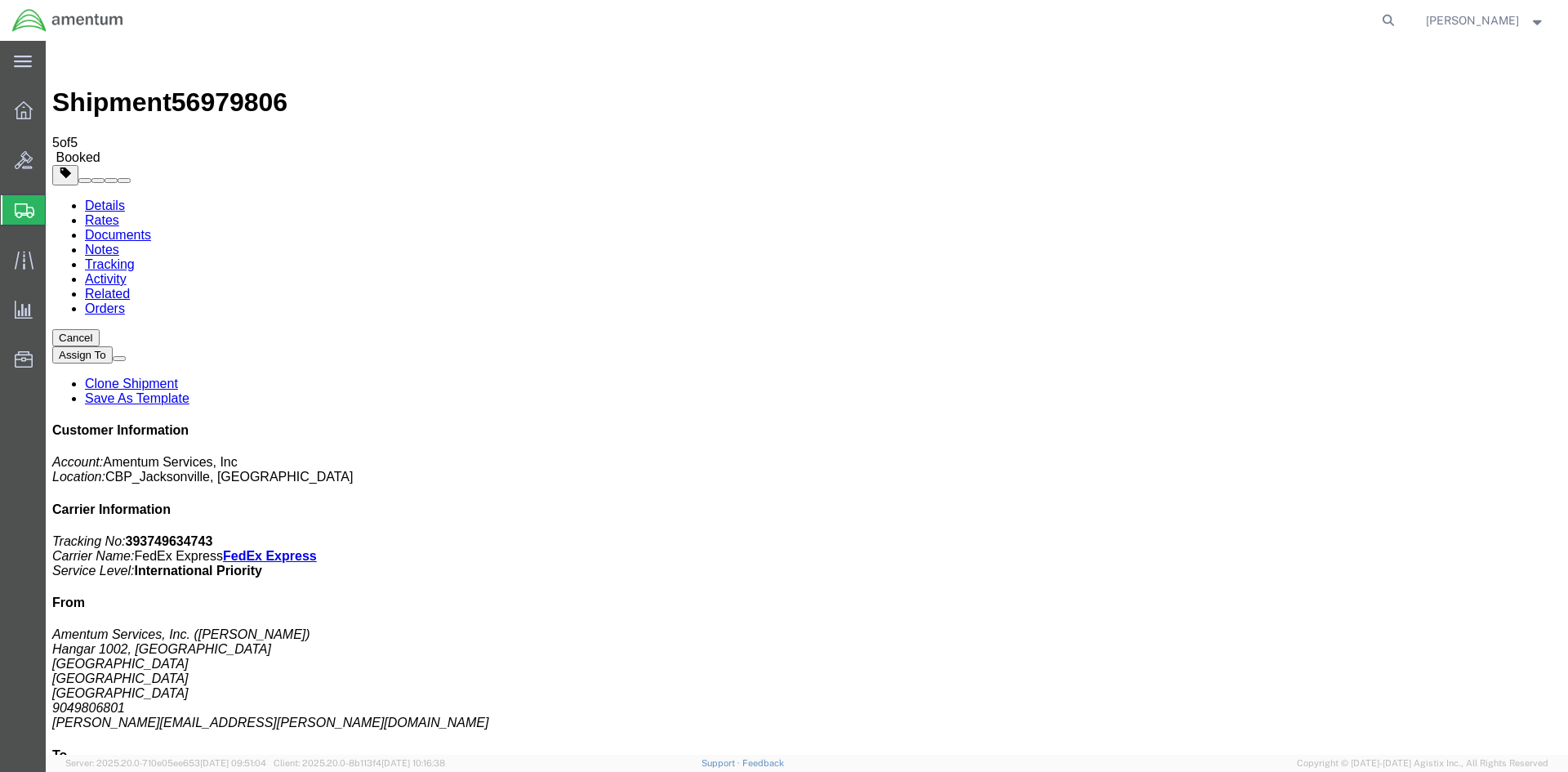
checkbox input "true"
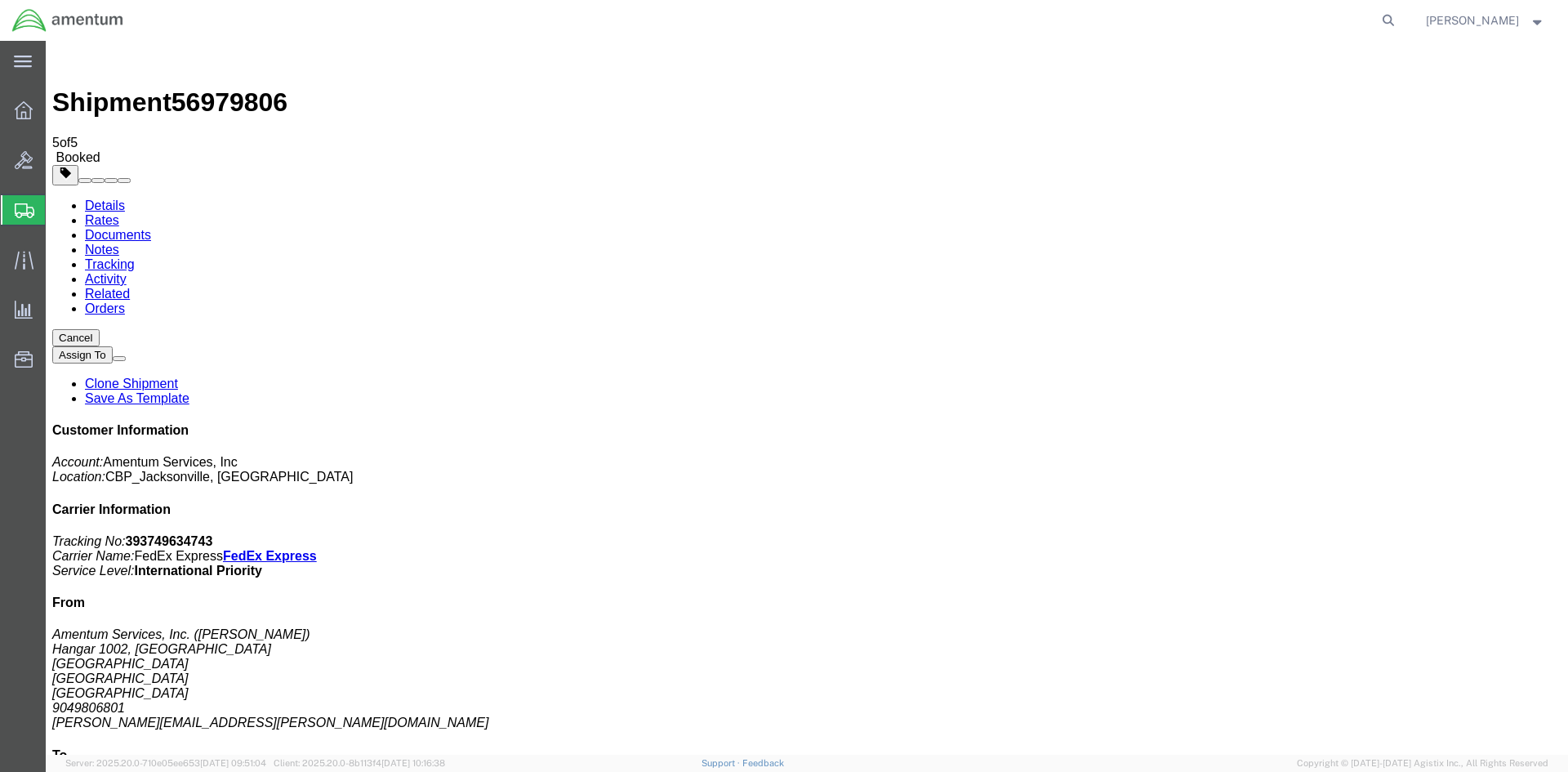
select select "3"
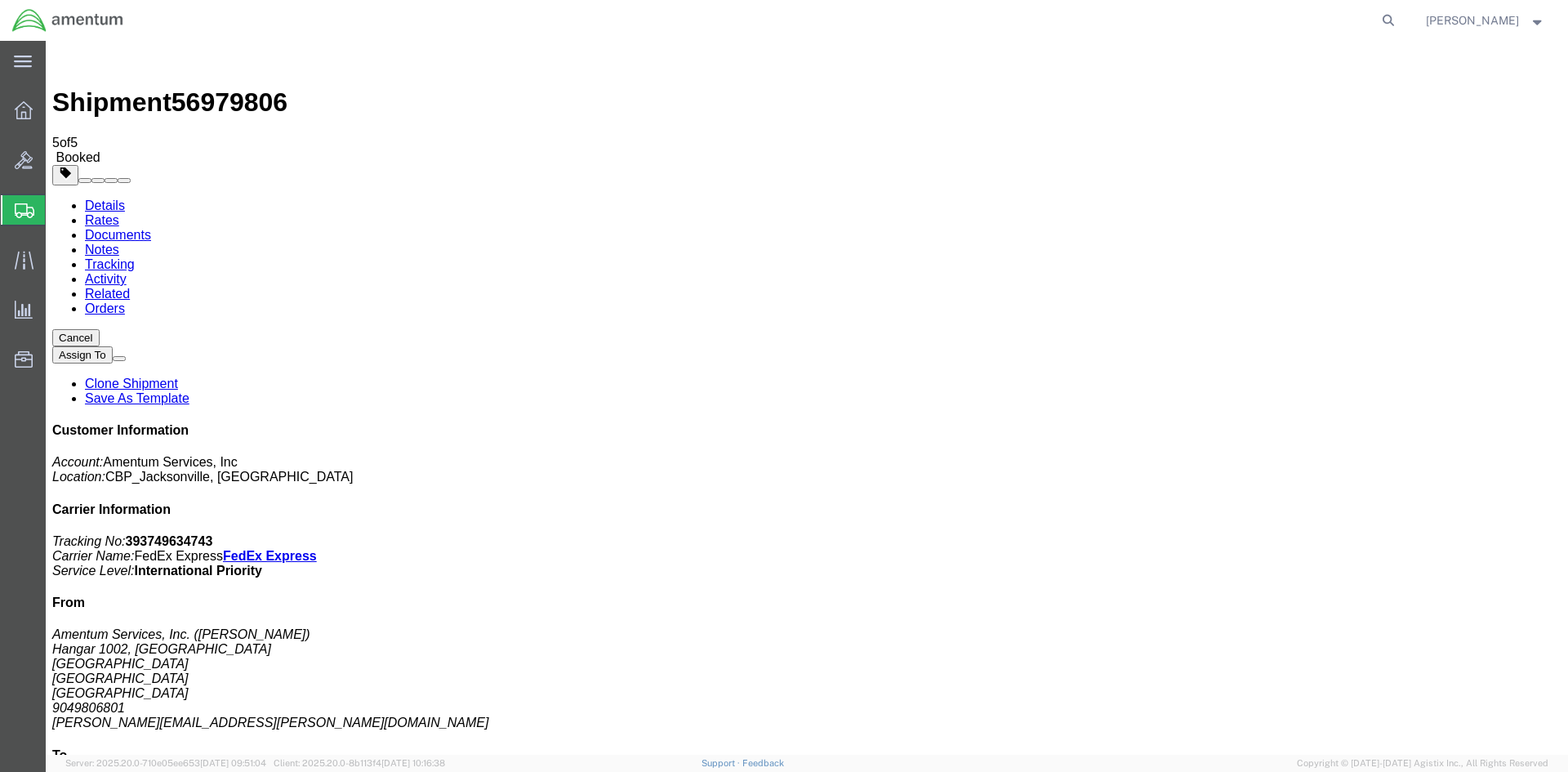
drag, startPoint x: 516, startPoint y: 319, endPoint x: 499, endPoint y: 336, distance: 24.0
select select "3"
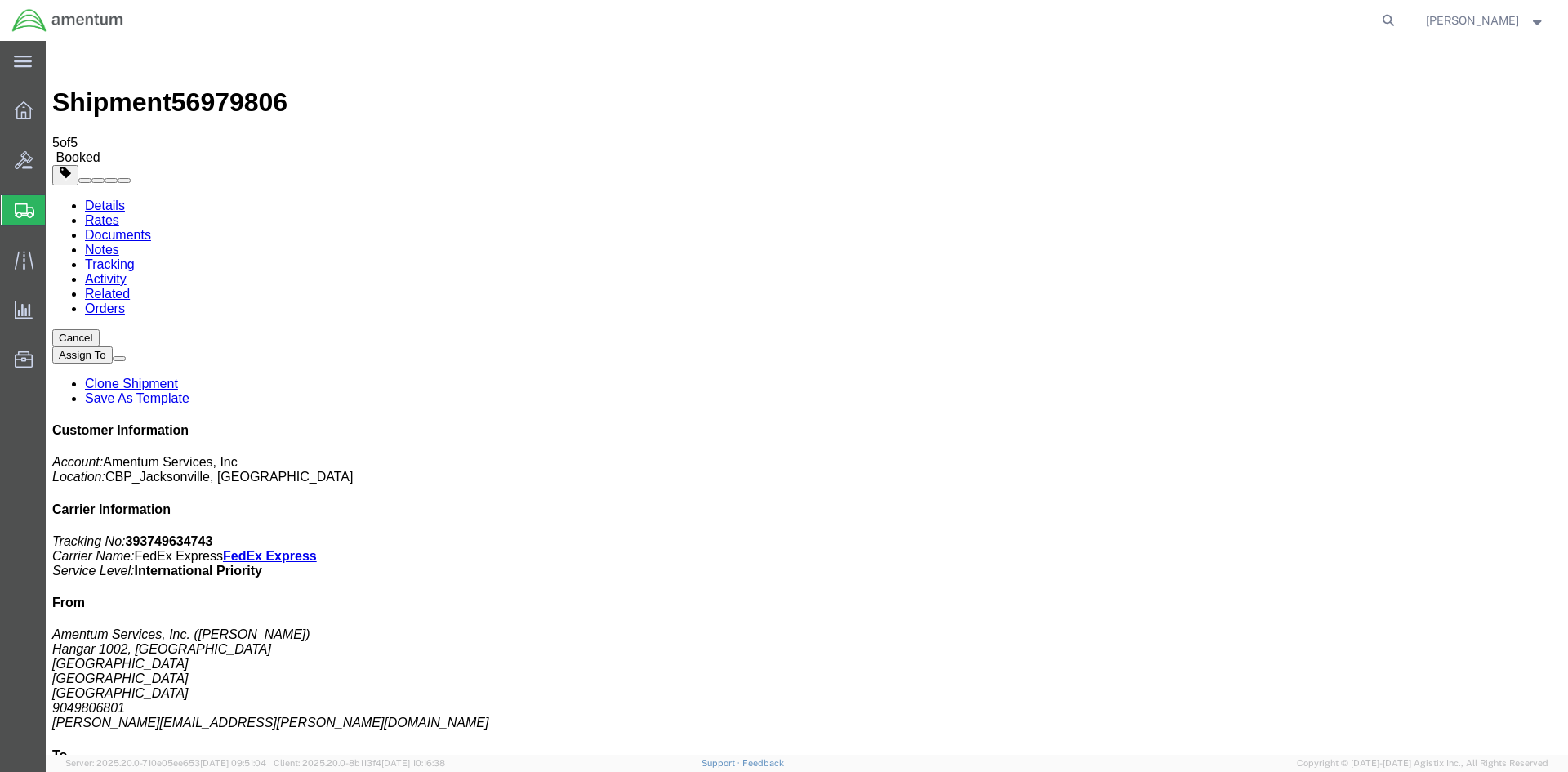
drag, startPoint x: 961, startPoint y: 186, endPoint x: 1003, endPoint y: 227, distance: 58.7
drag, startPoint x: 222, startPoint y: 466, endPoint x: 297, endPoint y: 465, distance: 75.0
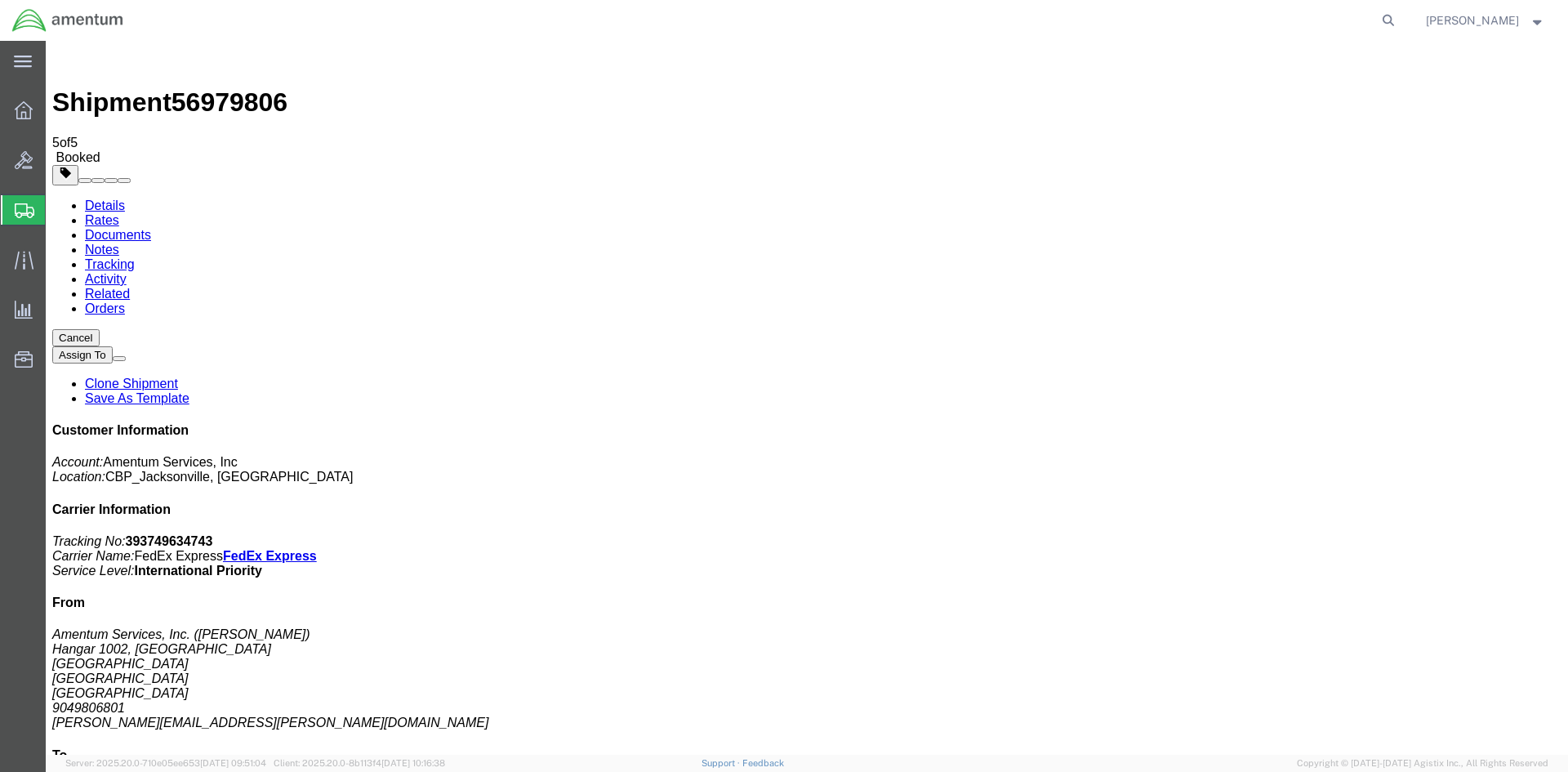
click at [101, 199] on link "Details" at bounding box center [105, 206] width 40 height 13
drag, startPoint x: 1362, startPoint y: 208, endPoint x: 1283, endPoint y: 215, distance: 79.3
click p "Tracking No: 393749634743 Carrier Name: FedEx Express FedEx Express Service Lev…"
copy b "393749634743"
